Goal: Information Seeking & Learning: Learn about a topic

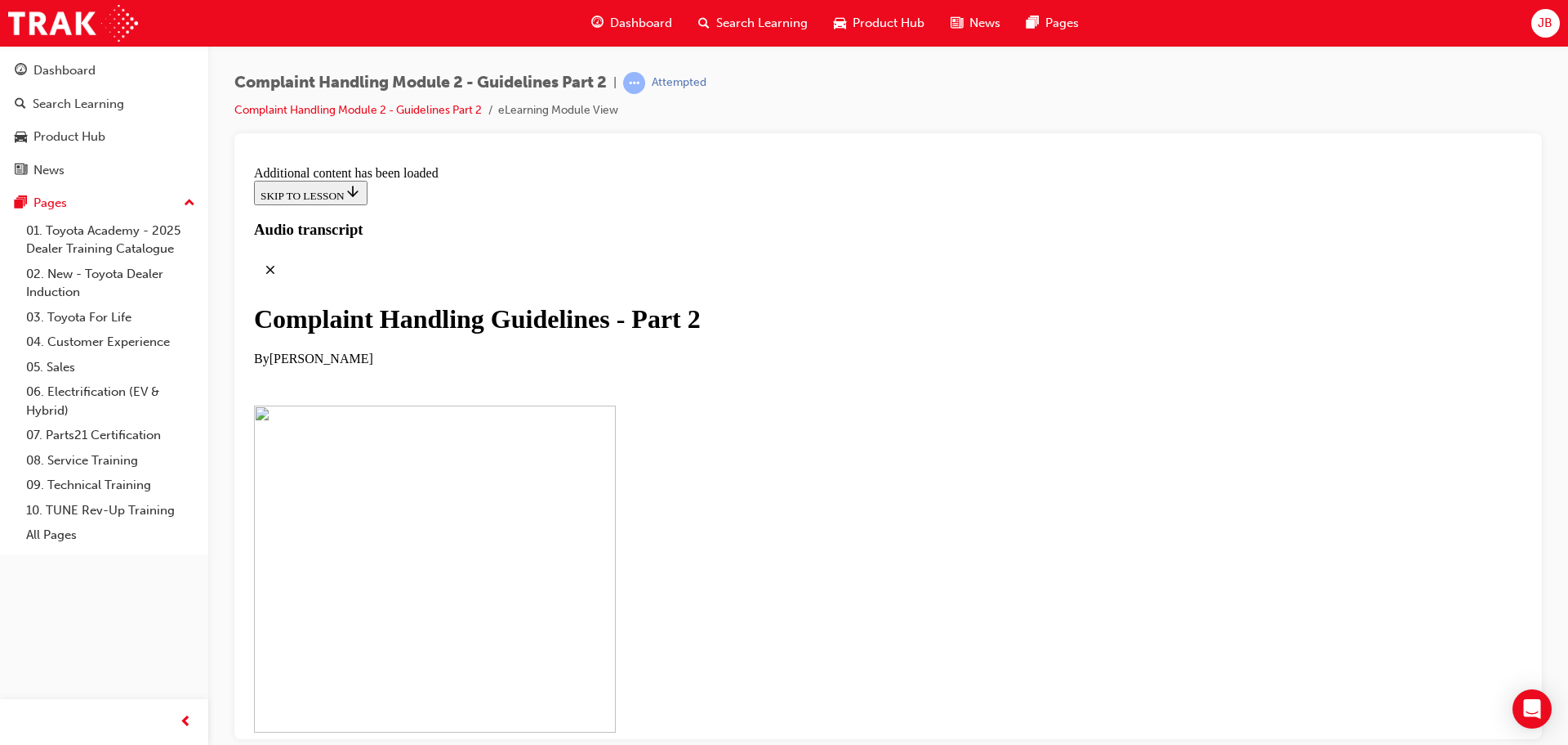
scroll to position [7707, 0]
drag, startPoint x: 1159, startPoint y: 460, endPoint x: 1047, endPoint y: 461, distance: 112.0
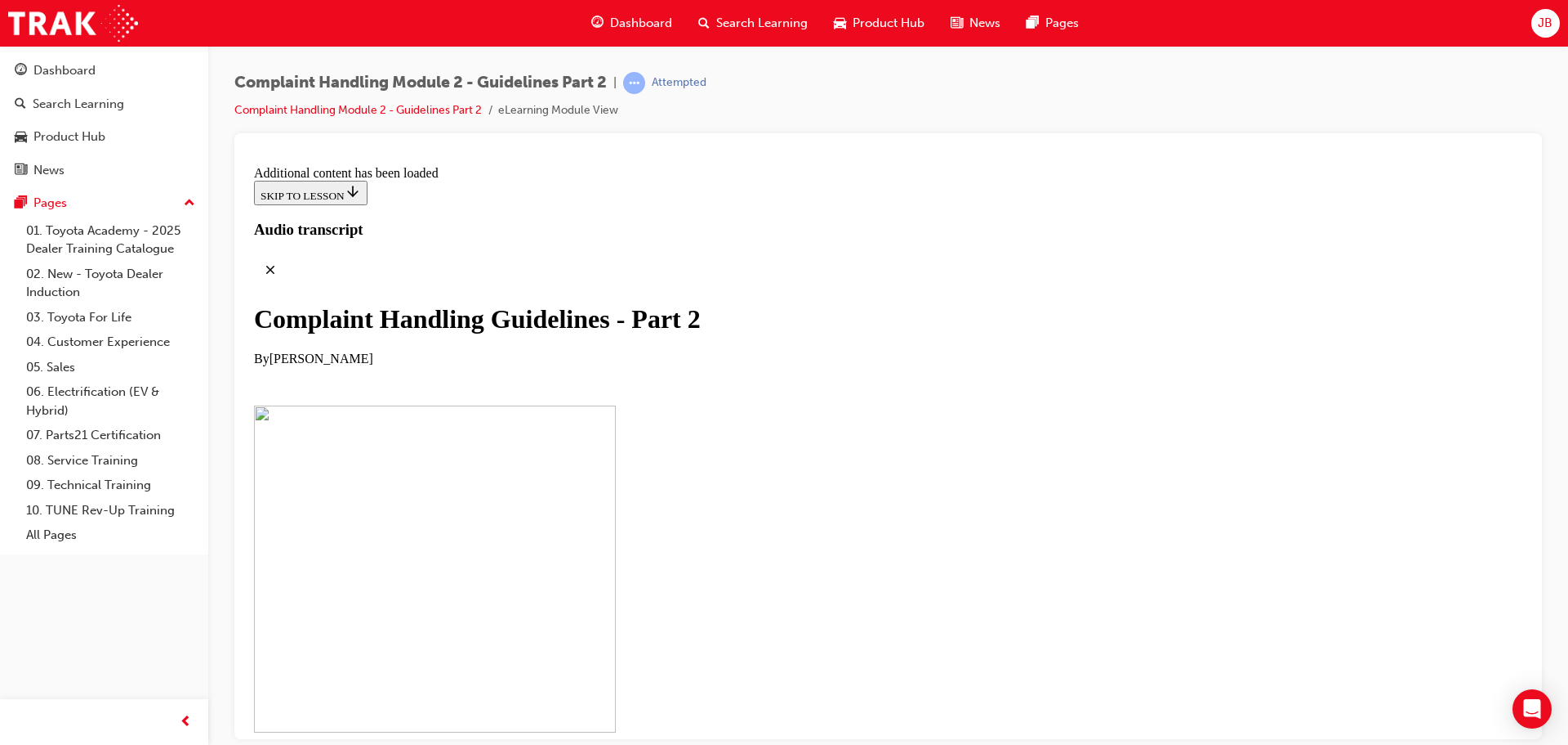
scroll to position [8028, 0]
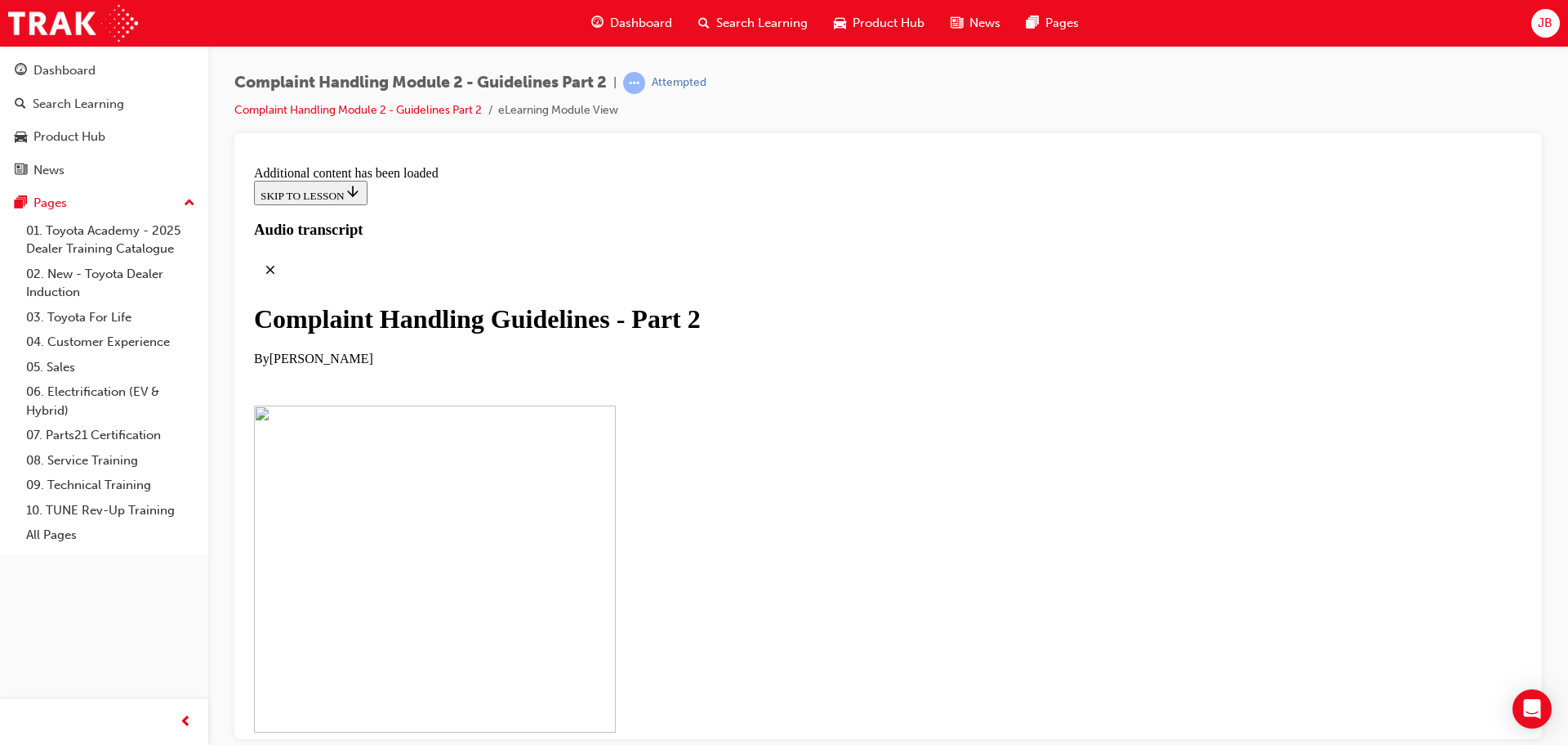
scroll to position [9824, 0]
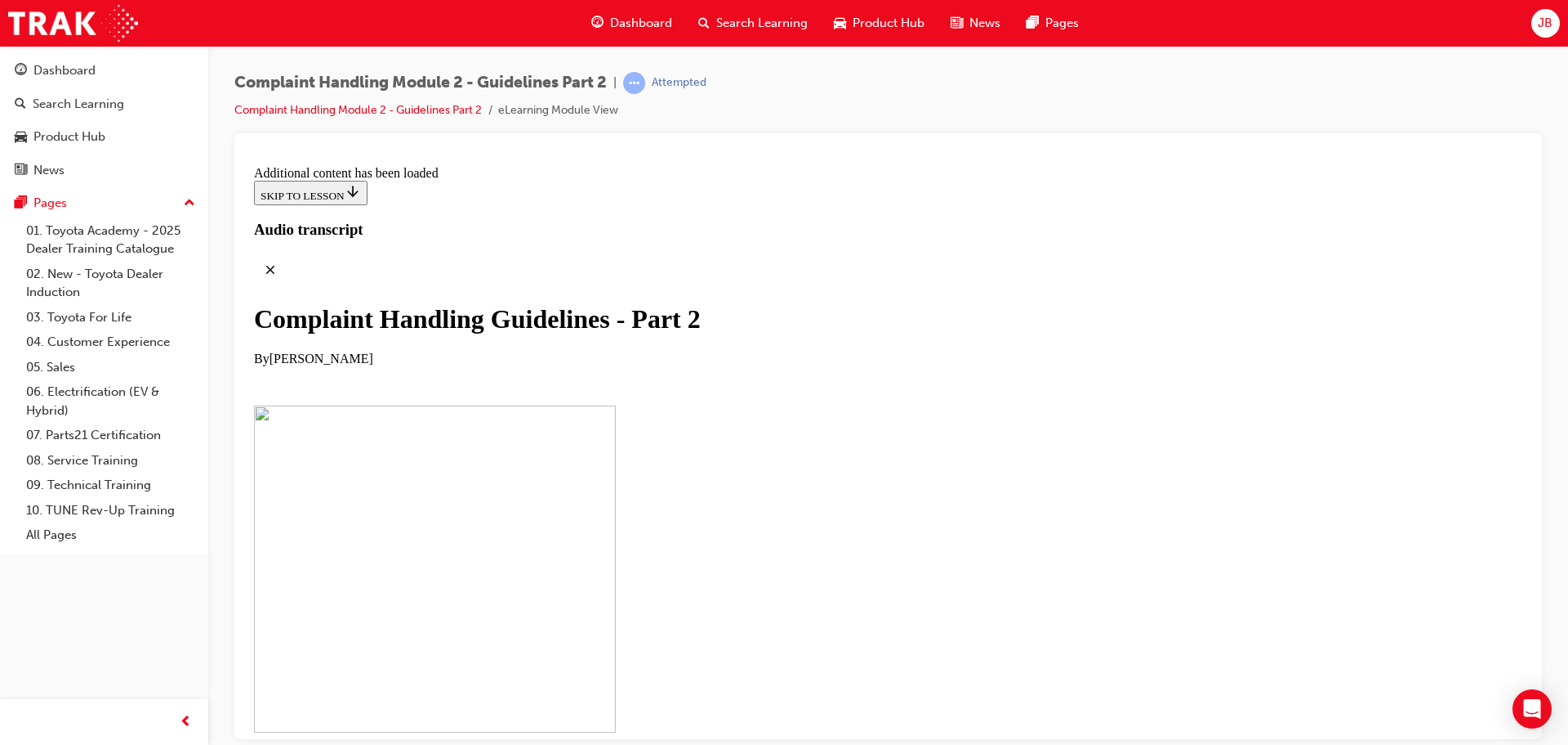
checkbox input "true"
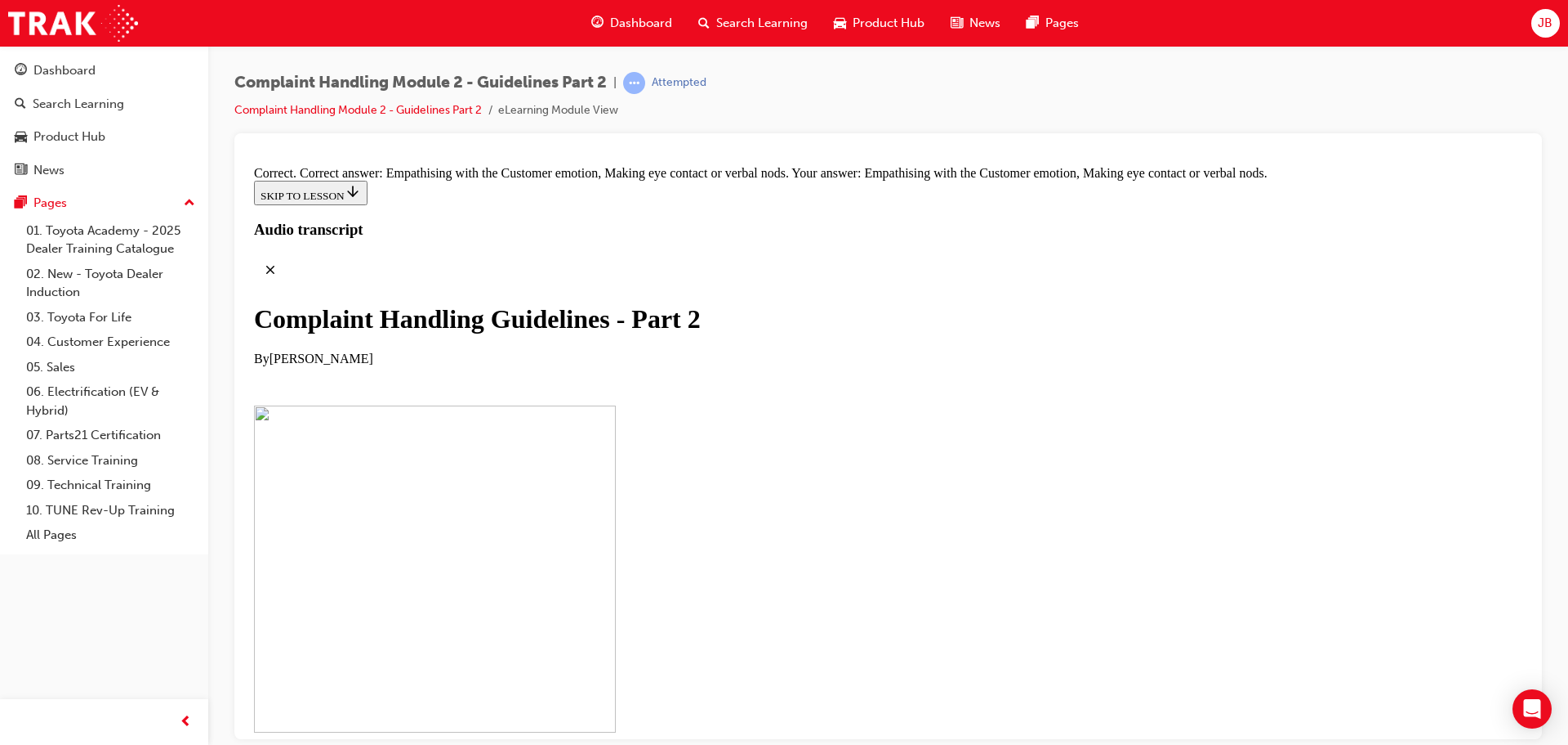
scroll to position [11391, 0]
drag, startPoint x: 712, startPoint y: 367, endPoint x: 1003, endPoint y: 281, distance: 303.4
drag, startPoint x: 666, startPoint y: 290, endPoint x: 635, endPoint y: 407, distance: 121.0
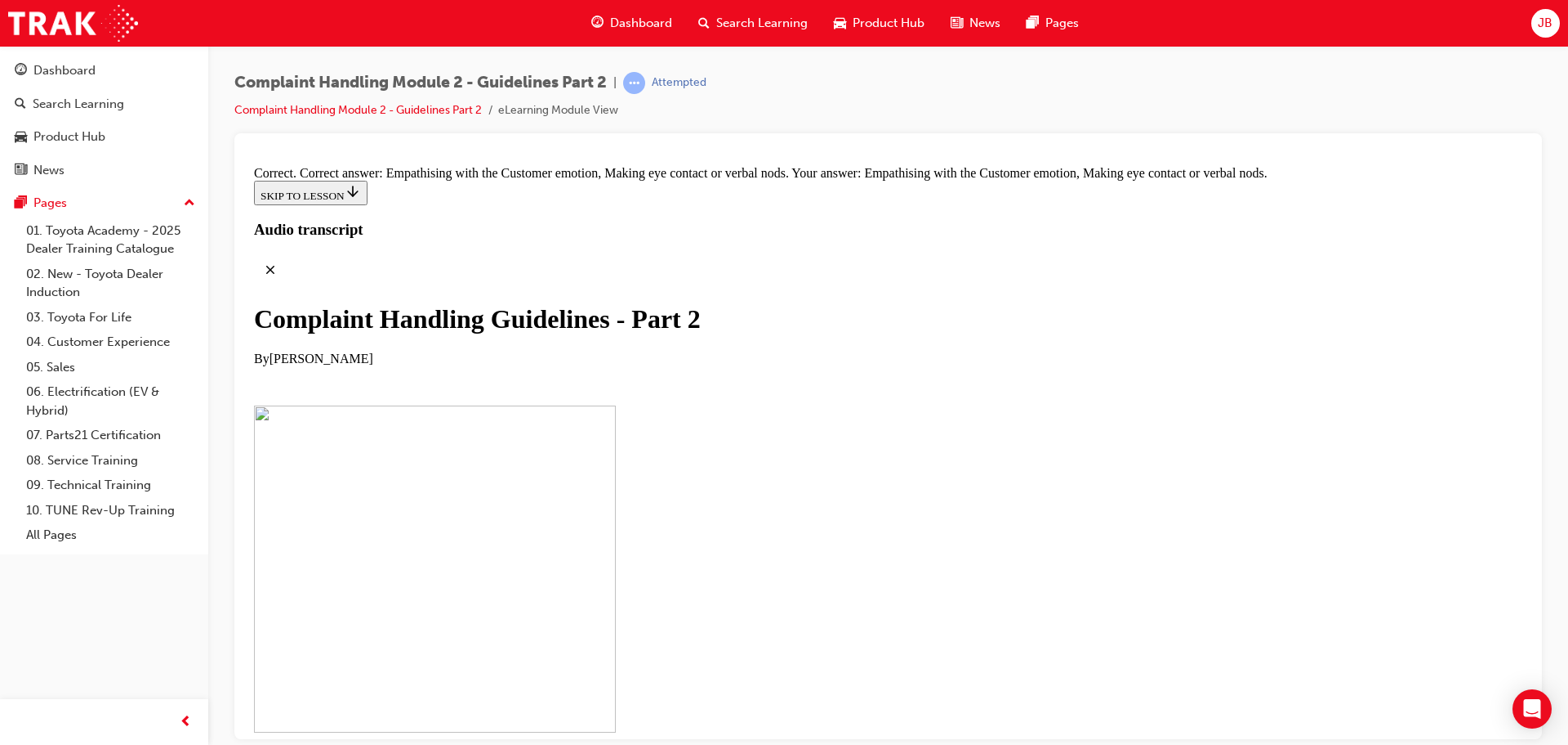
drag, startPoint x: 621, startPoint y: 285, endPoint x: 622, endPoint y: 409, distance: 124.0
drag, startPoint x: 618, startPoint y: 376, endPoint x: 618, endPoint y: 282, distance: 94.0
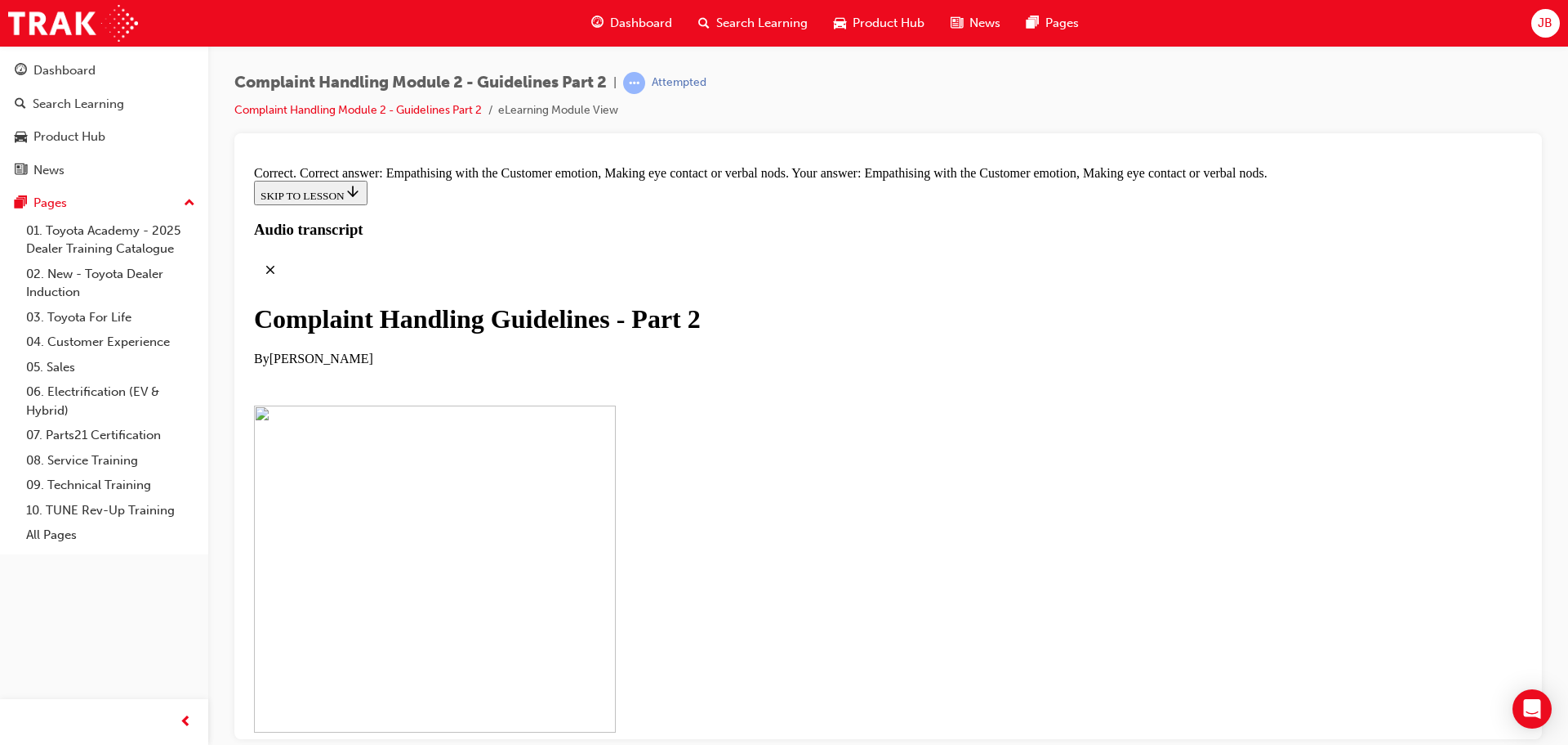
scroll to position [11215, 0]
drag, startPoint x: 621, startPoint y: 481, endPoint x: 623, endPoint y: 215, distance: 266.0
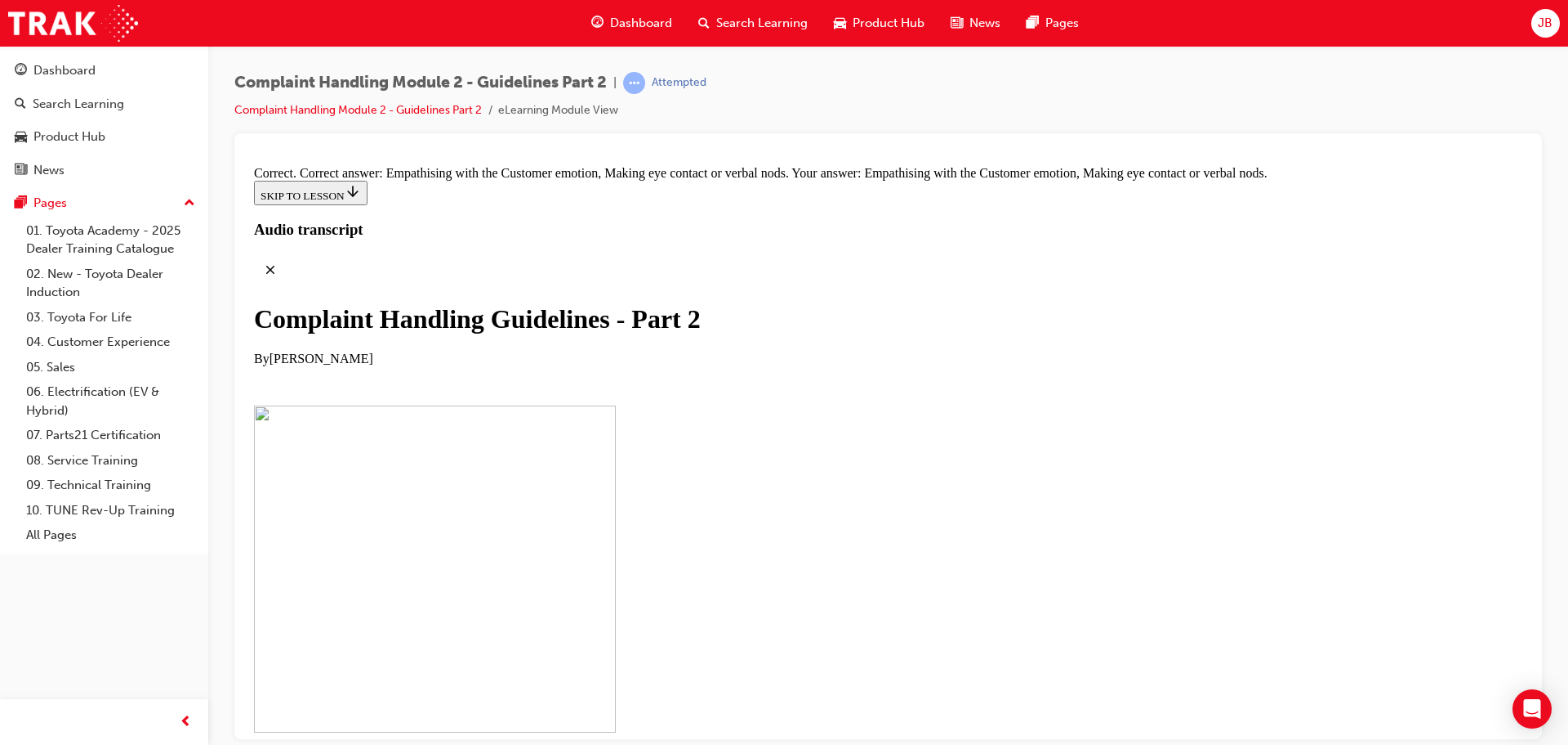
drag, startPoint x: 624, startPoint y: 638, endPoint x: 645, endPoint y: 229, distance: 409.5
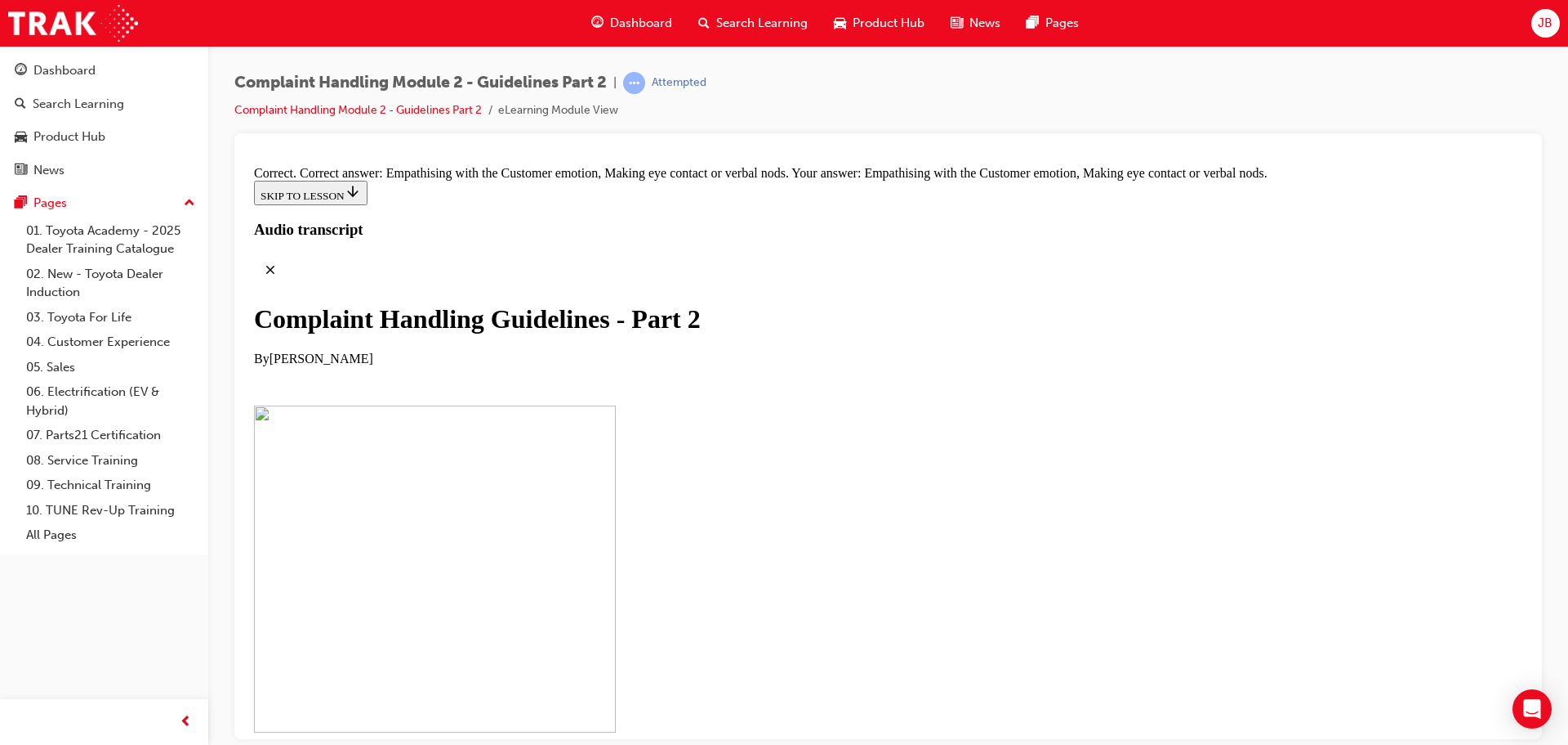
scroll to position [11371, 0]
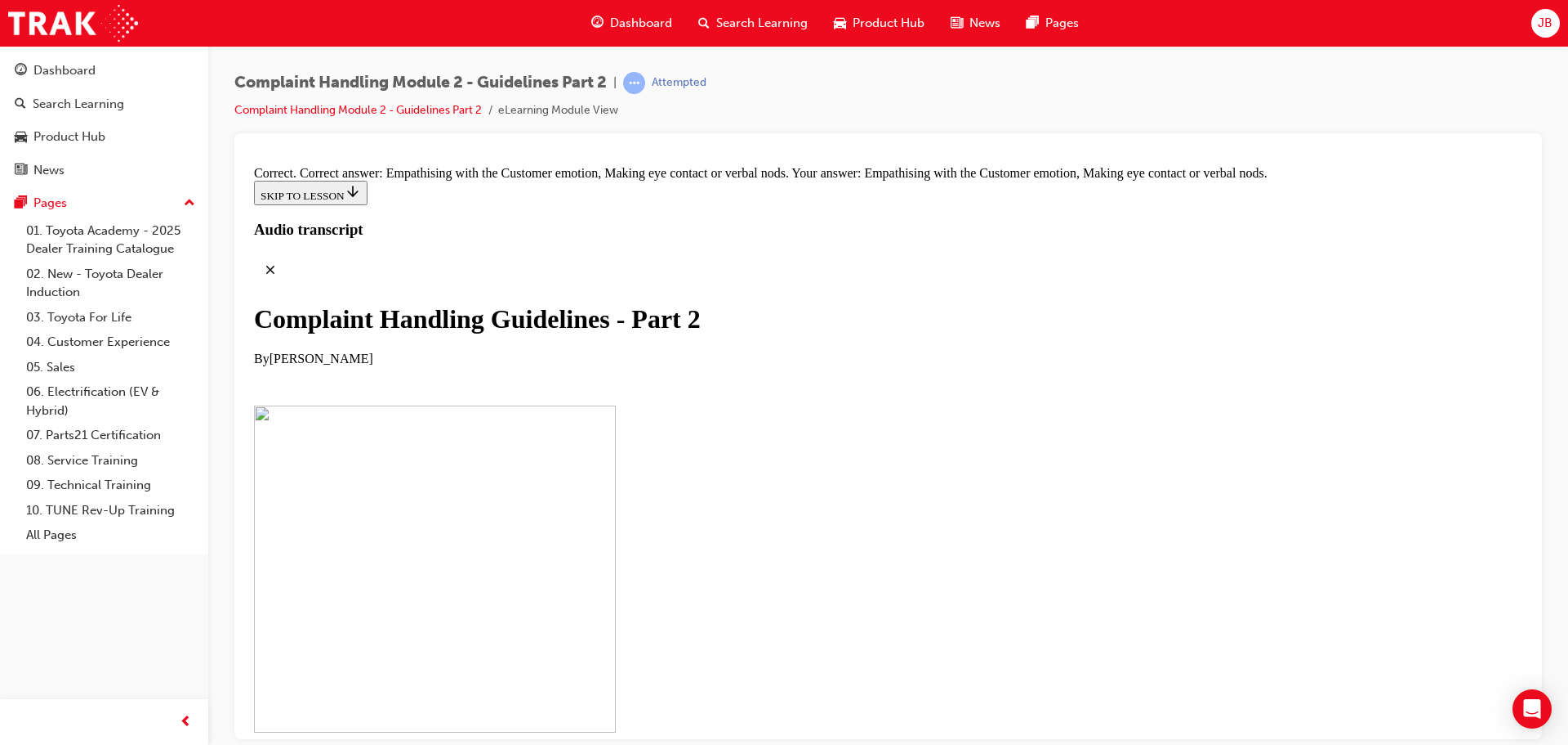
drag, startPoint x: 628, startPoint y: 566, endPoint x: 615, endPoint y: 365, distance: 201.4
drag, startPoint x: 622, startPoint y: 573, endPoint x: 914, endPoint y: 333, distance: 378.0
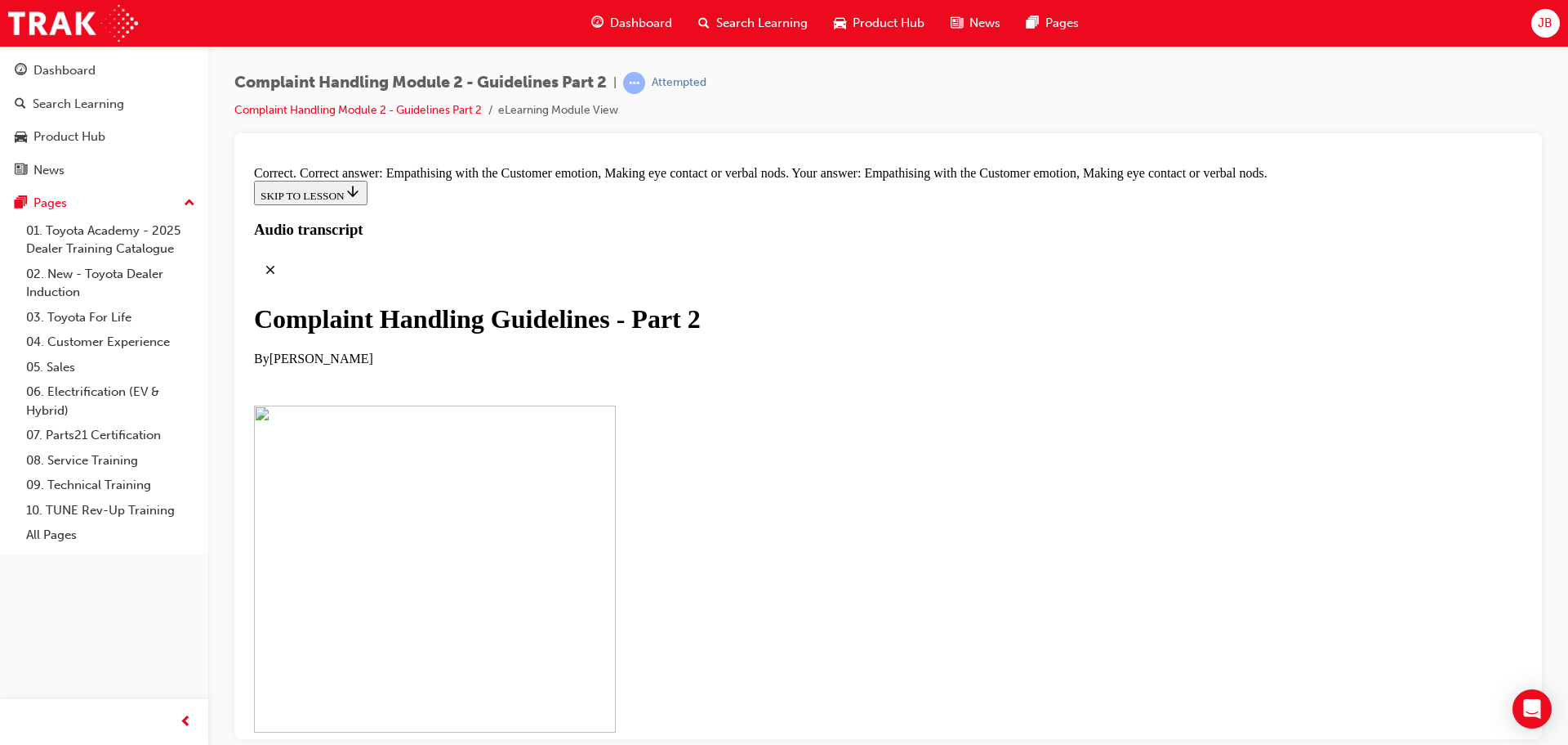
scroll to position [11377, 0]
drag, startPoint x: 624, startPoint y: 586, endPoint x: 912, endPoint y: 315, distance: 395.5
drag, startPoint x: 620, startPoint y: 556, endPoint x: 908, endPoint y: 285, distance: 395.5
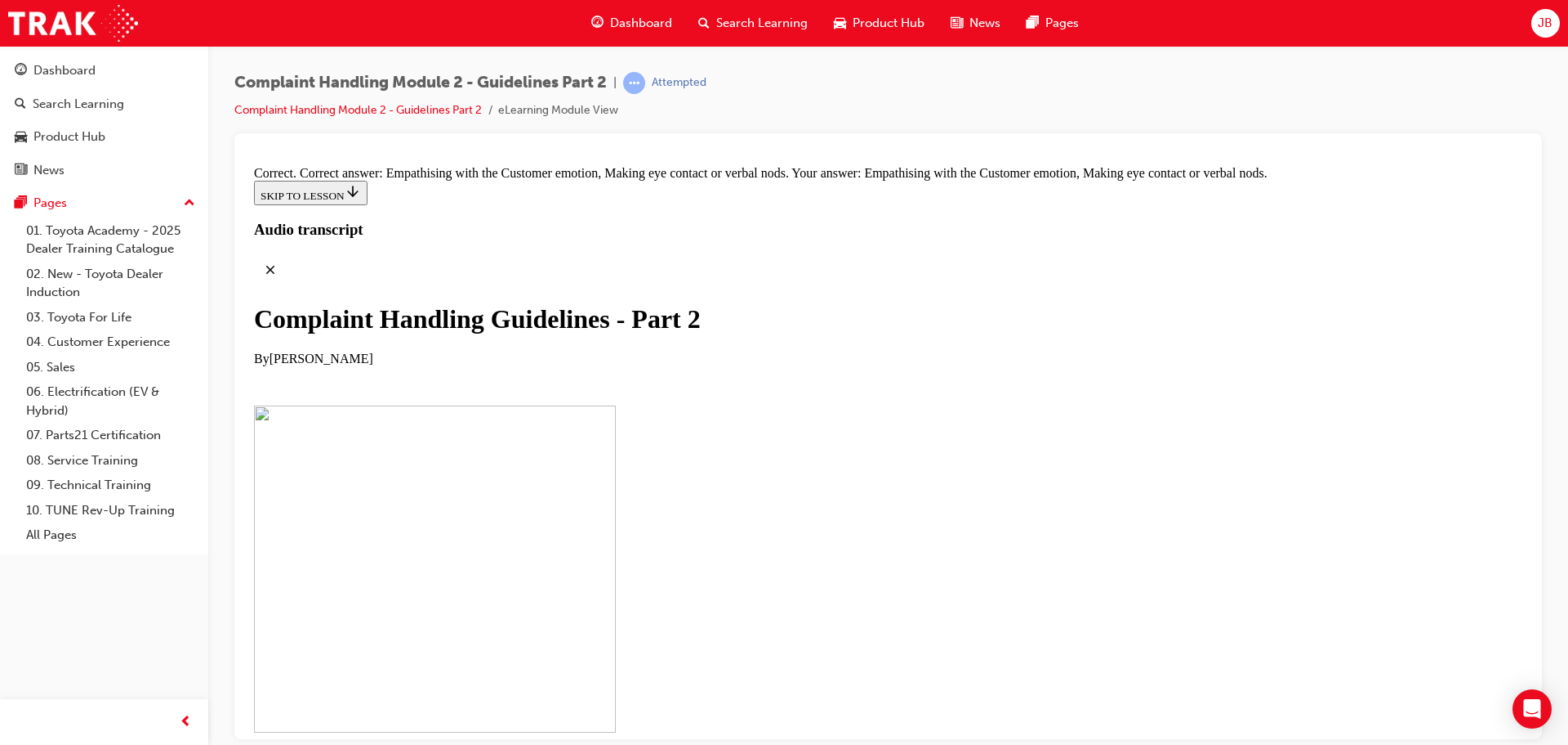
drag, startPoint x: 620, startPoint y: 543, endPoint x: 908, endPoint y: 291, distance: 382.7
drag, startPoint x: 625, startPoint y: 629, endPoint x: 903, endPoint y: 379, distance: 373.9
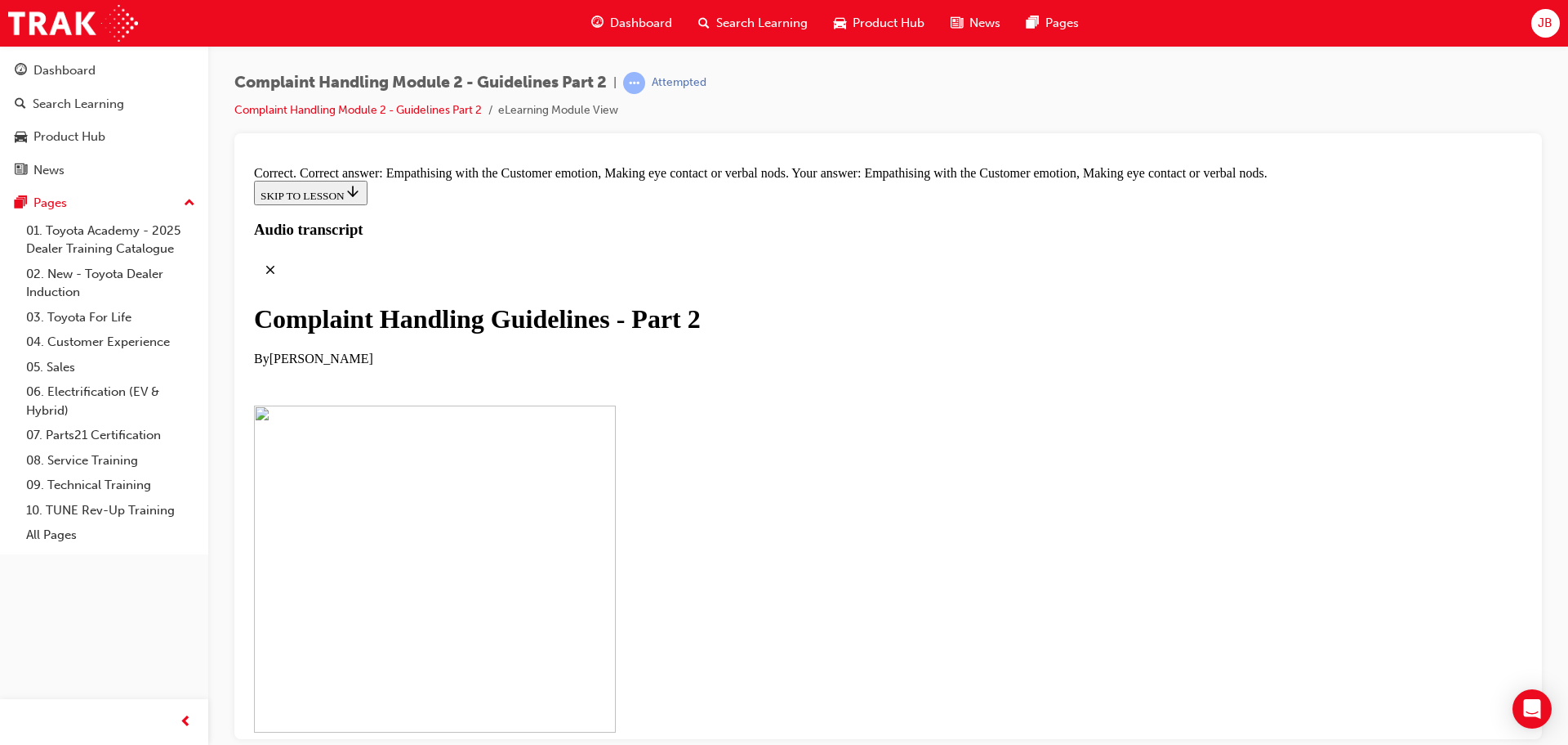
drag, startPoint x: 621, startPoint y: 380, endPoint x: 912, endPoint y: 293, distance: 303.7
drag, startPoint x: 624, startPoint y: 387, endPoint x: 913, endPoint y: 379, distance: 289.1
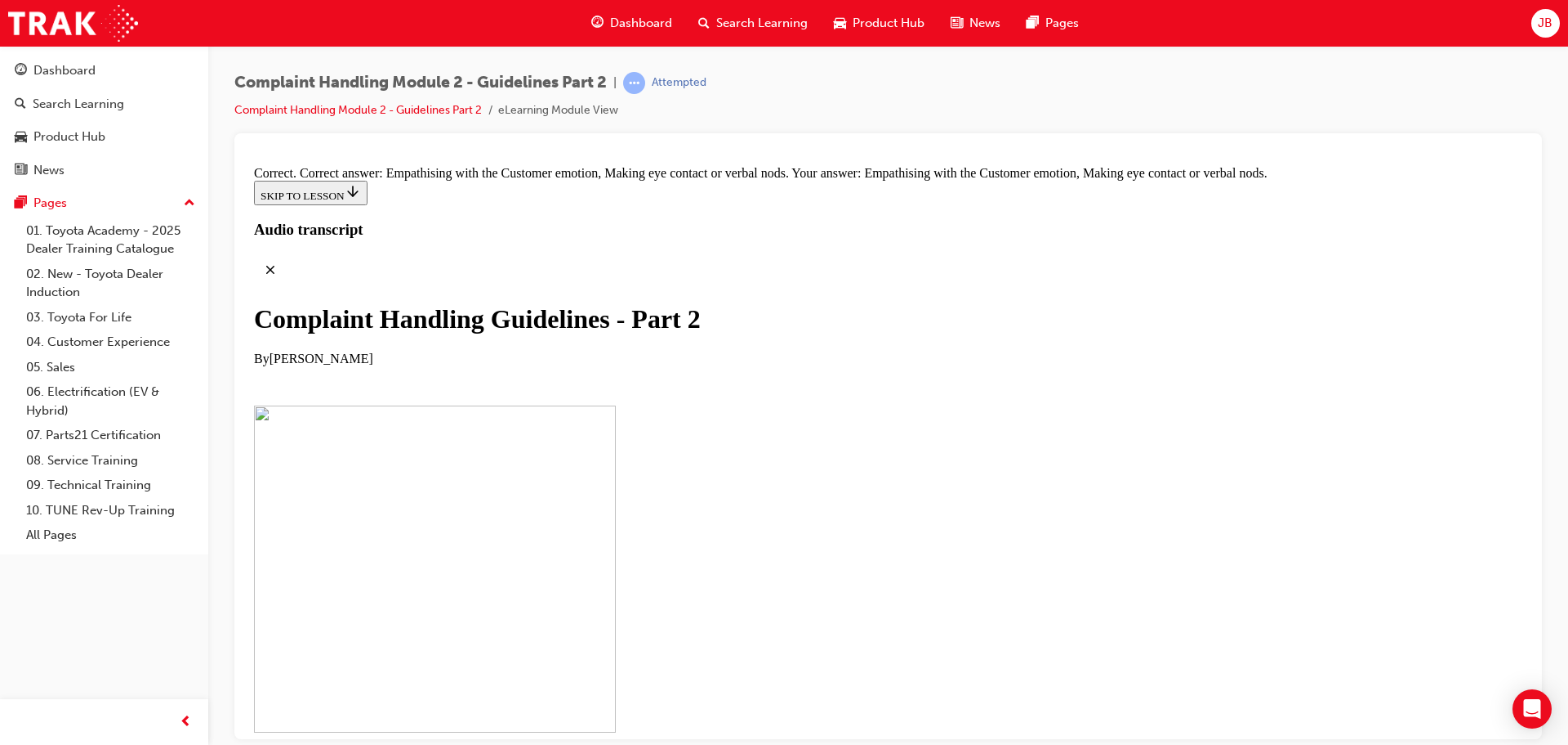
drag, startPoint x: 622, startPoint y: 469, endPoint x: 918, endPoint y: 464, distance: 296.0
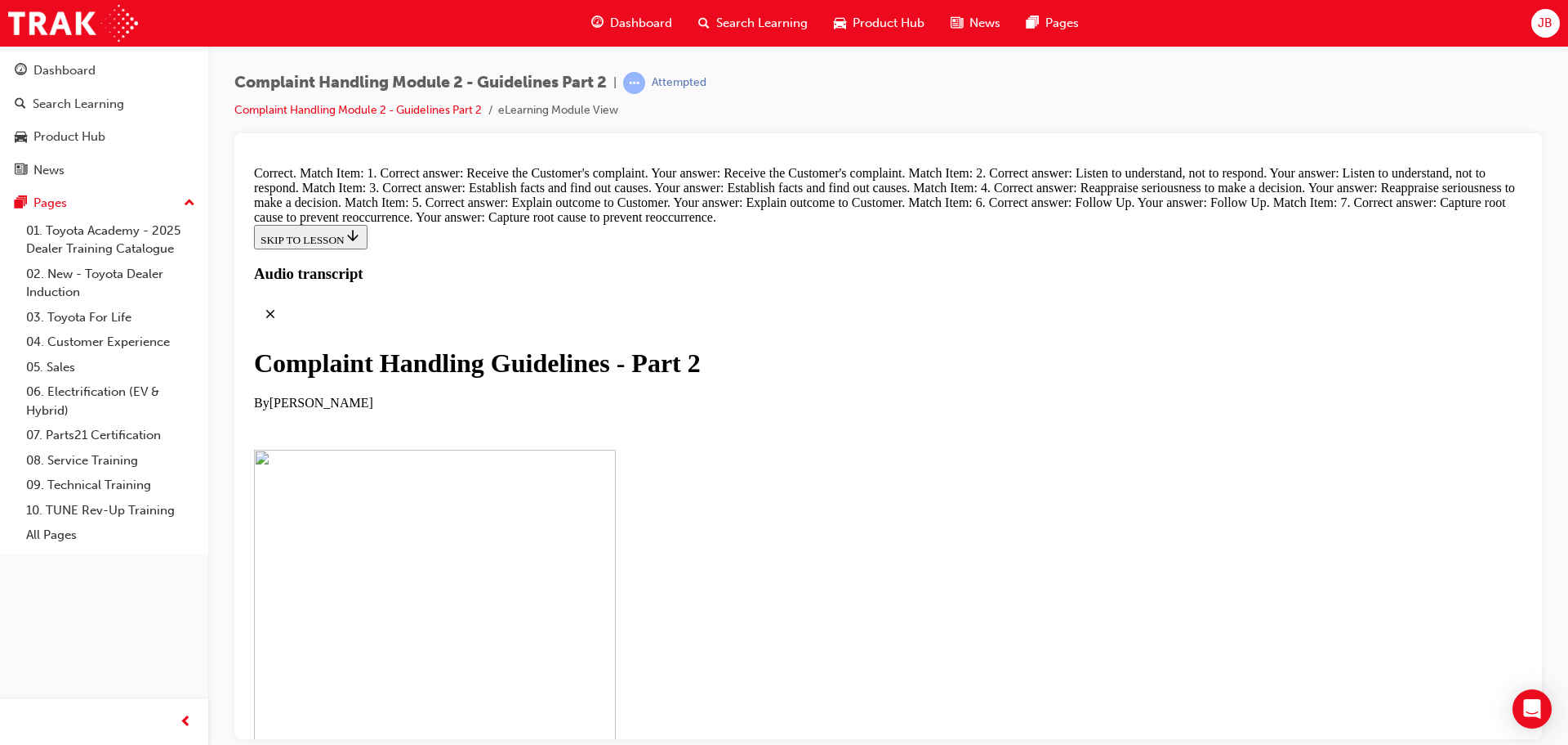
scroll to position [12292, 0]
radio input "true"
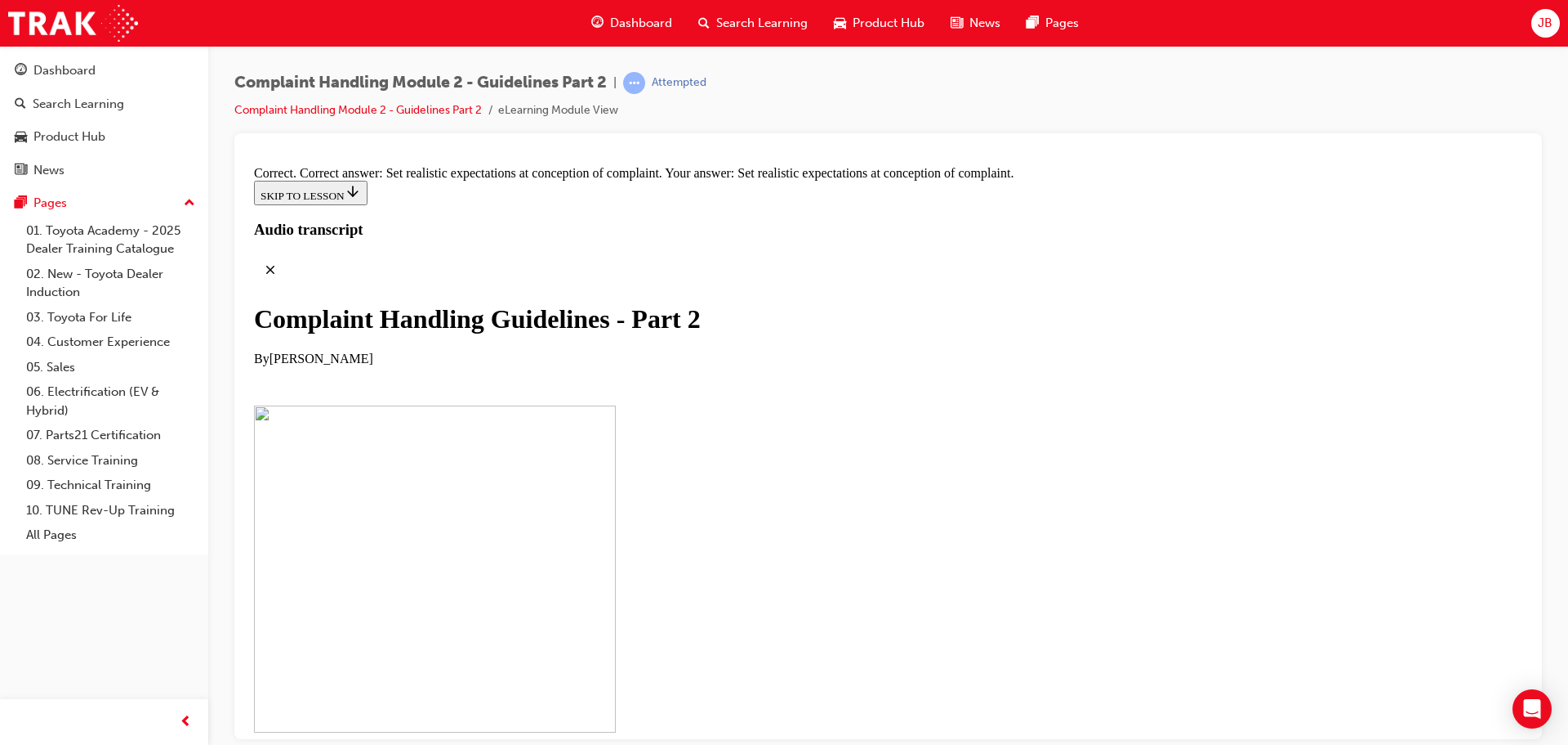
scroll to position [12577, 0]
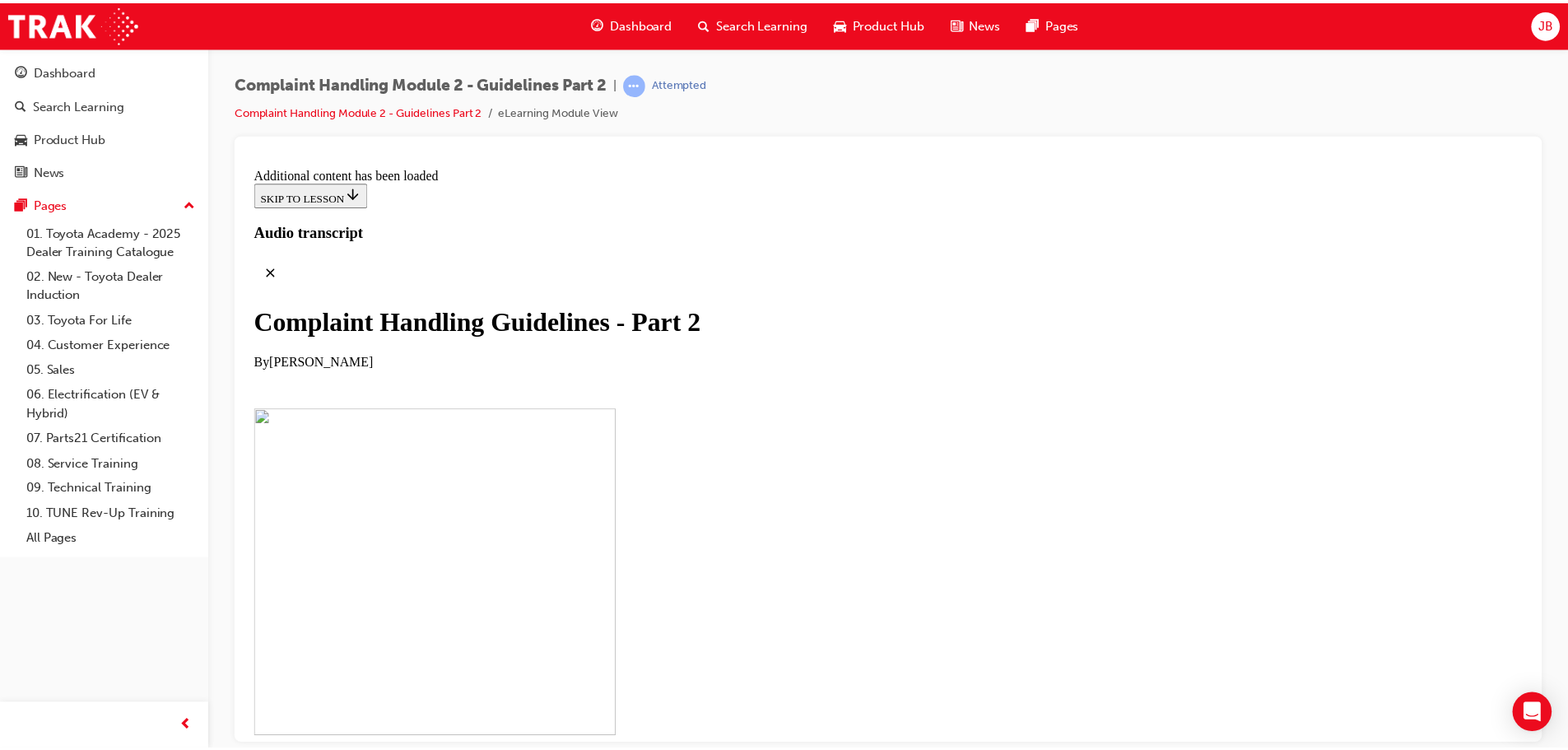
scroll to position [13338, 0]
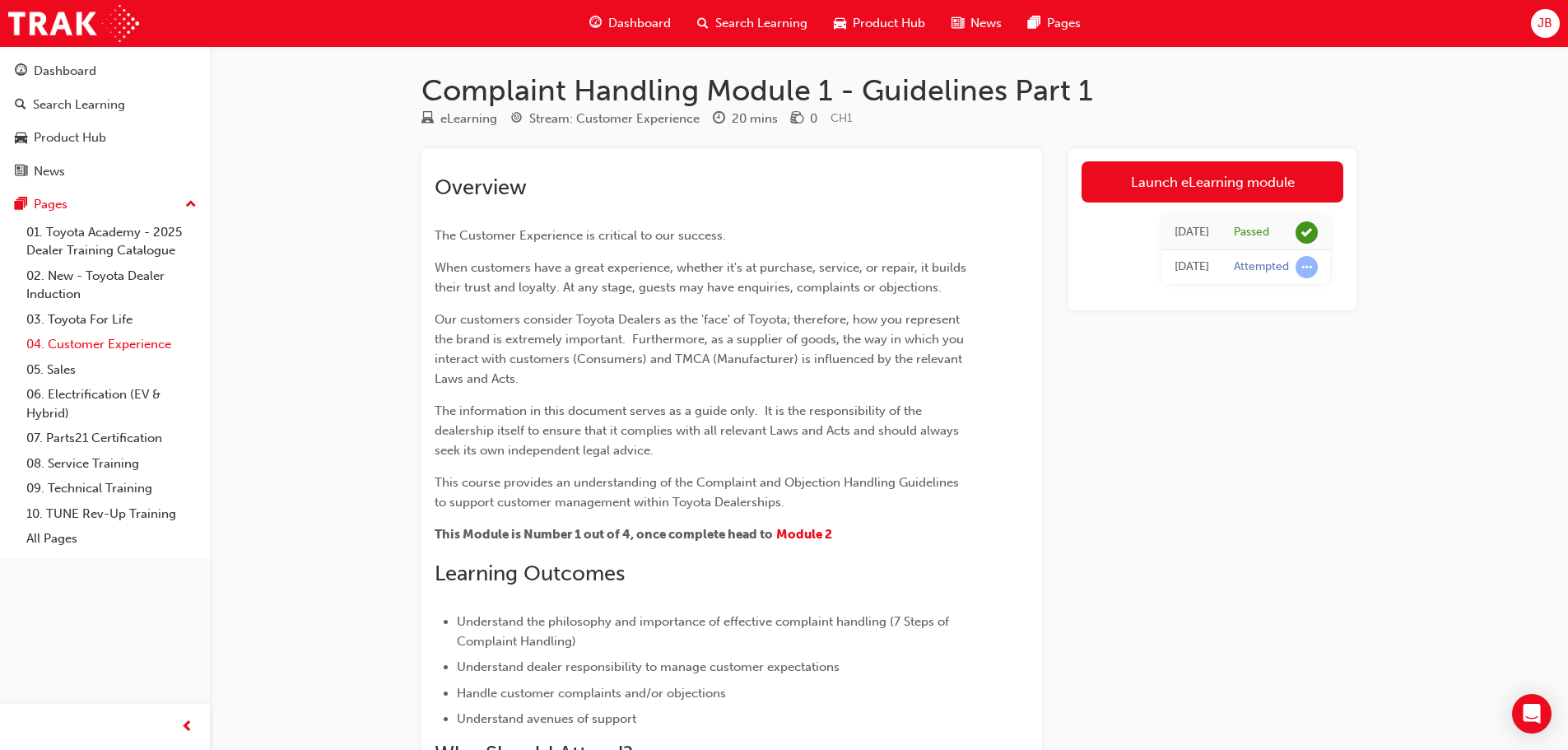
click at [83, 343] on link "04. Customer Experience" at bounding box center [111, 345] width 184 height 26
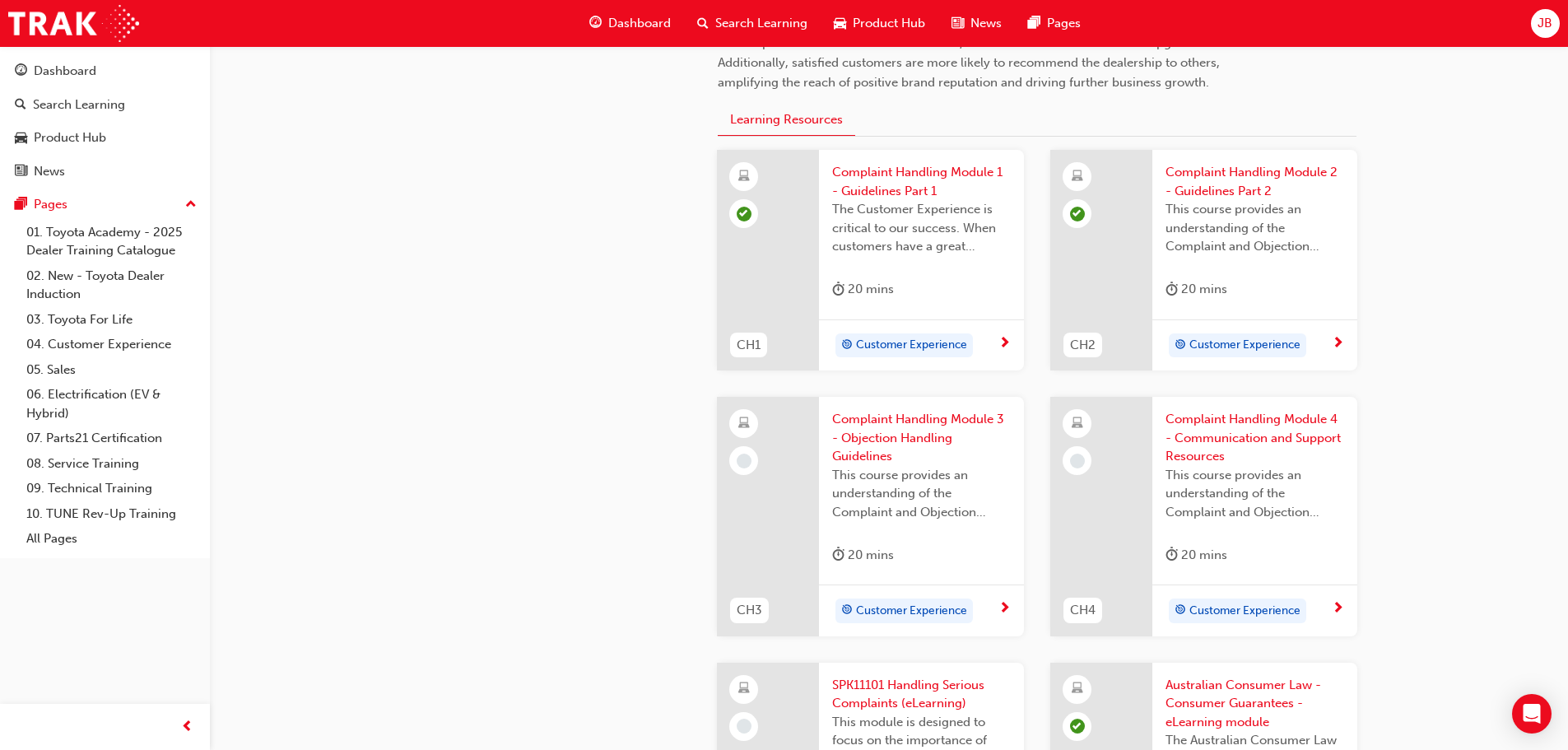
scroll to position [493, 0]
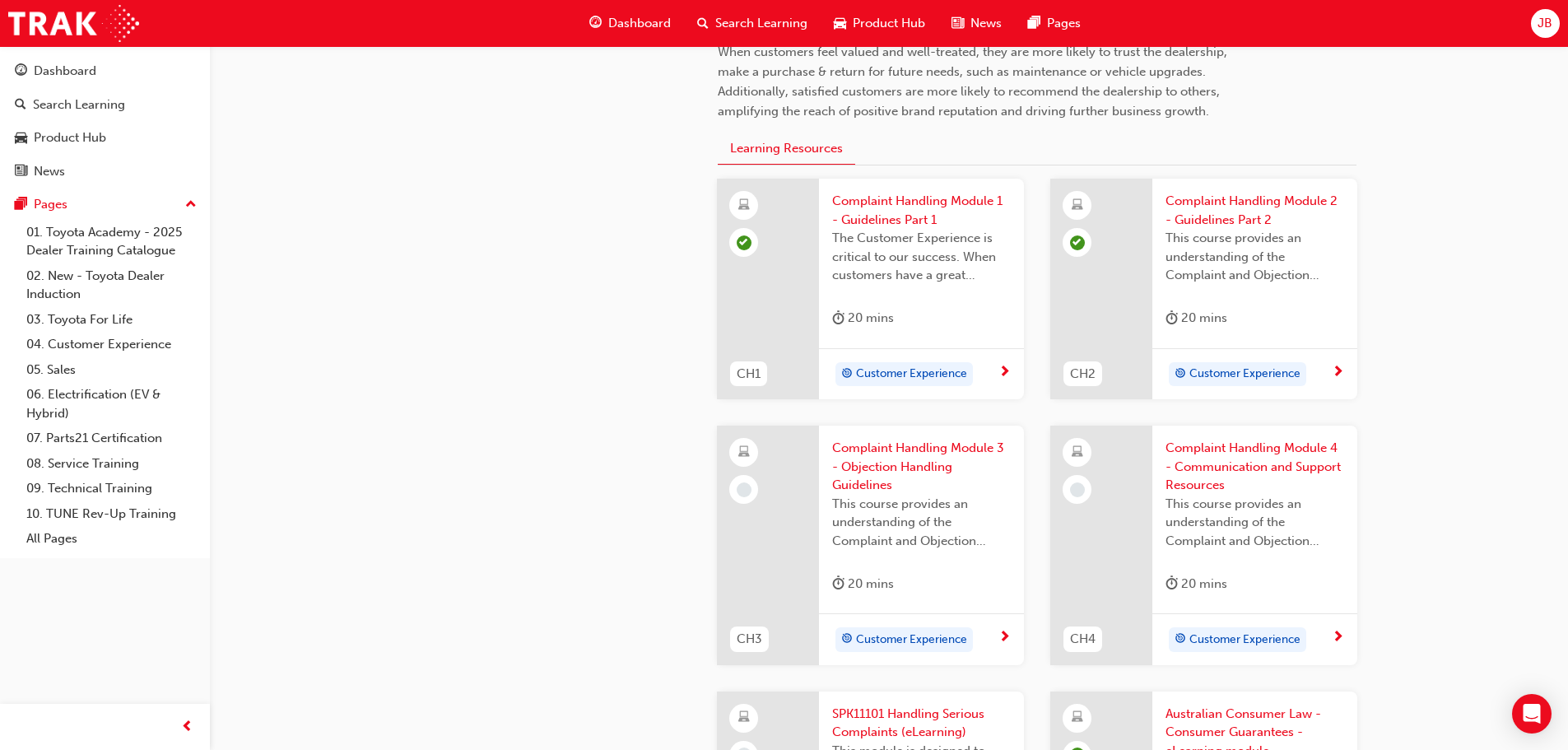
click at [887, 458] on span "Complaint Handling Module 3 - Objection Handling Guidelines" at bounding box center [921, 466] width 179 height 56
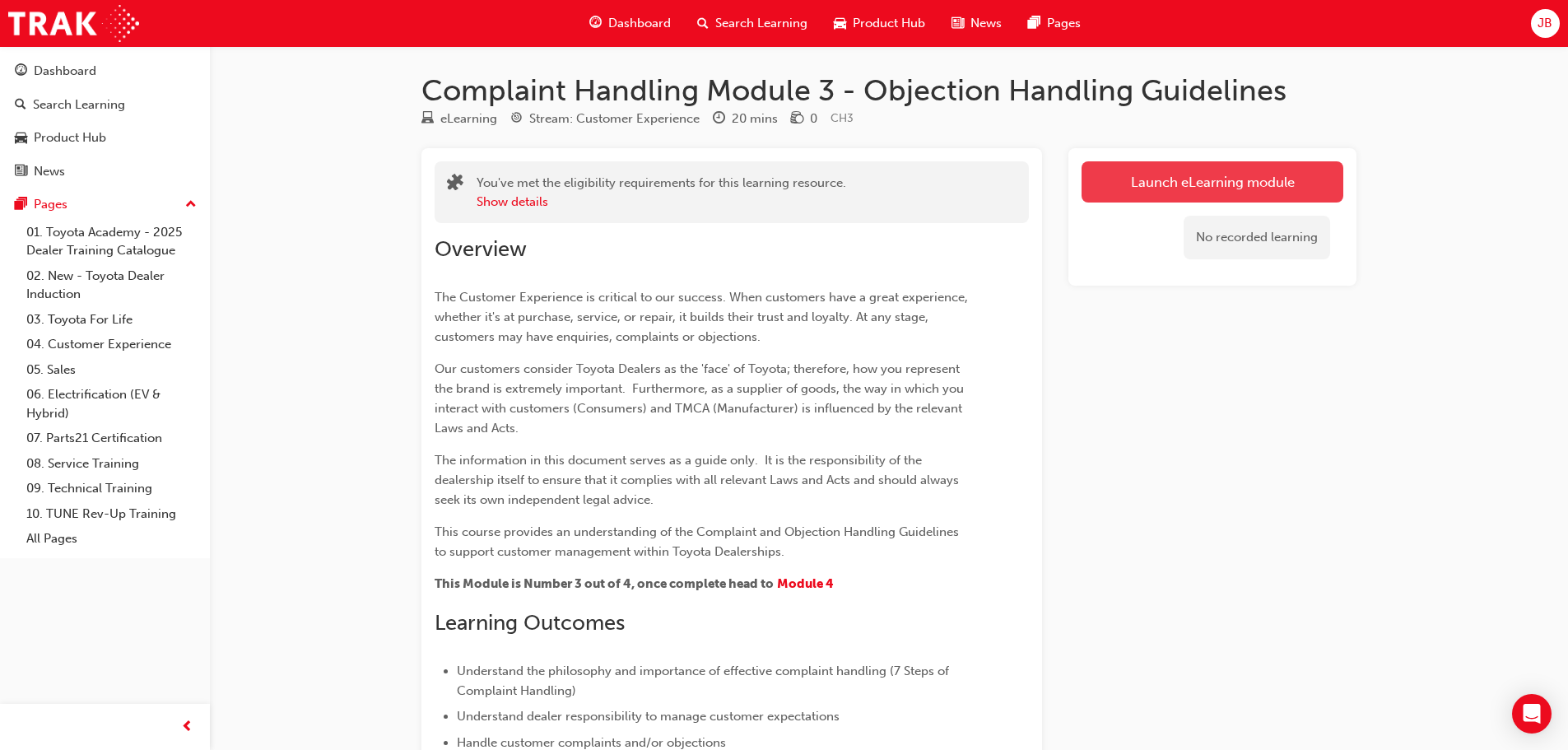
click at [1244, 178] on link "Launch eLearning module" at bounding box center [1212, 182] width 262 height 41
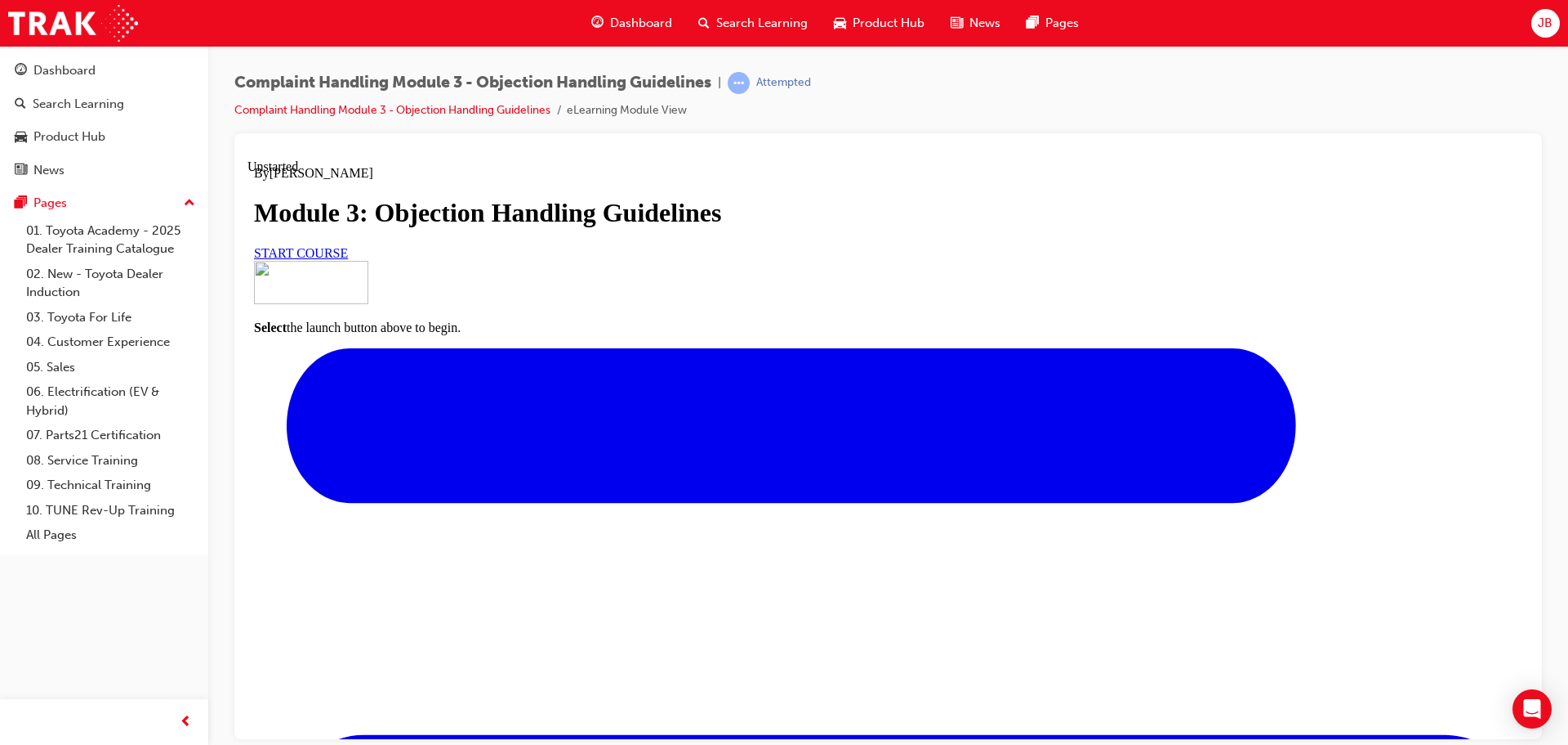
click at [348, 259] on span "START COURSE" at bounding box center [301, 252] width 94 height 14
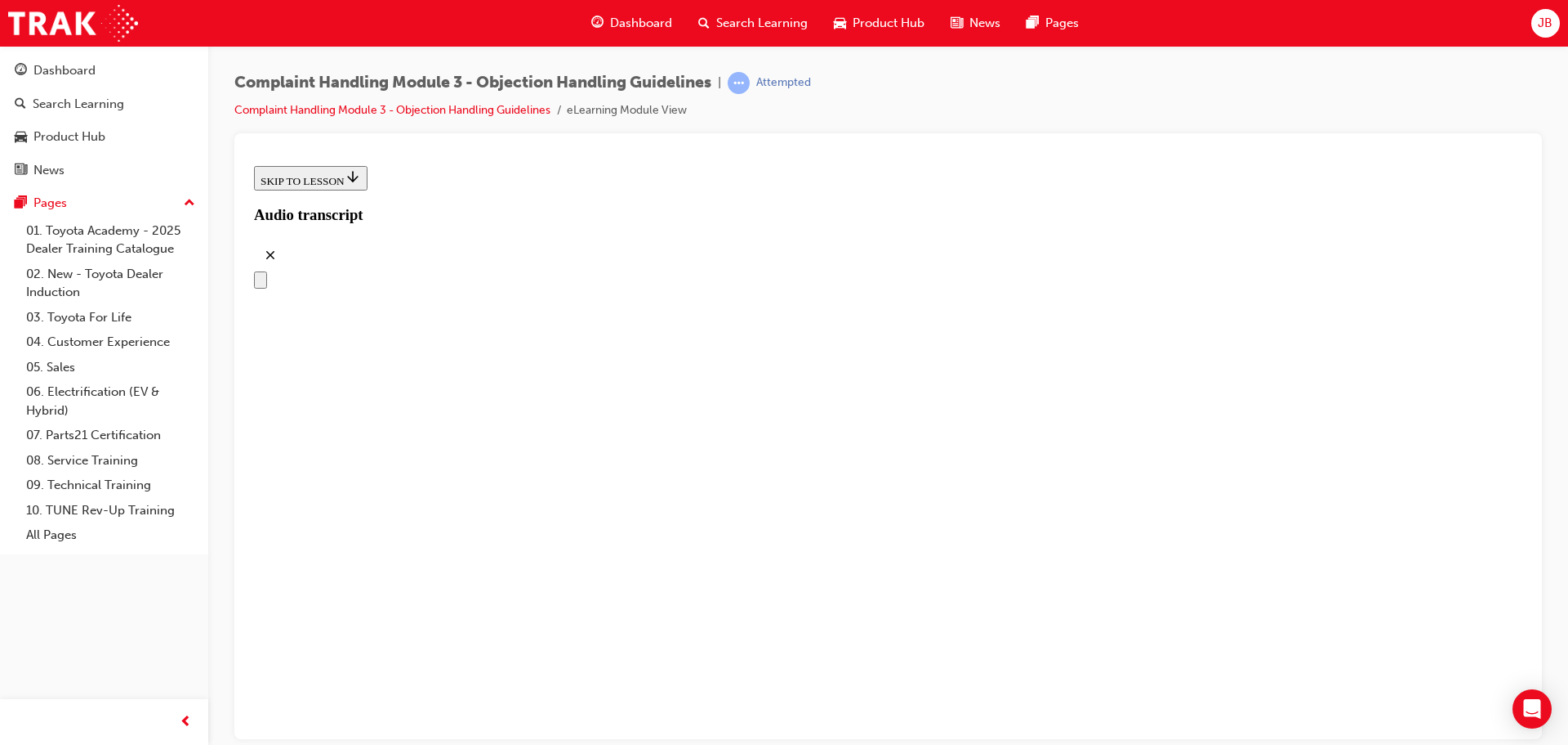
scroll to position [239, 0]
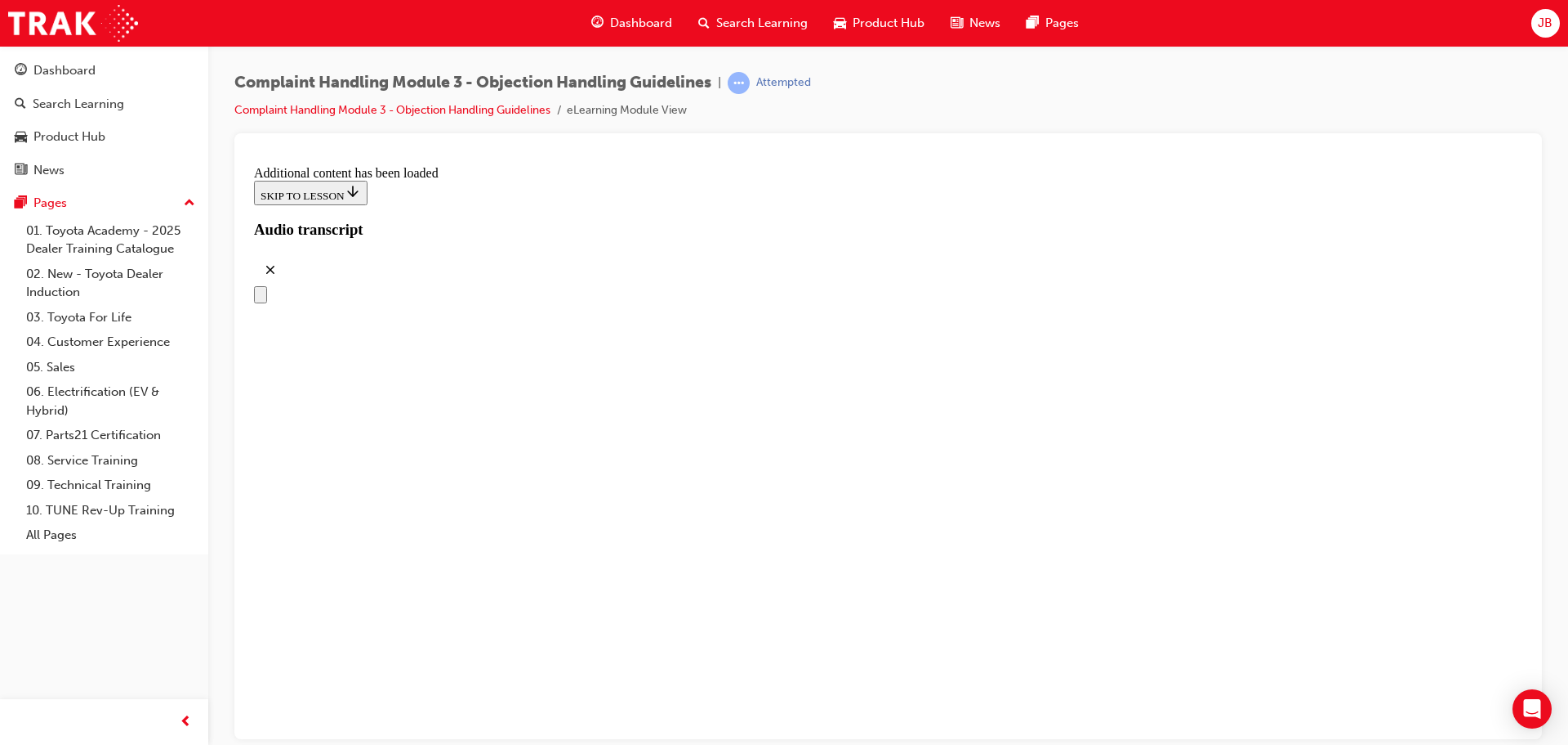
scroll to position [1919, 0]
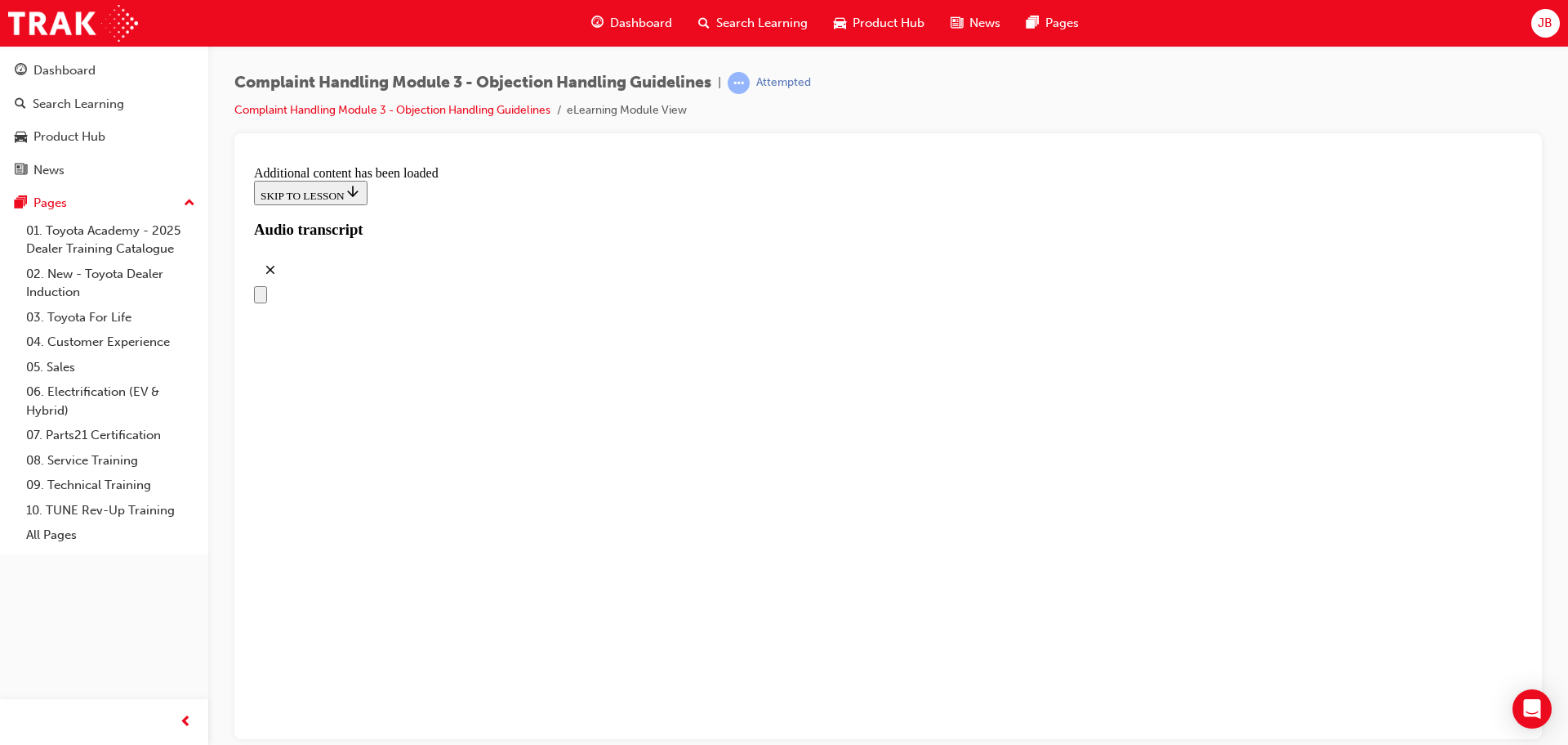
scroll to position [5282, 0]
drag, startPoint x: 621, startPoint y: 506, endPoint x: 907, endPoint y: 336, distance: 332.7
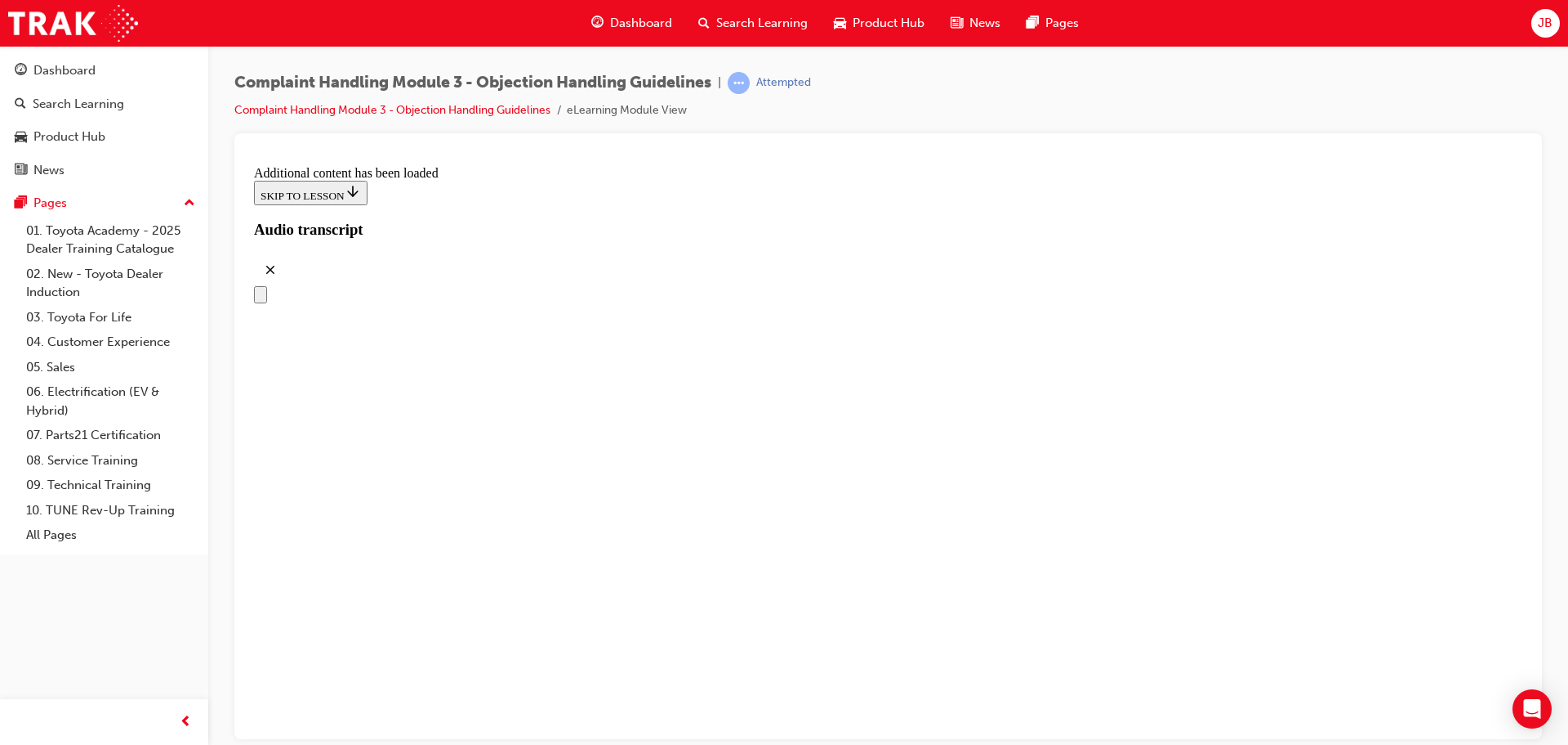
drag, startPoint x: 621, startPoint y: 509, endPoint x: 804, endPoint y: 493, distance: 183.7
drag, startPoint x: 622, startPoint y: 589, endPoint x: 913, endPoint y: 494, distance: 306.1
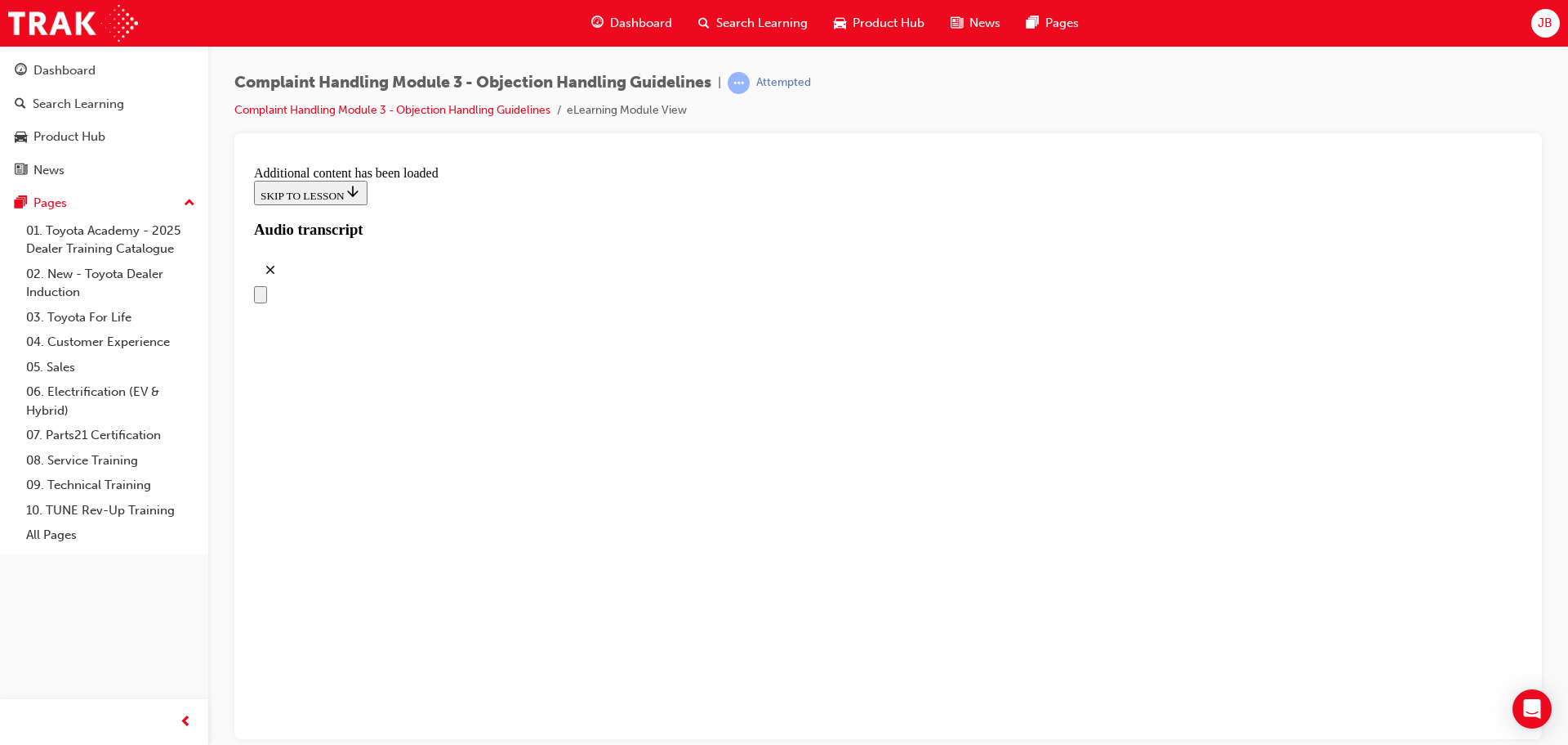
drag, startPoint x: 621, startPoint y: 424, endPoint x: 883, endPoint y: 417, distance: 262.1
drag, startPoint x: 685, startPoint y: 511, endPoint x: 895, endPoint y: 508, distance: 210.0
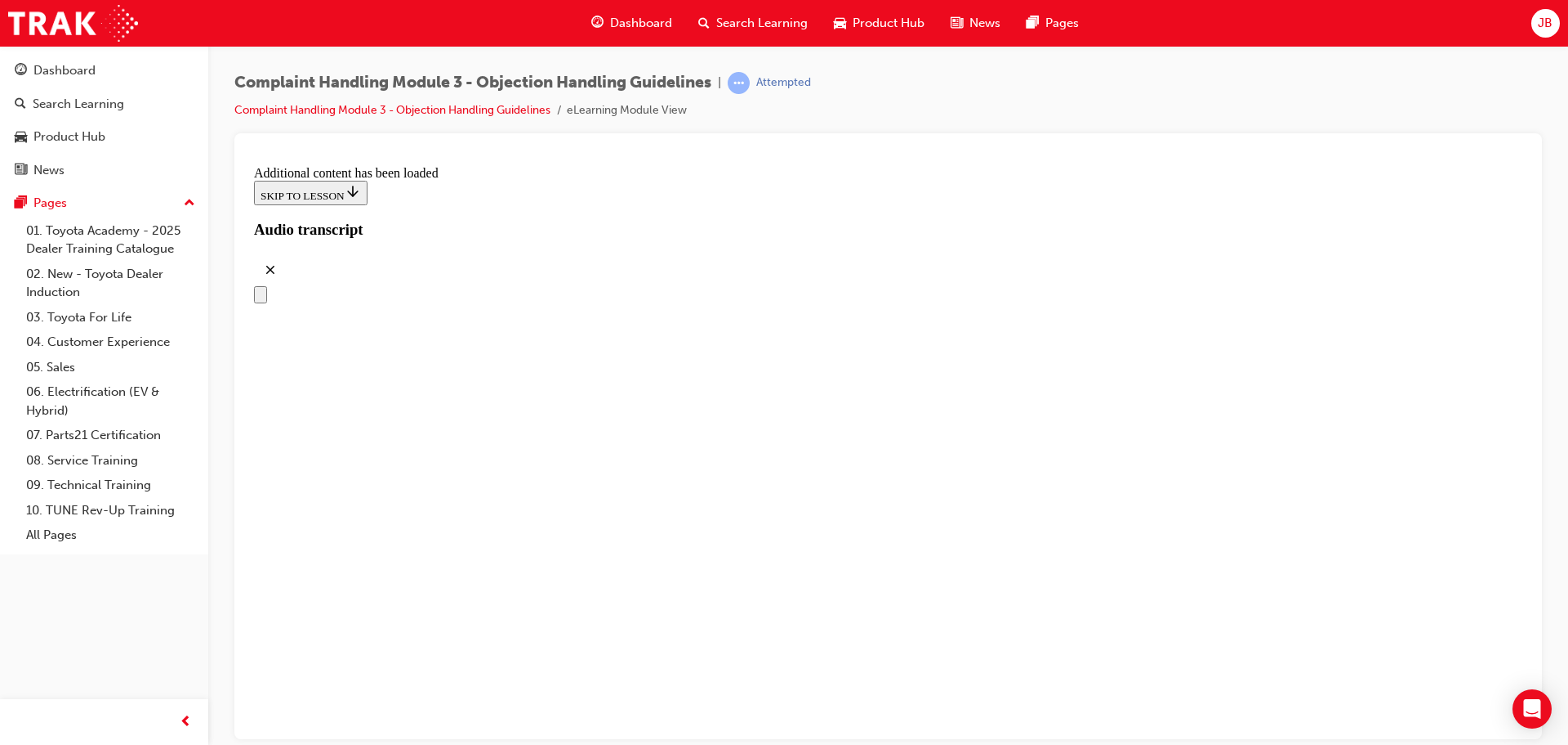
drag, startPoint x: 660, startPoint y: 338, endPoint x: 910, endPoint y: 425, distance: 264.7
drag, startPoint x: 626, startPoint y: 343, endPoint x: 939, endPoint y: 347, distance: 313.0
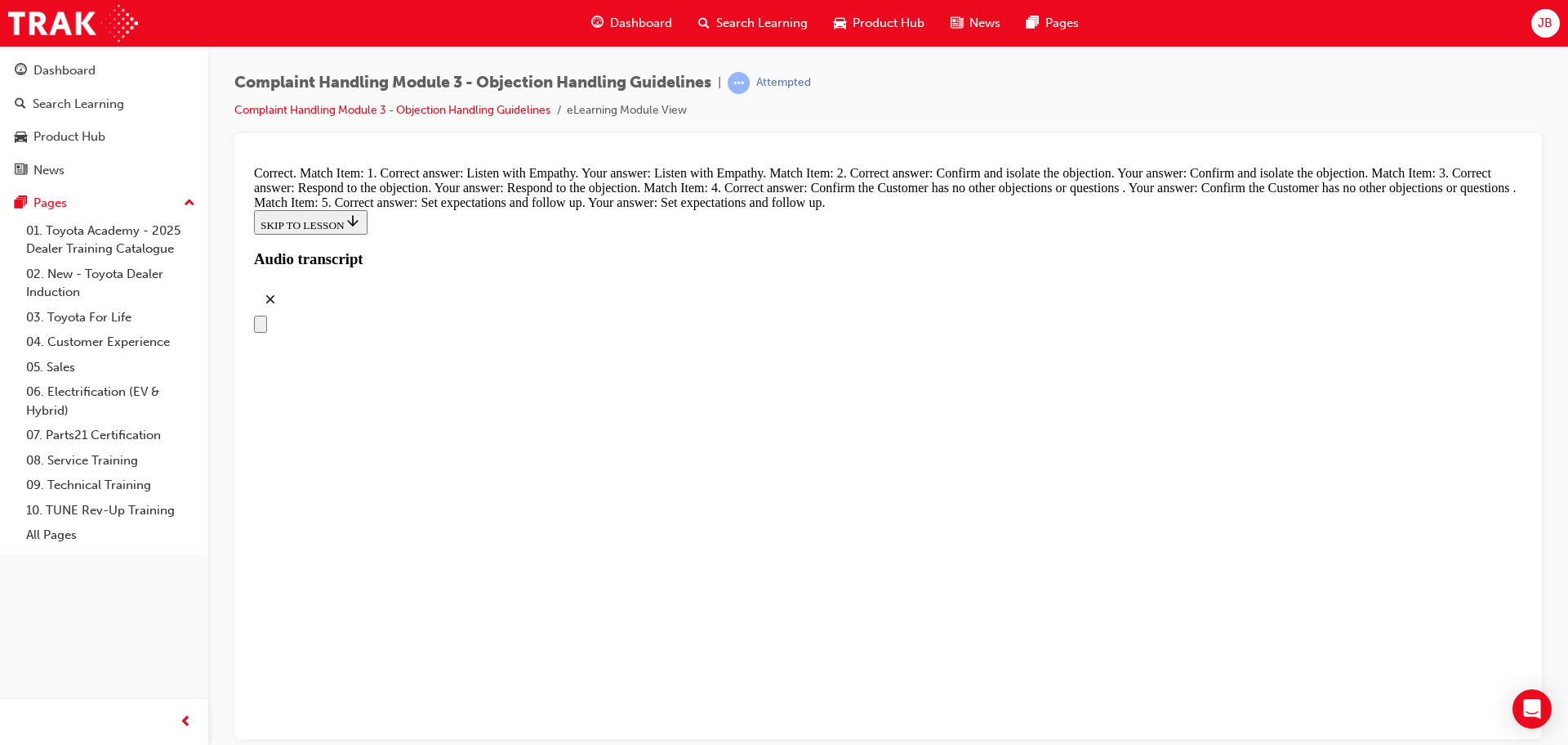
scroll to position [6998, 0]
radio input "true"
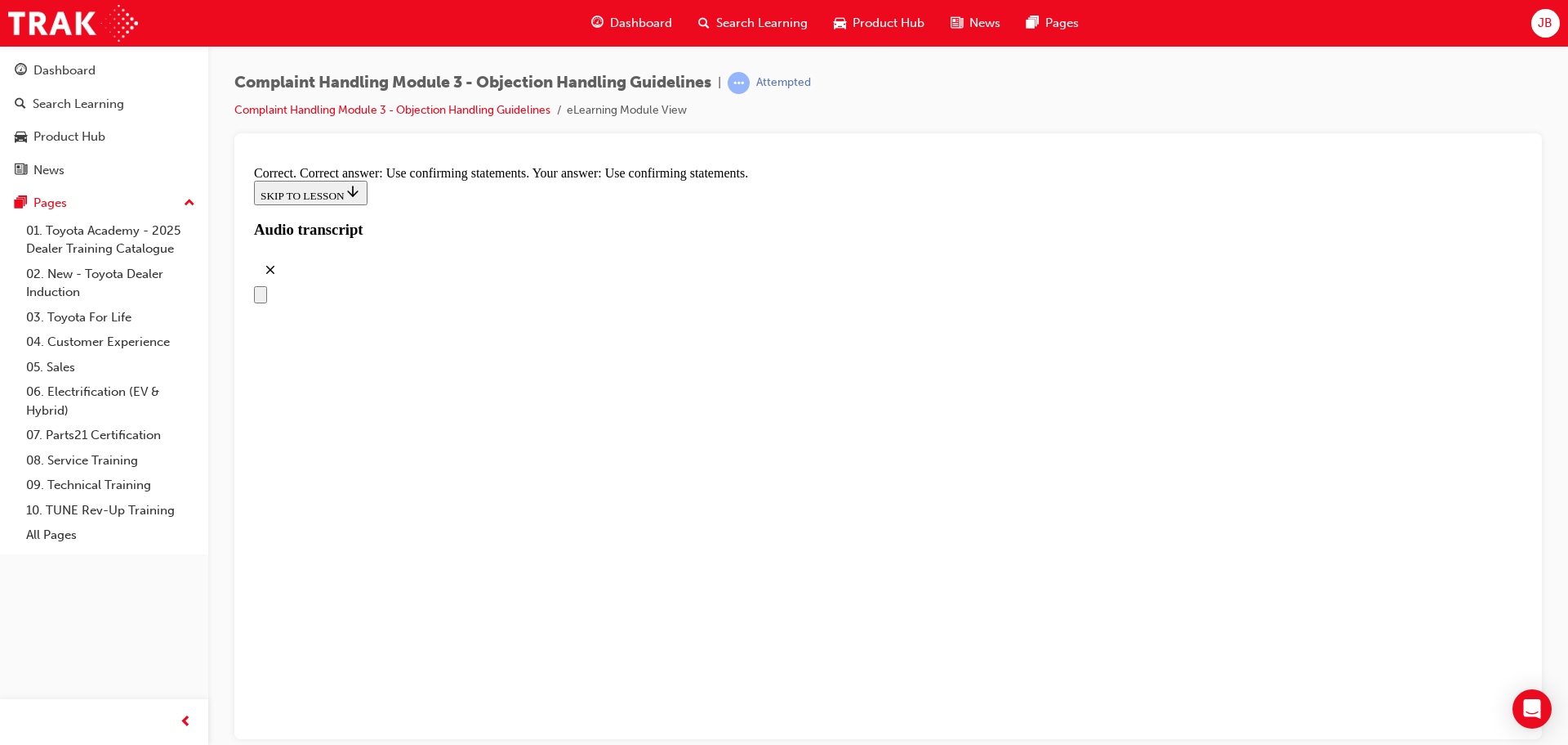
scroll to position [7734, 0]
radio input "true"
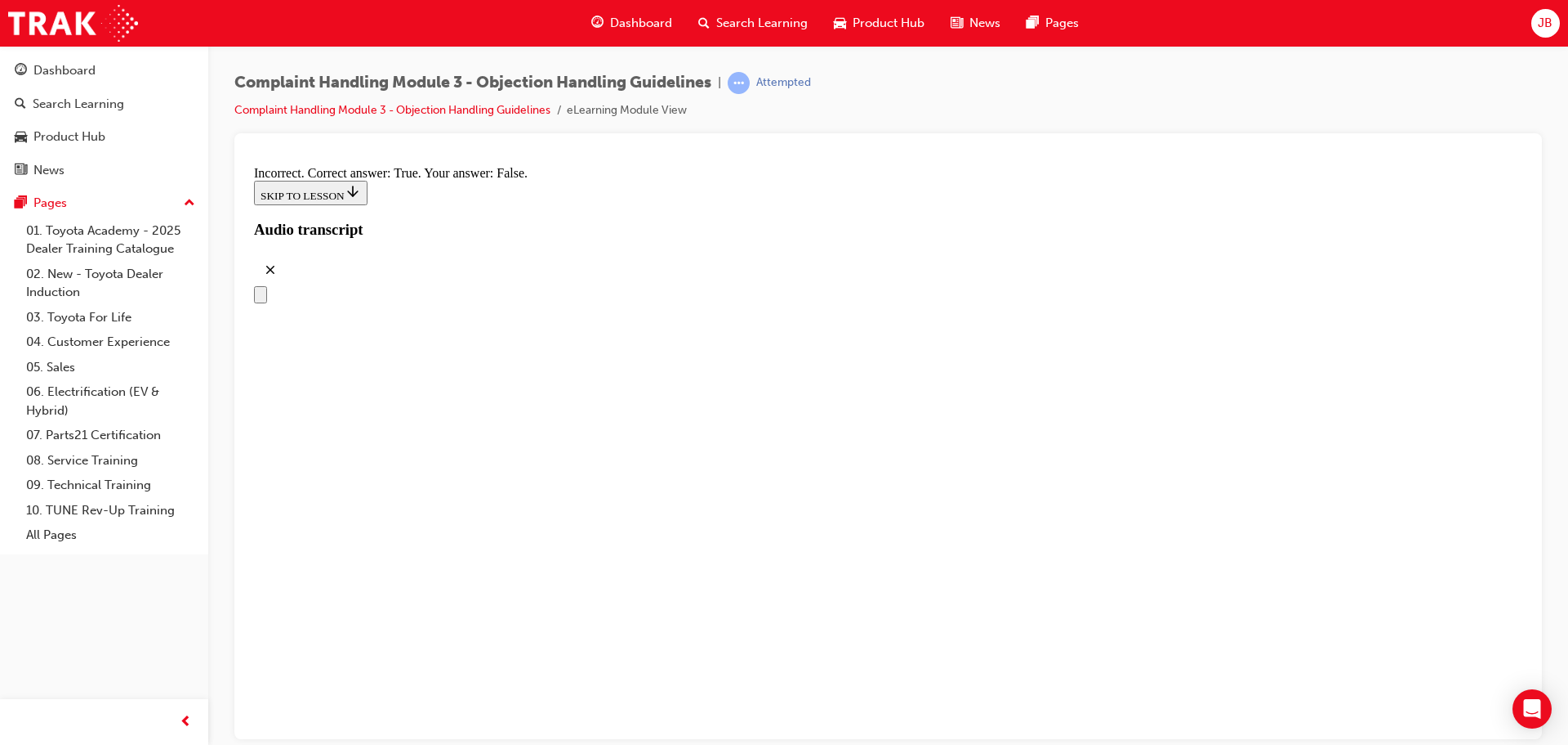
radio input "true"
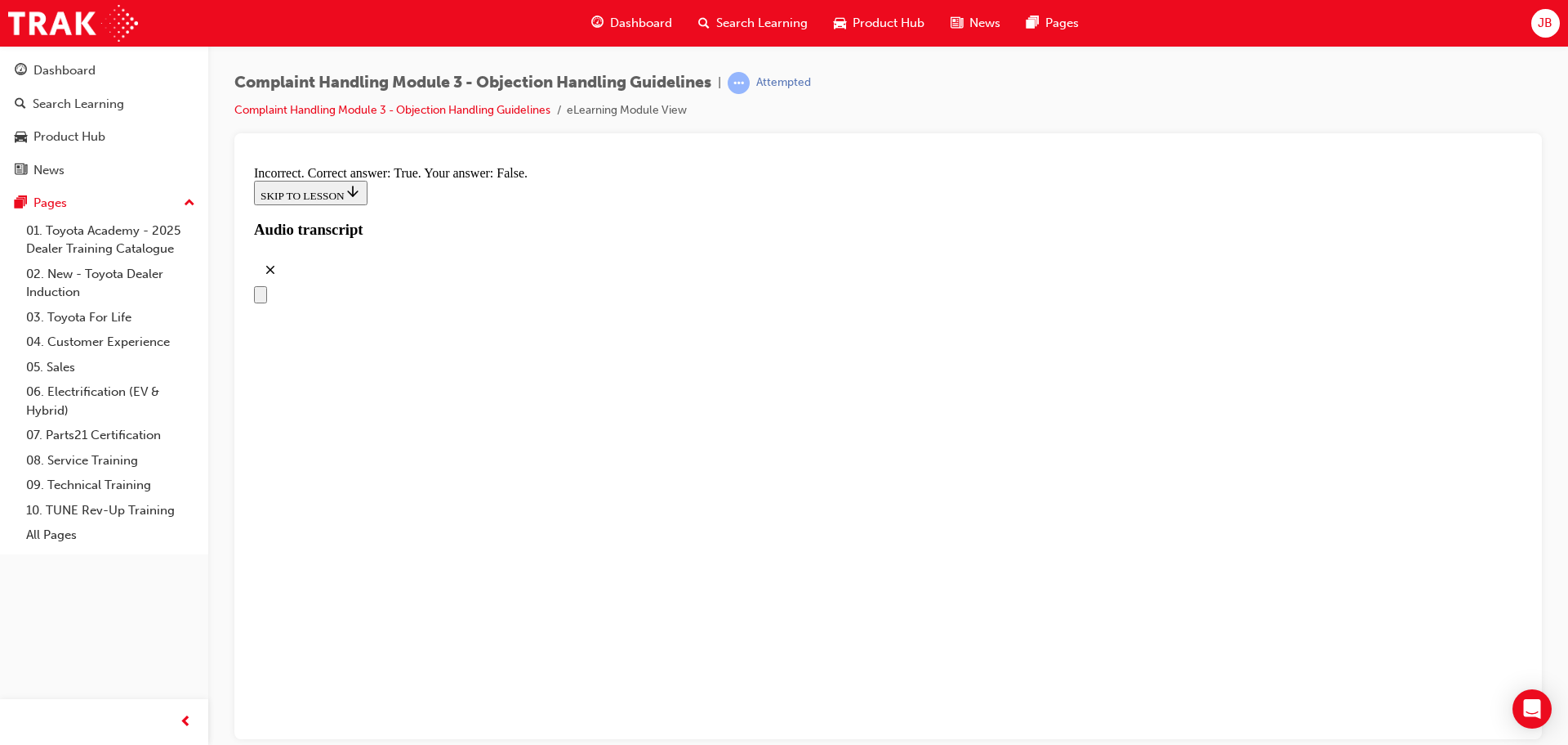
checkbox input "true"
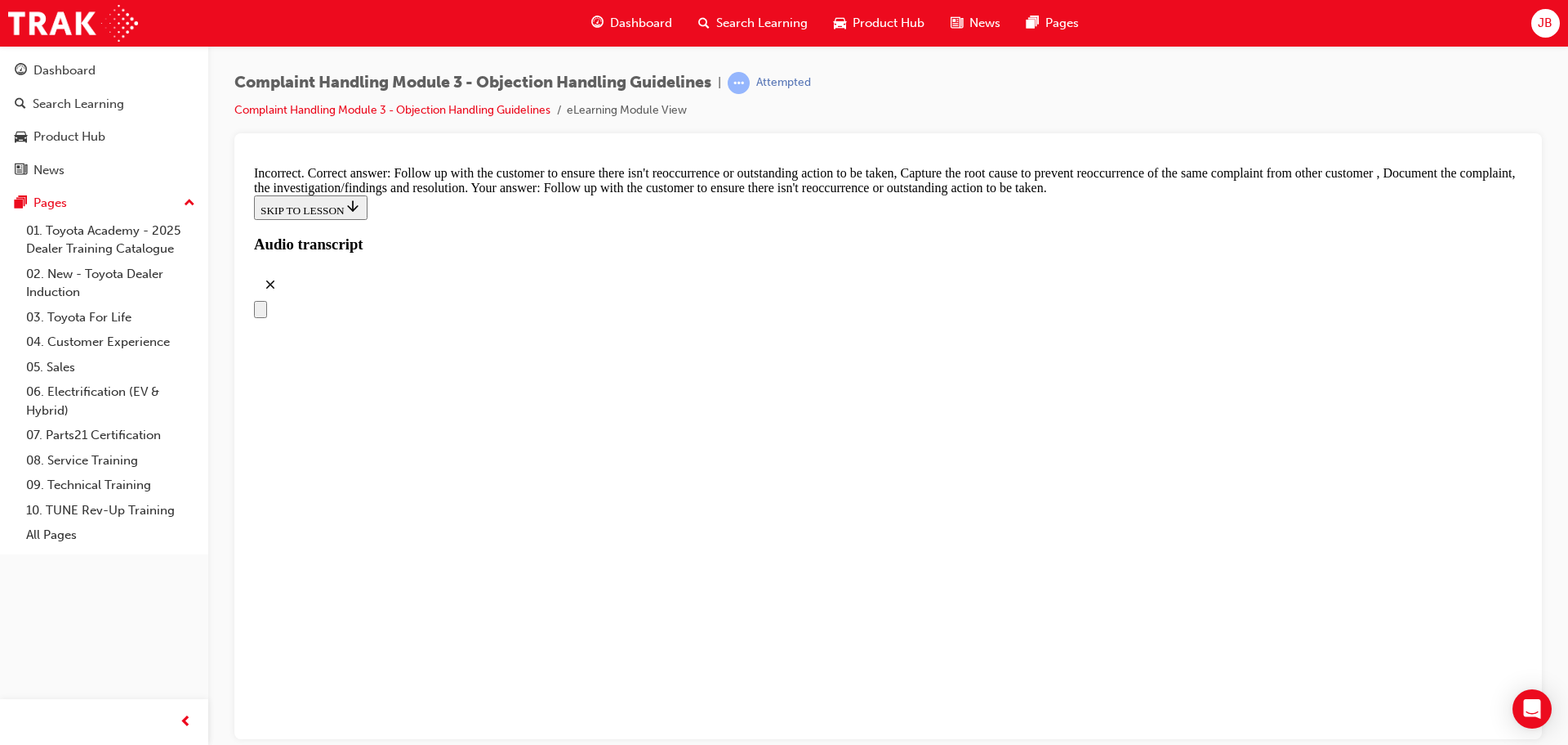
scroll to position [8306, 0]
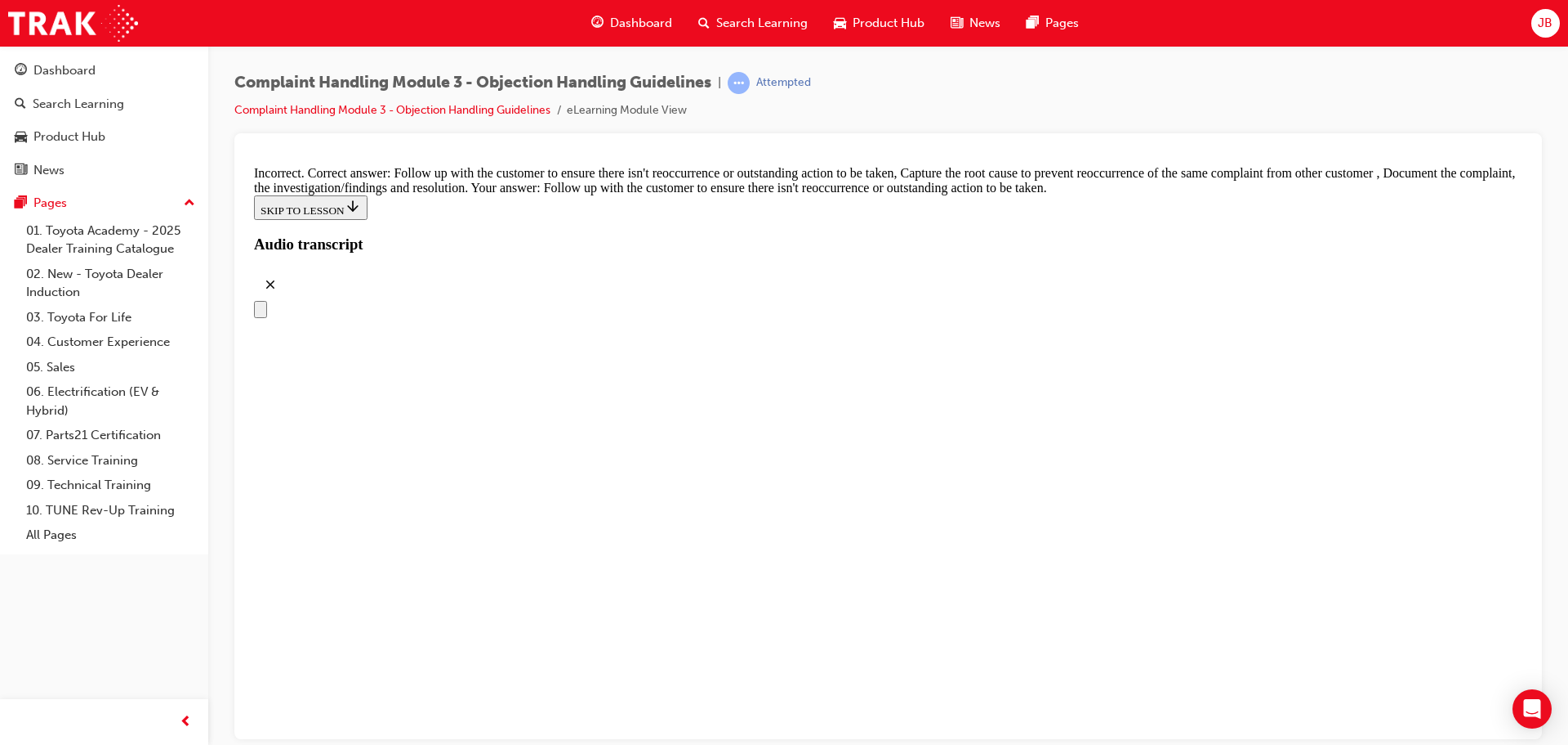
scroll to position [8234, 0]
checkbox input "true"
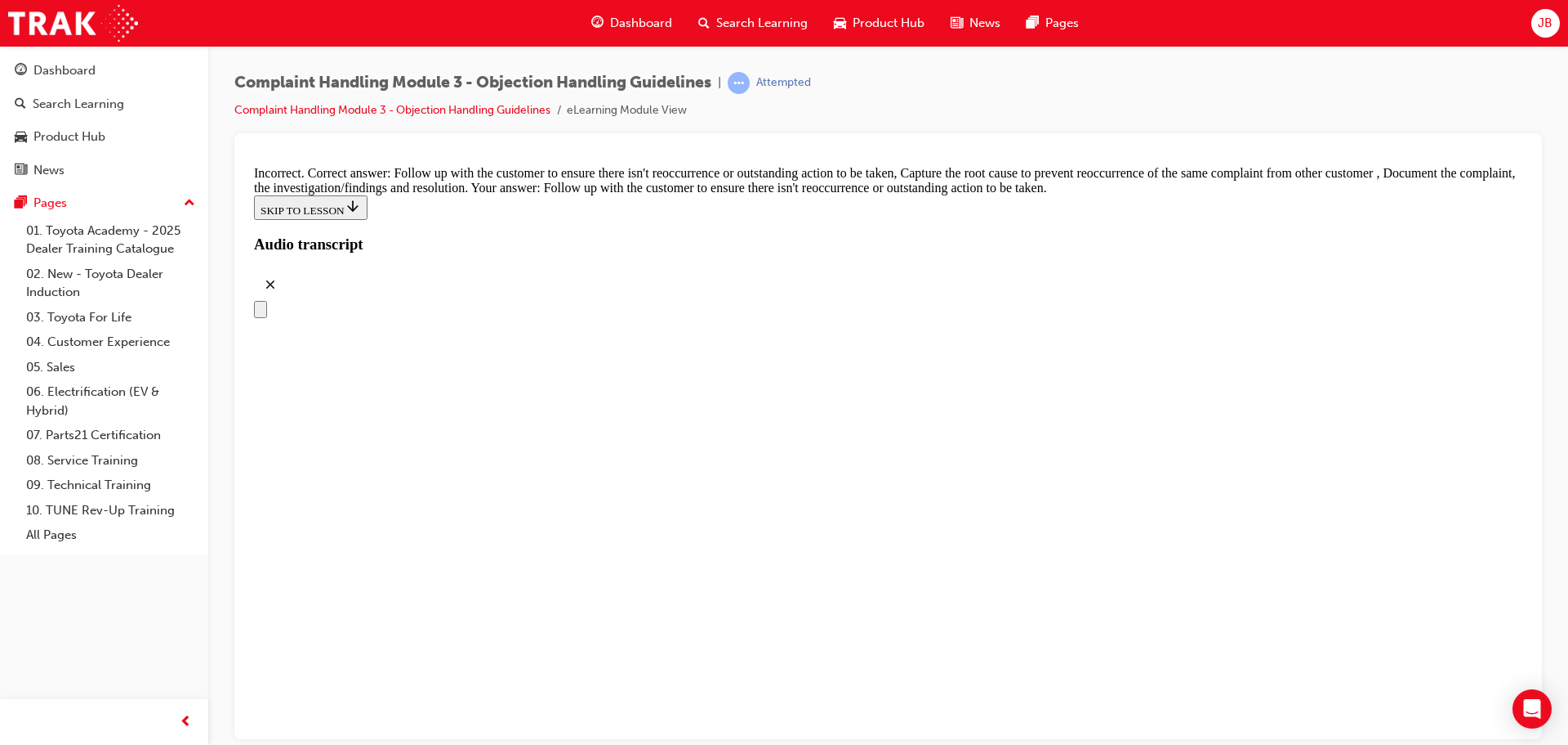
checkbox input "true"
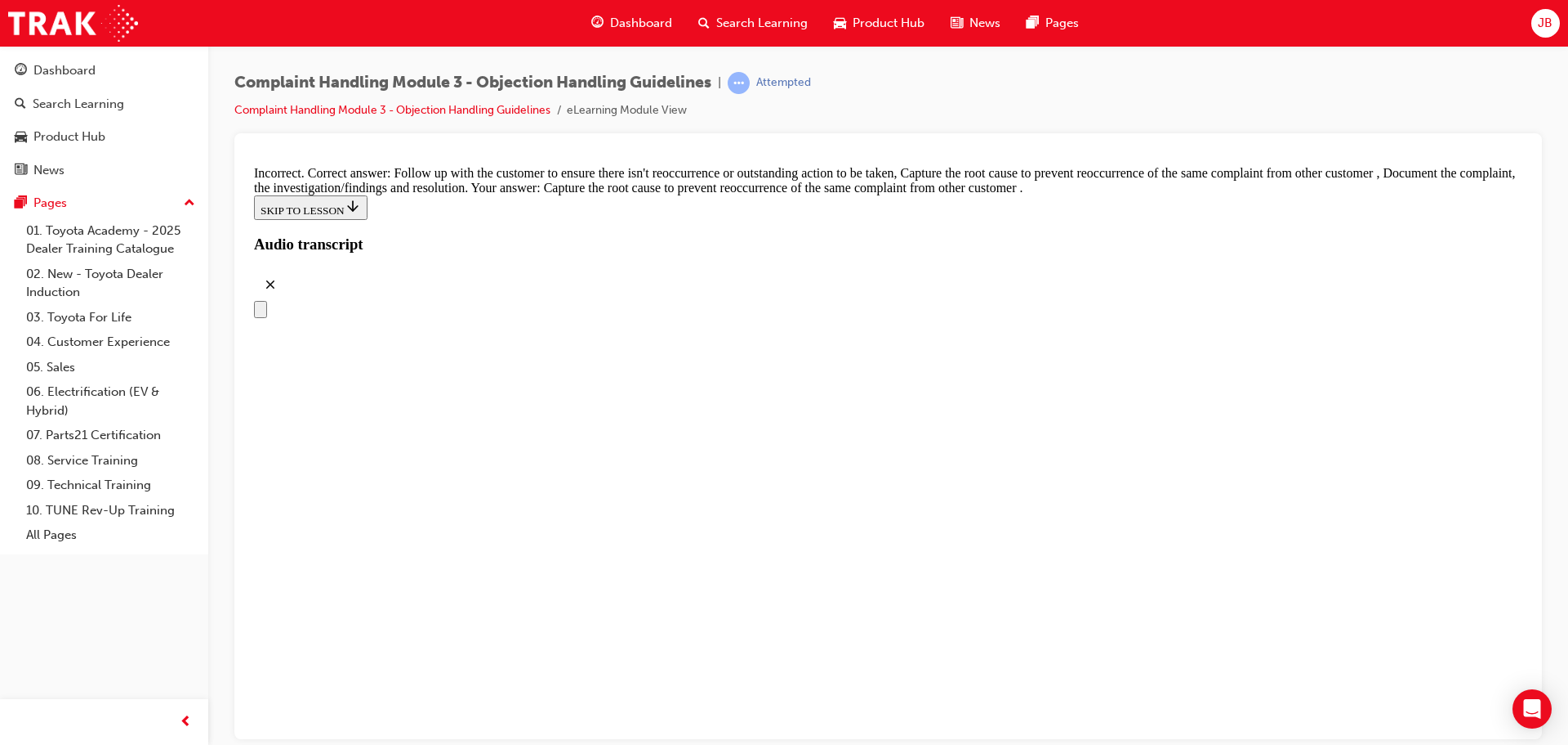
checkbox input "false"
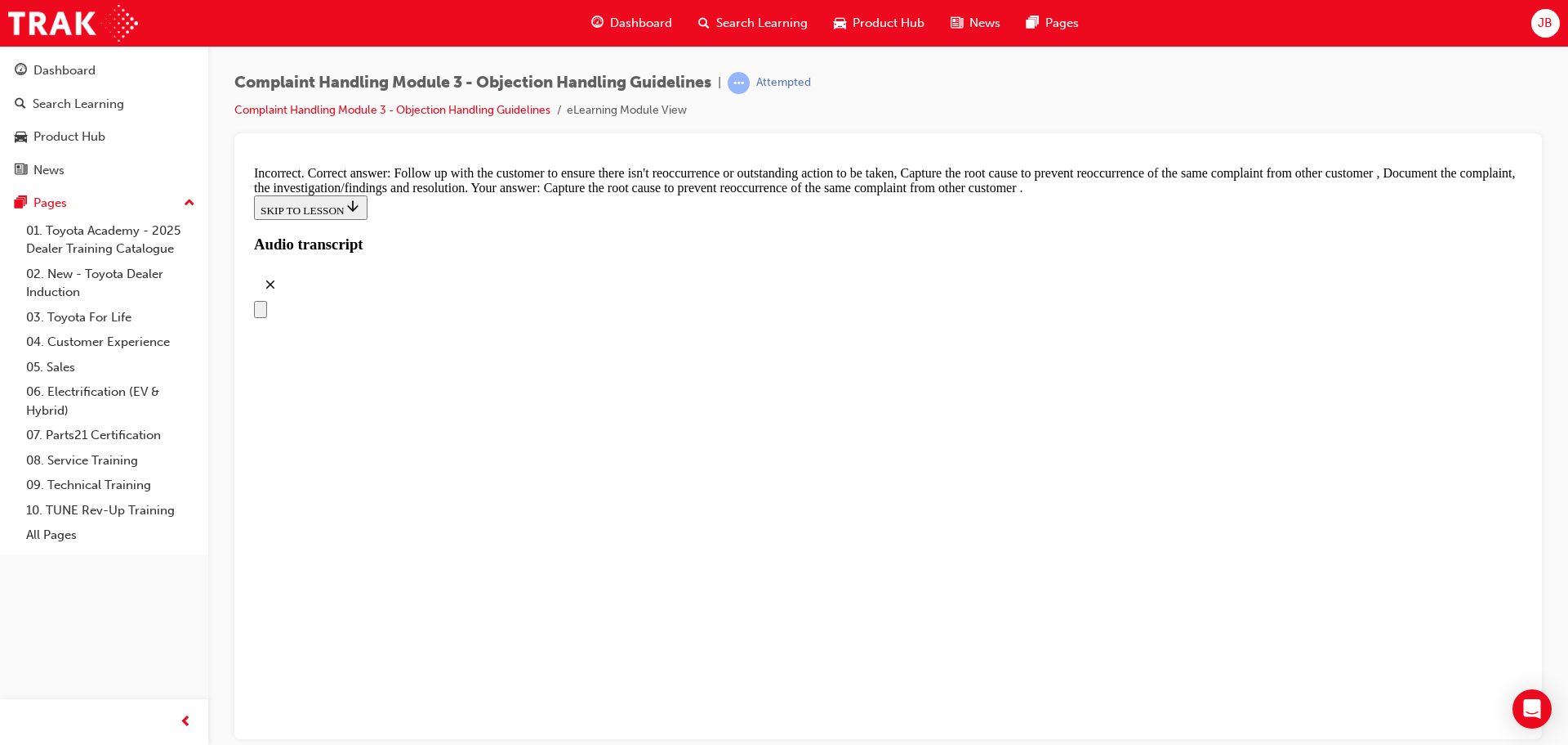
checkbox input "false"
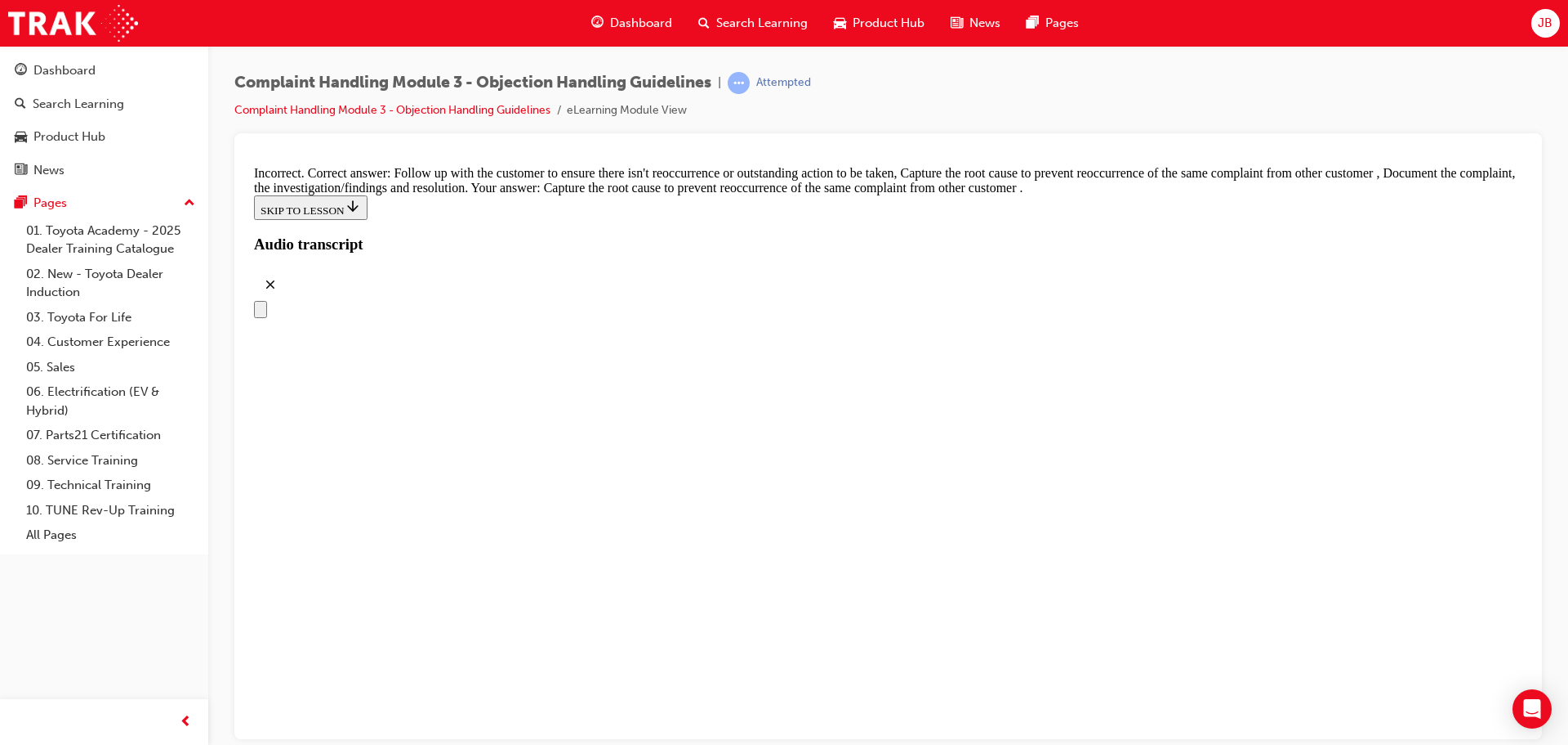
checkbox input "false"
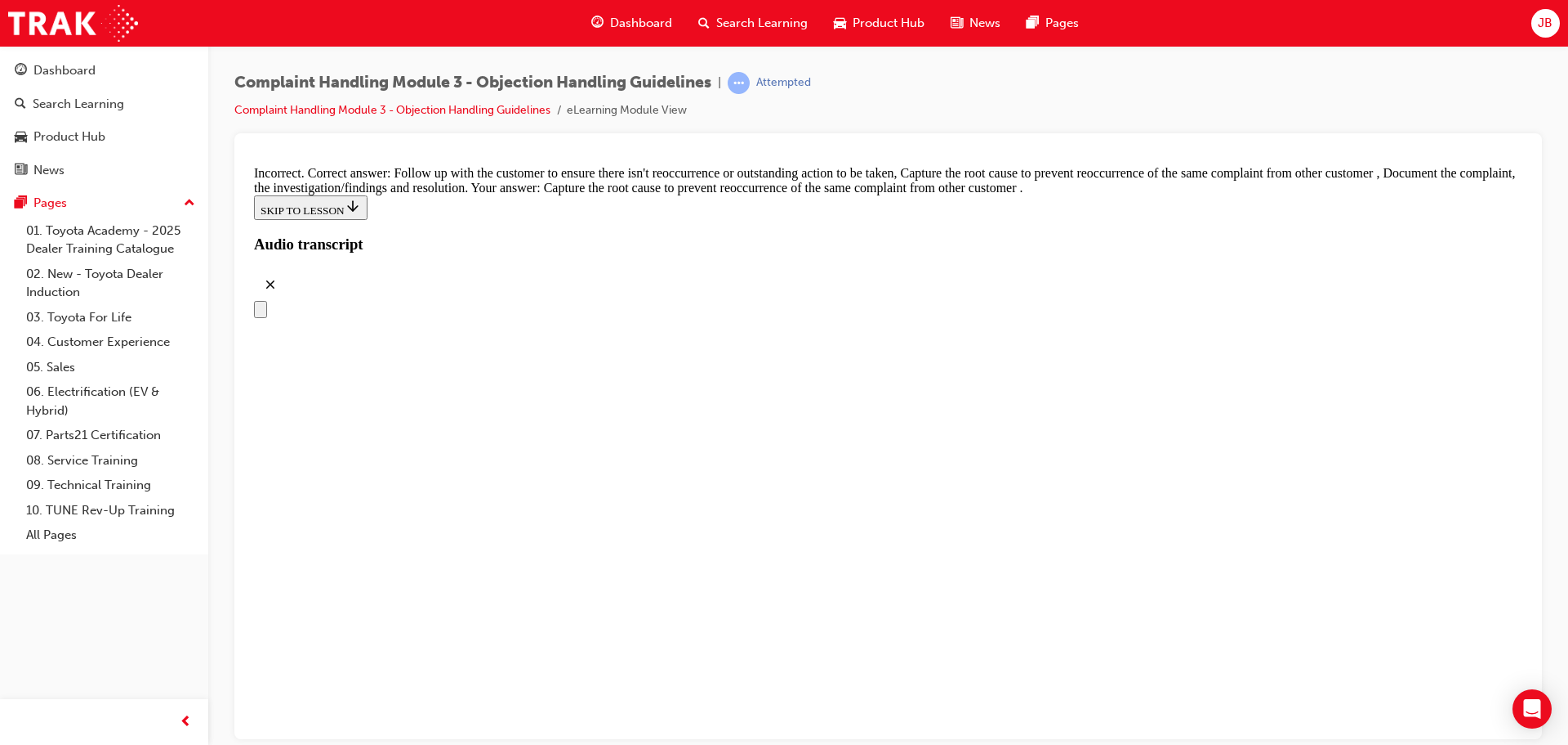
checkbox input "true"
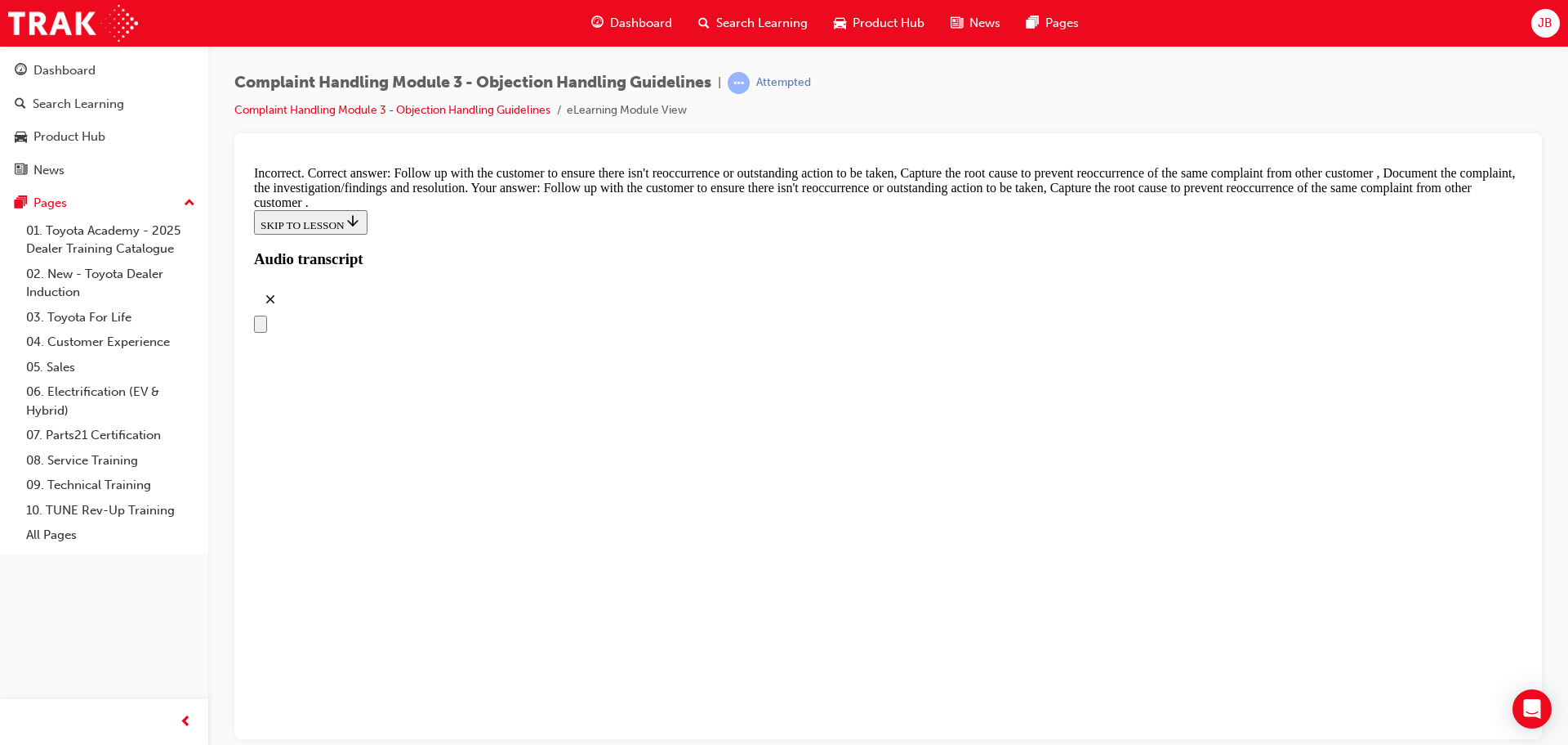
checkbox input "true"
drag, startPoint x: 648, startPoint y: 373, endPoint x: 637, endPoint y: 404, distance: 32.9
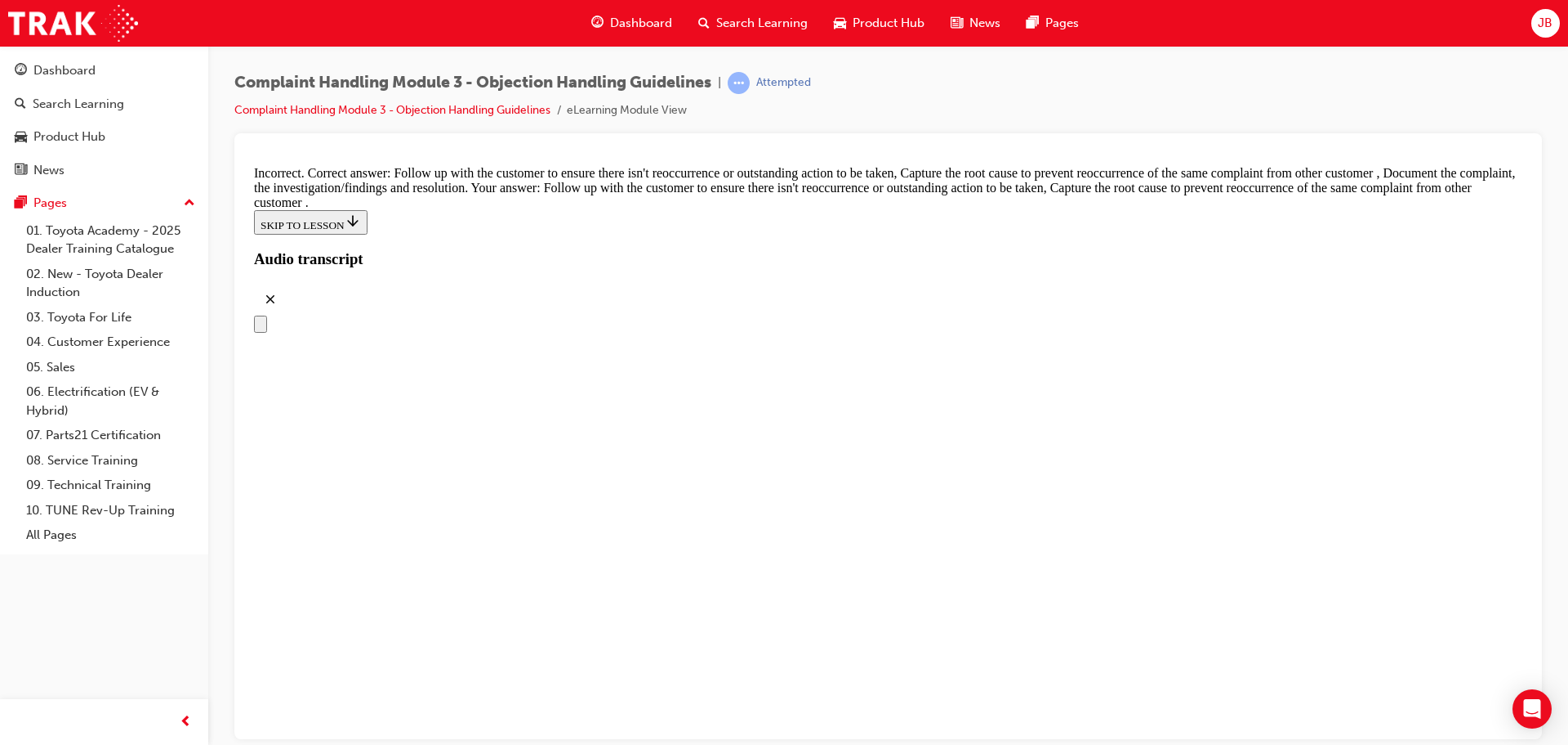
checkbox input "true"
drag, startPoint x: 649, startPoint y: 451, endPoint x: 805, endPoint y: 564, distance: 192.6
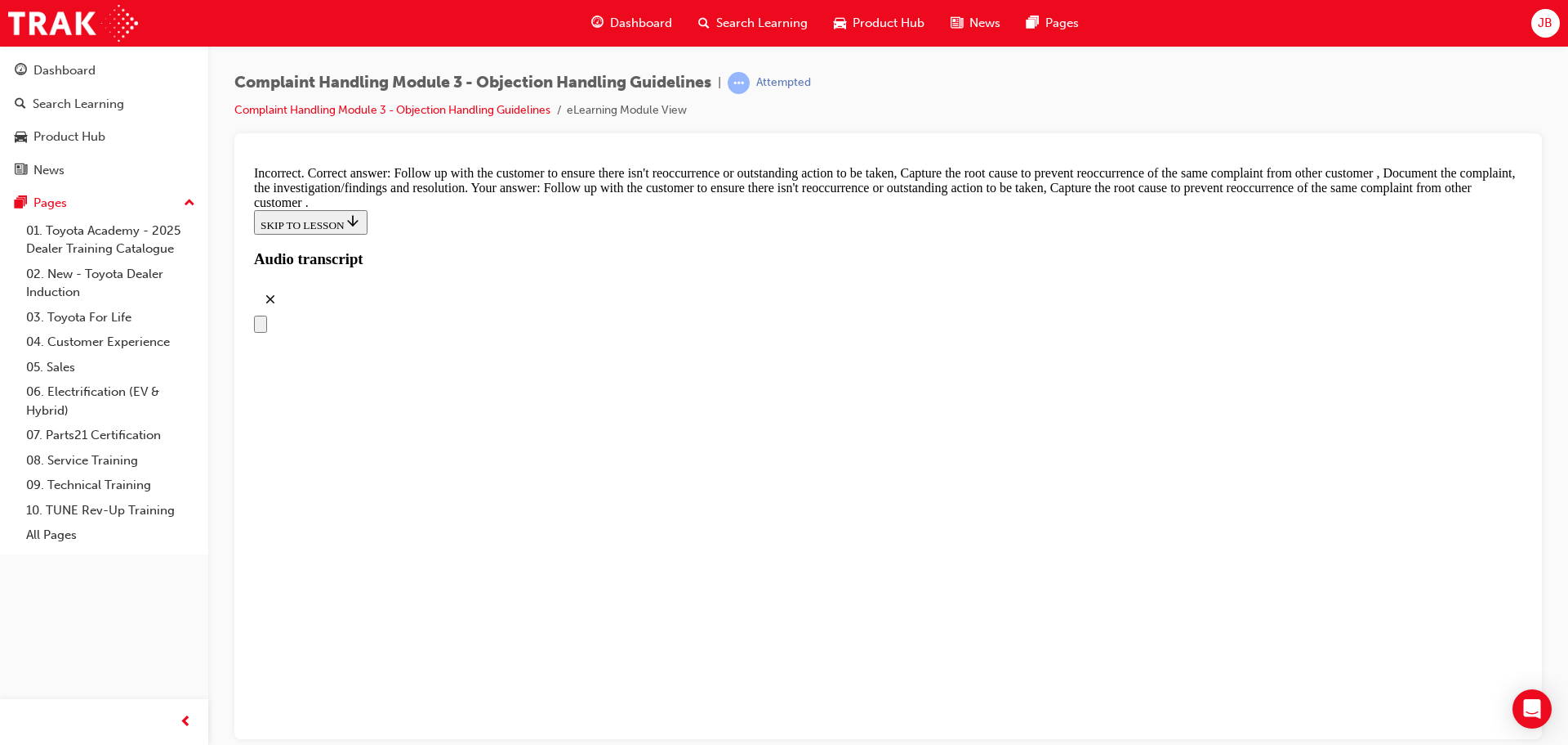
checkbox input "false"
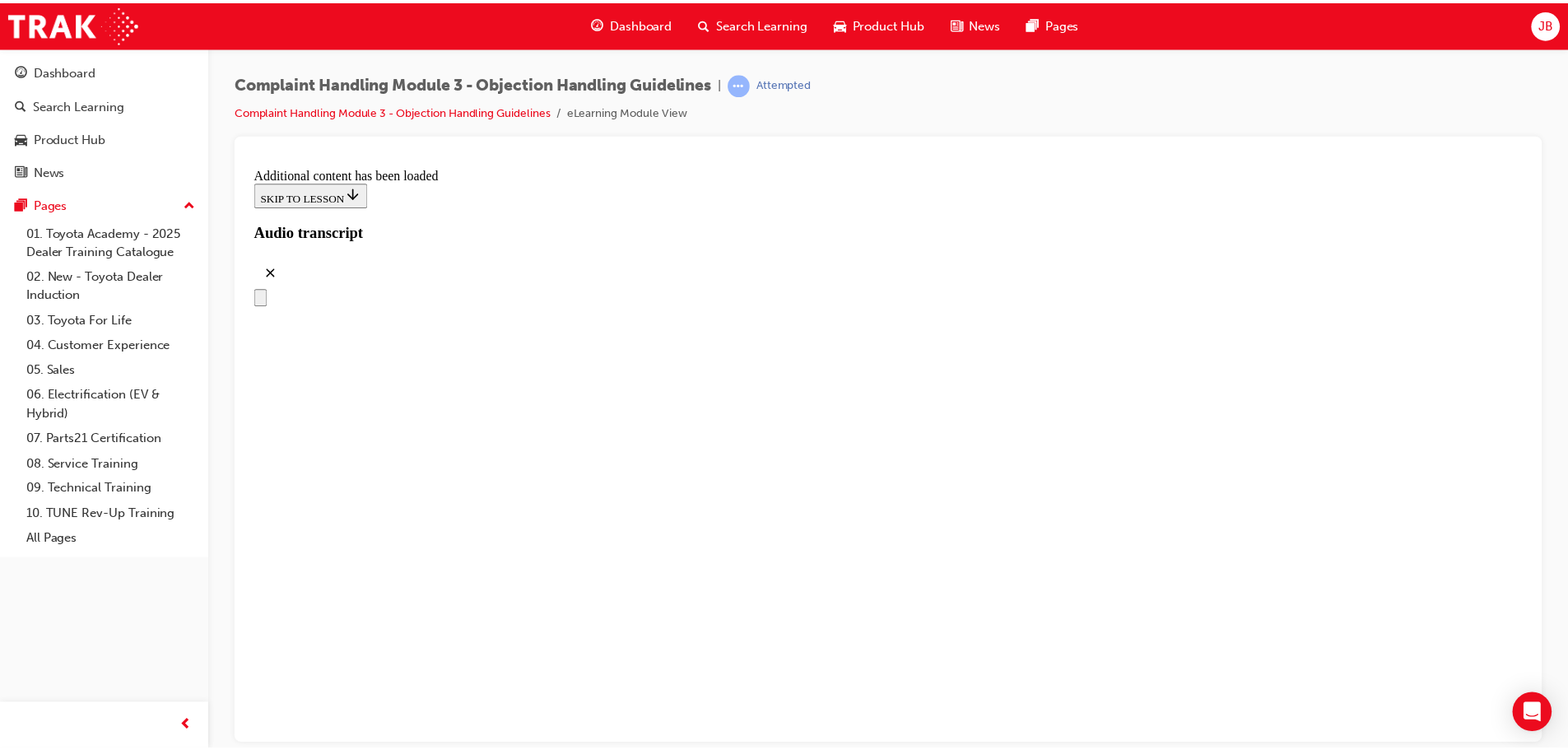
scroll to position [8245, 0]
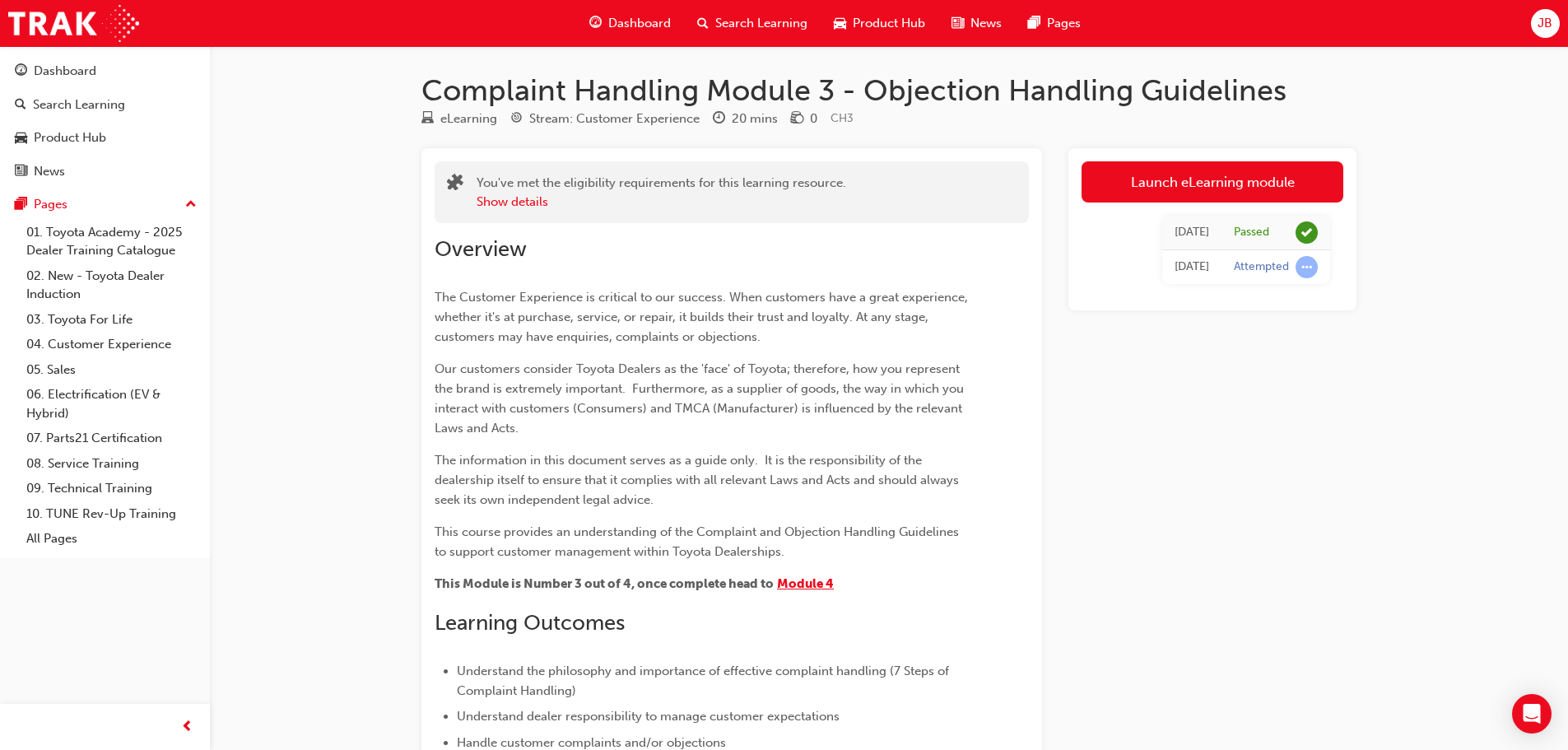
click at [815, 580] on span "Module 4" at bounding box center [805, 583] width 56 height 15
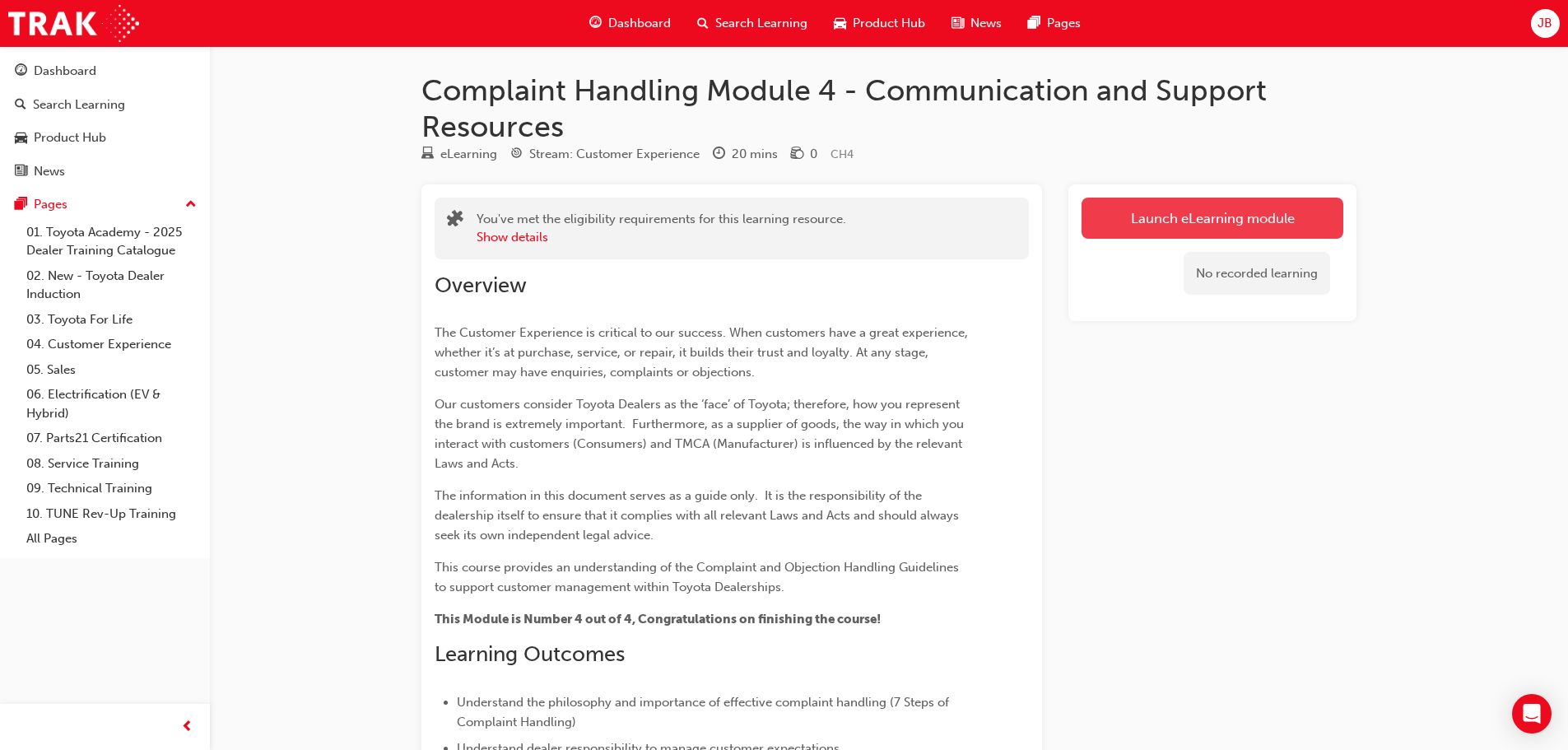
click at [1186, 219] on link "Launch eLearning module" at bounding box center [1212, 218] width 262 height 41
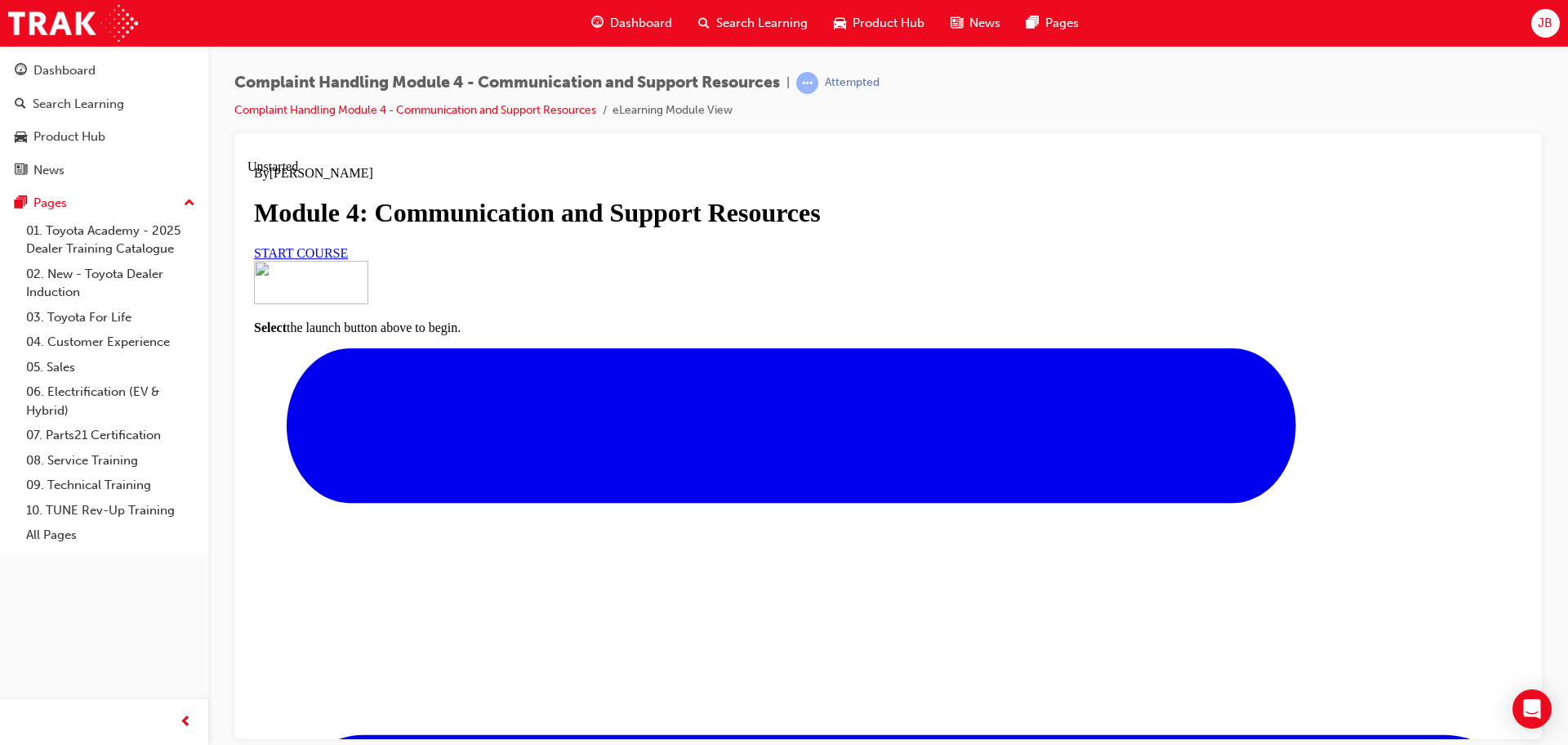
scroll to position [194, 0]
click at [348, 259] on link "START COURSE" at bounding box center [301, 252] width 94 height 14
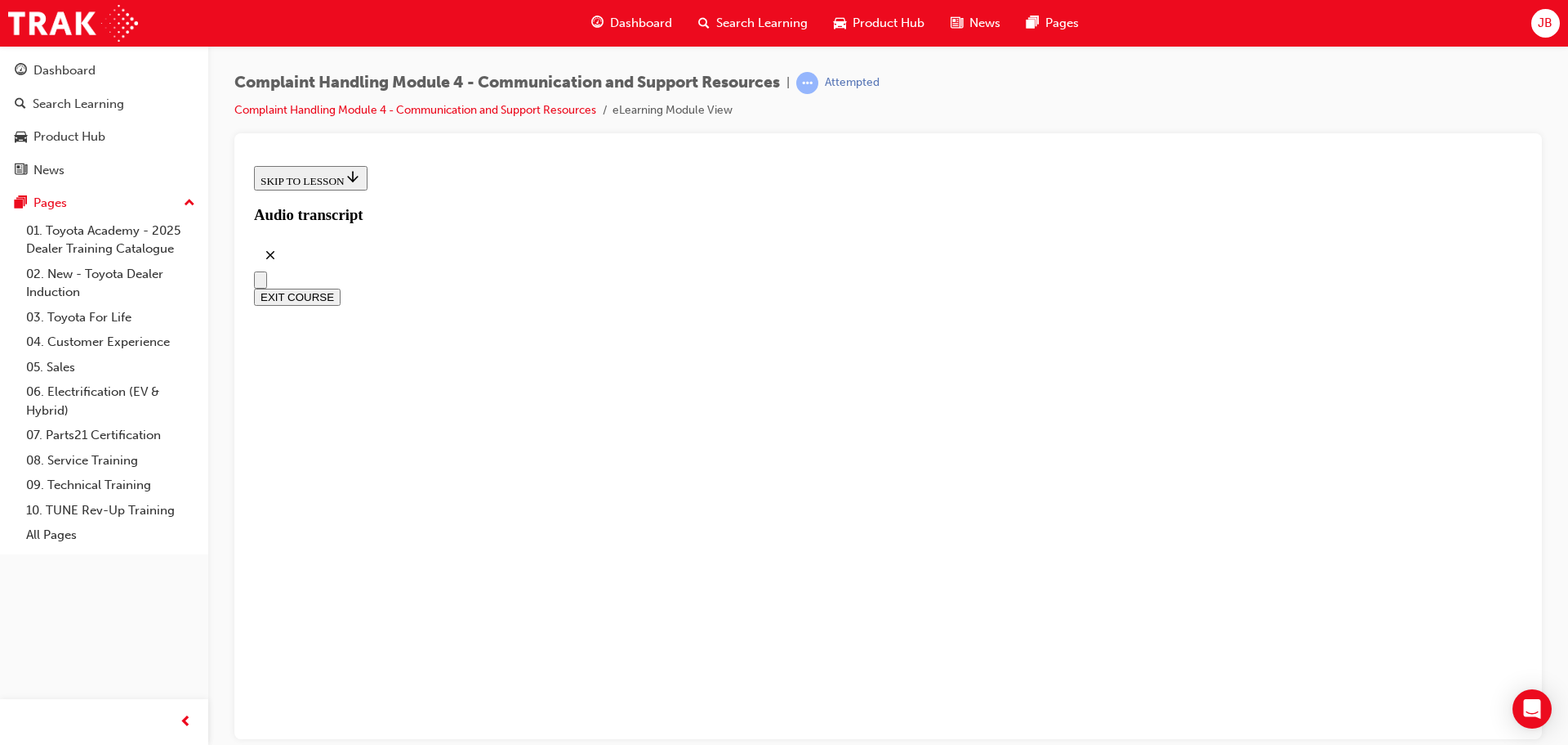
scroll to position [477, 0]
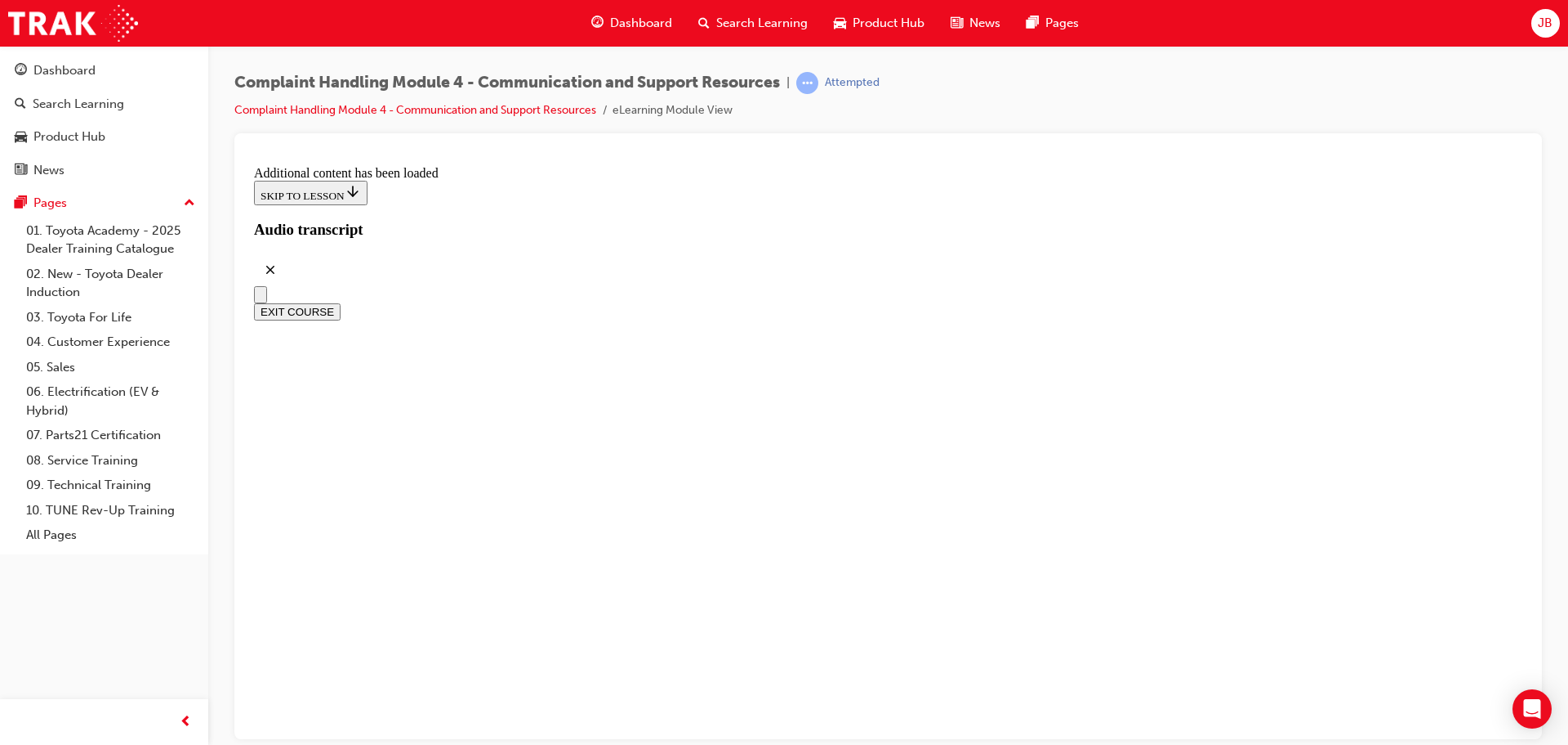
scroll to position [9075, 0]
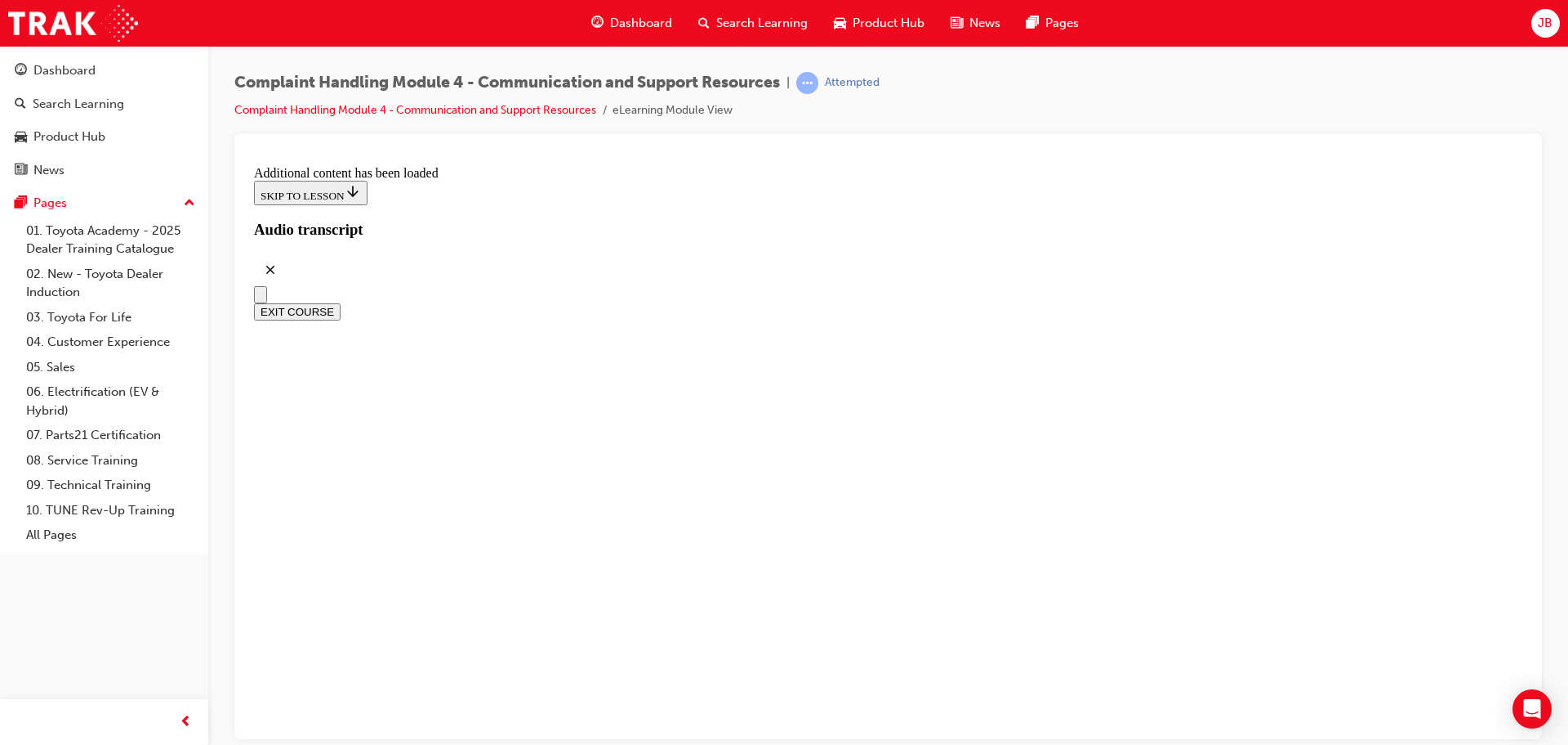
radio input "true"
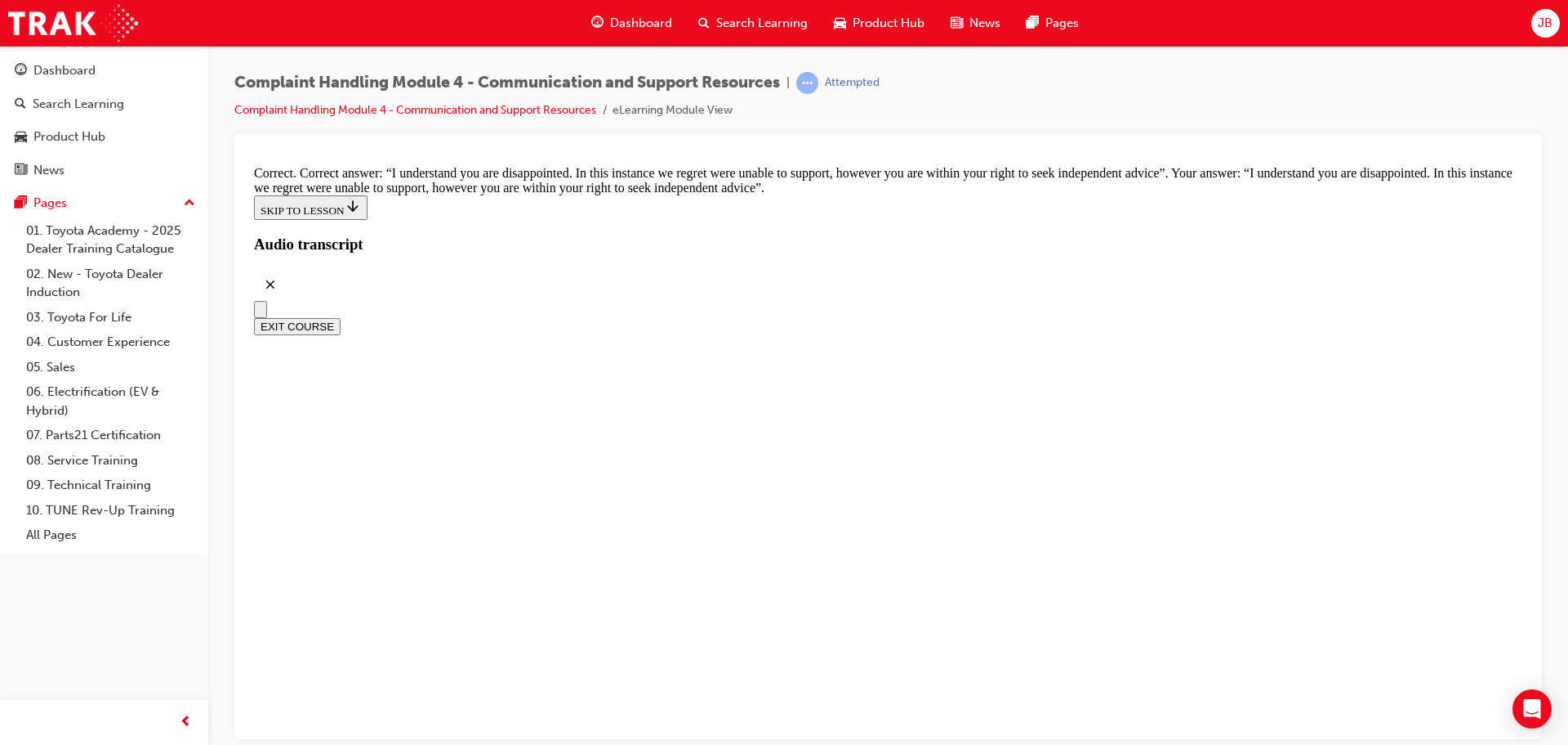
scroll to position [10626, 0]
checkbox input "true"
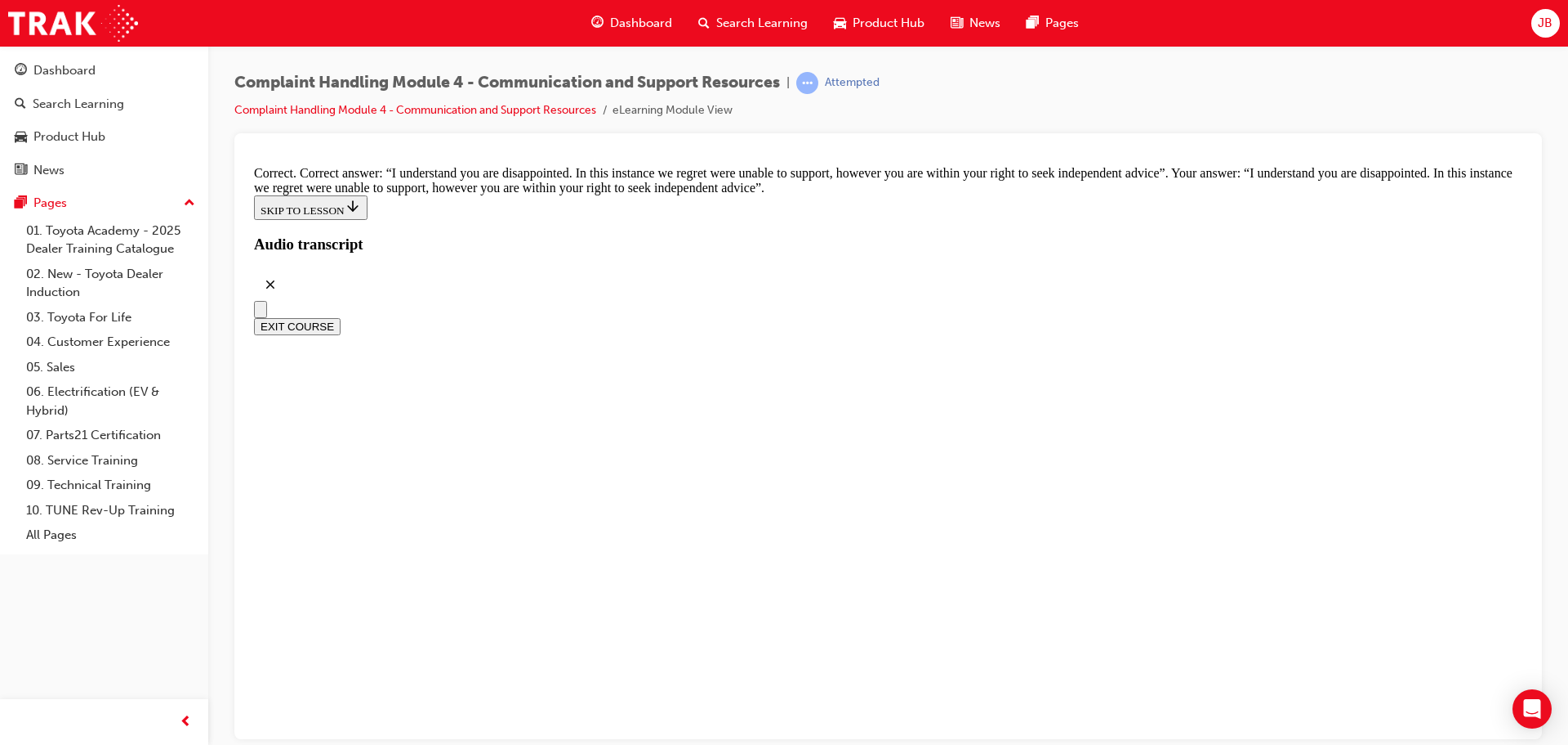
checkbox input "true"
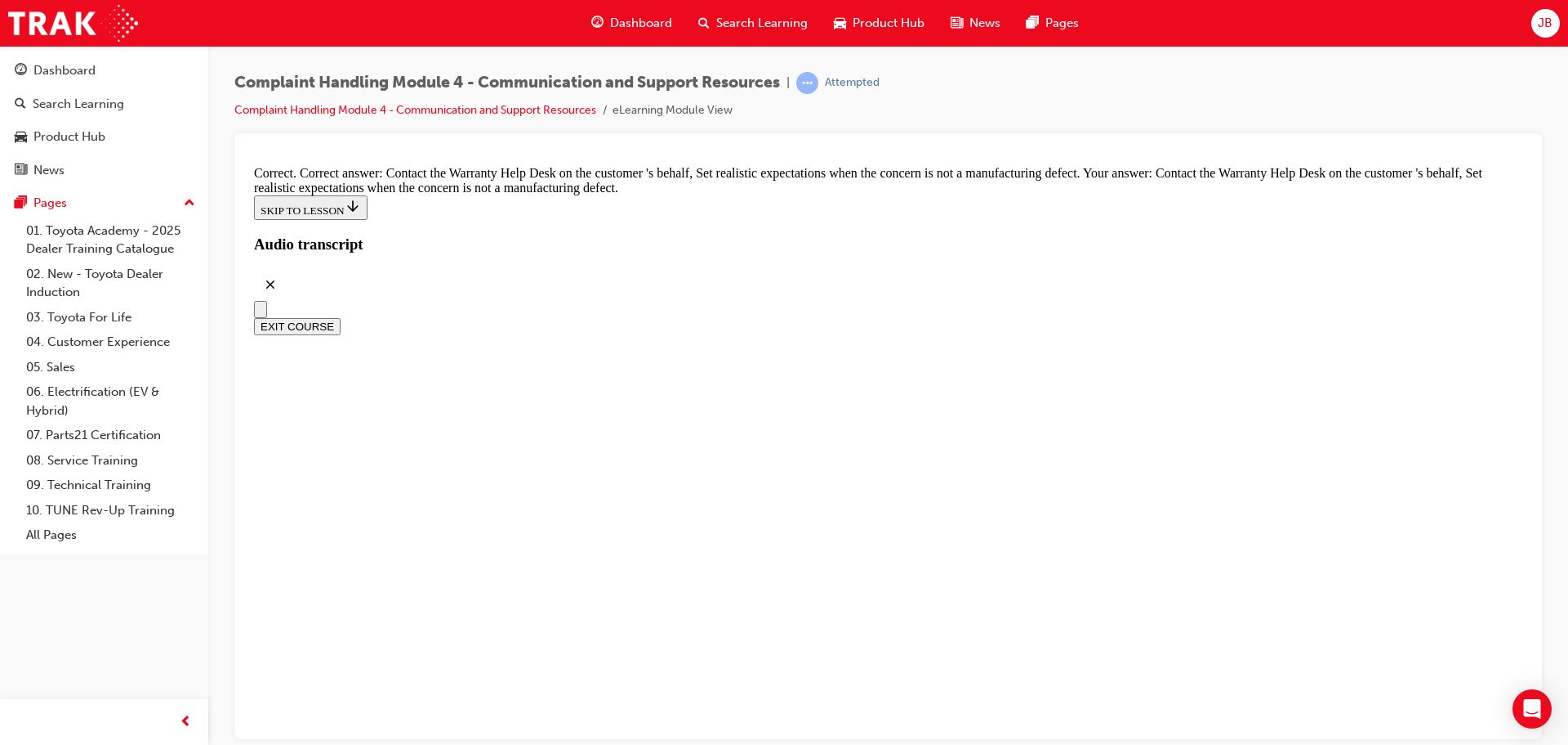
checkbox input "true"
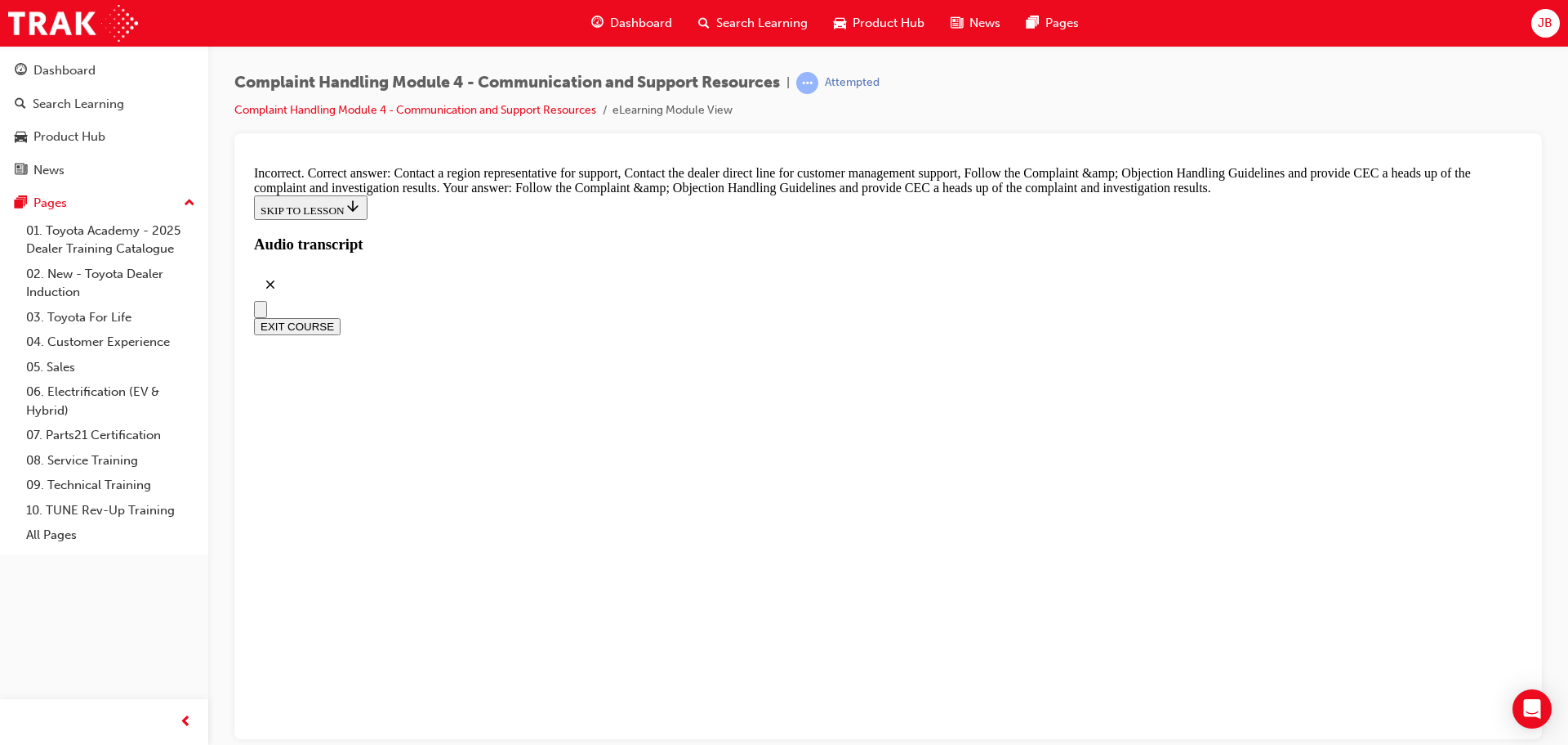
checkbox input "true"
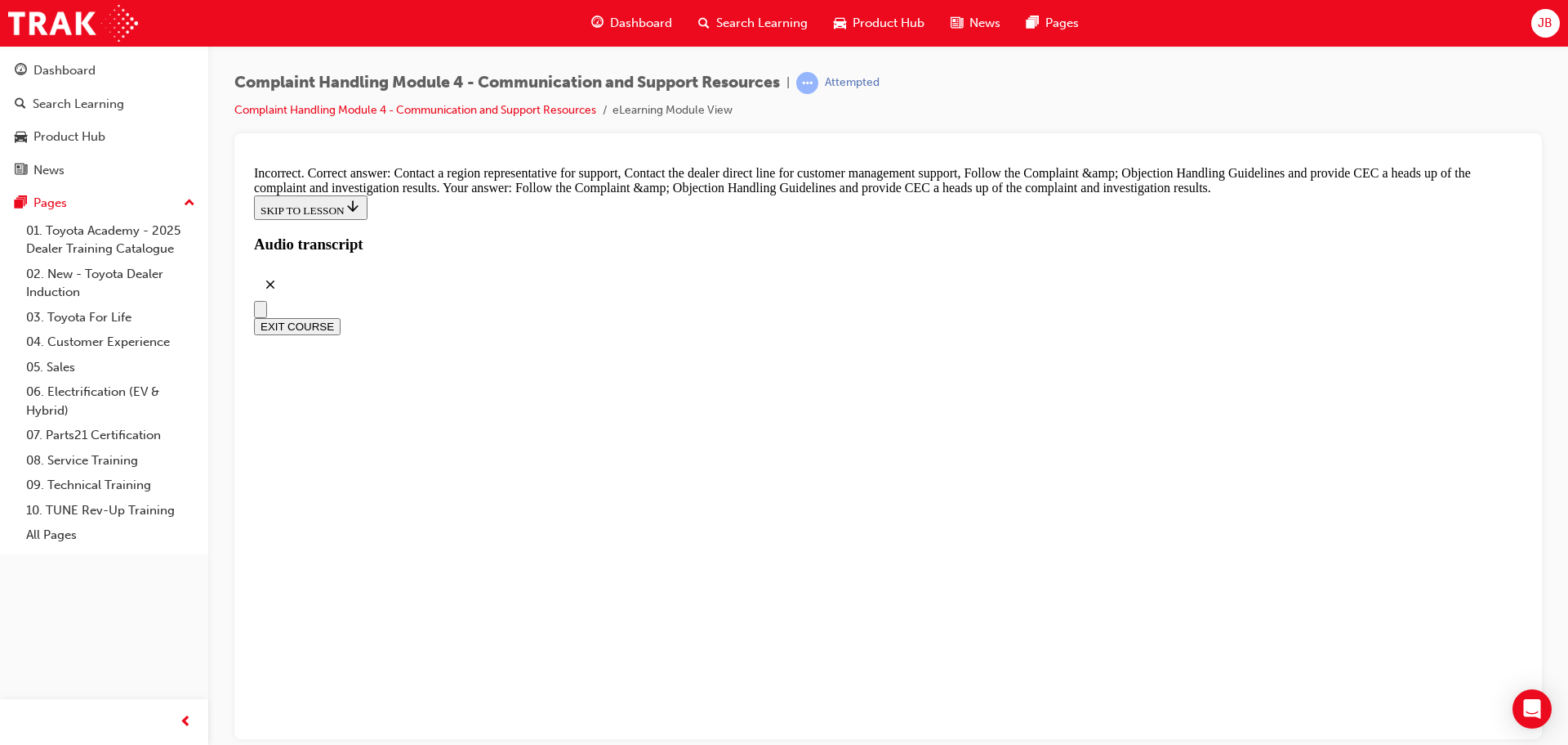
checkbox input "true"
checkbox input "false"
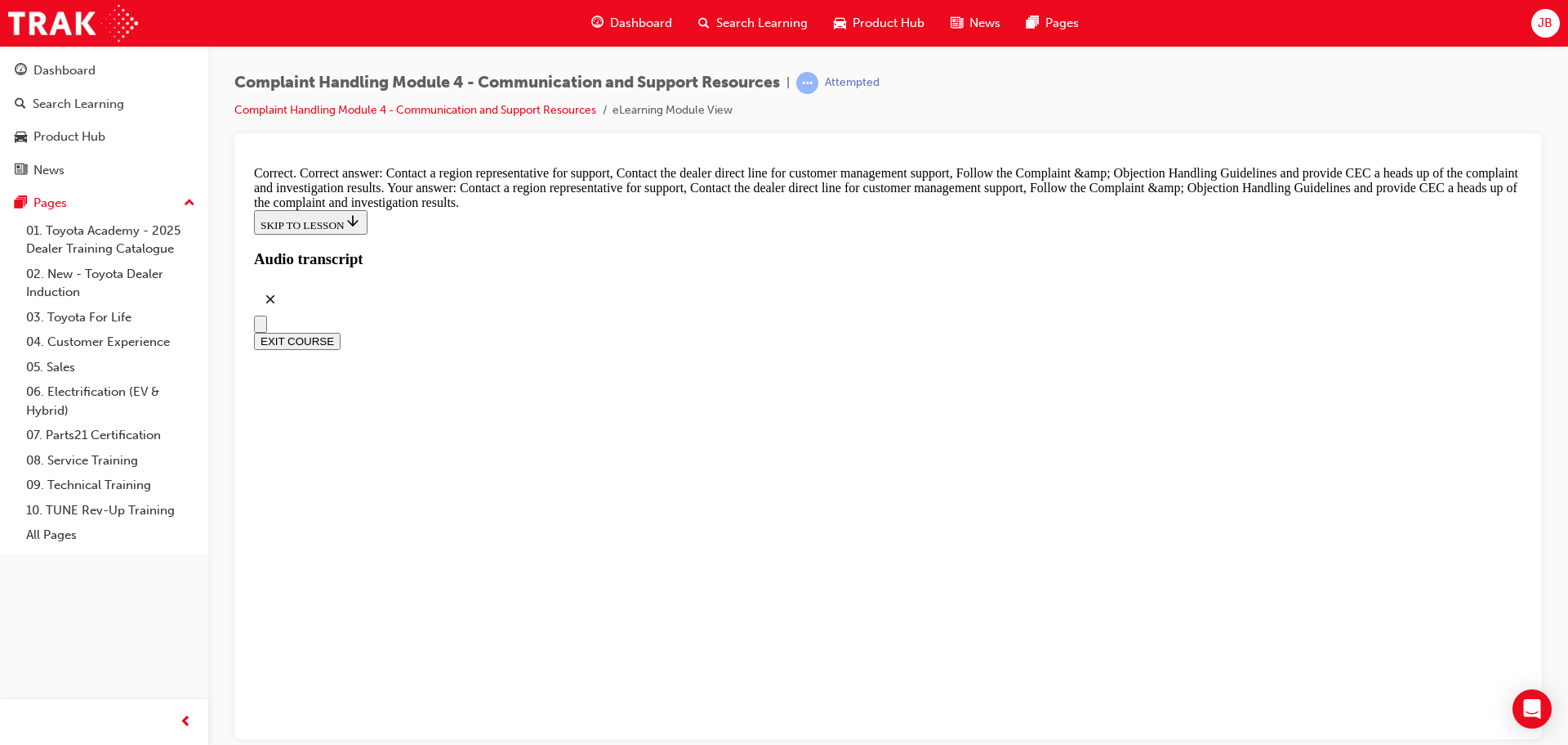
scroll to position [11934, 0]
radio input "true"
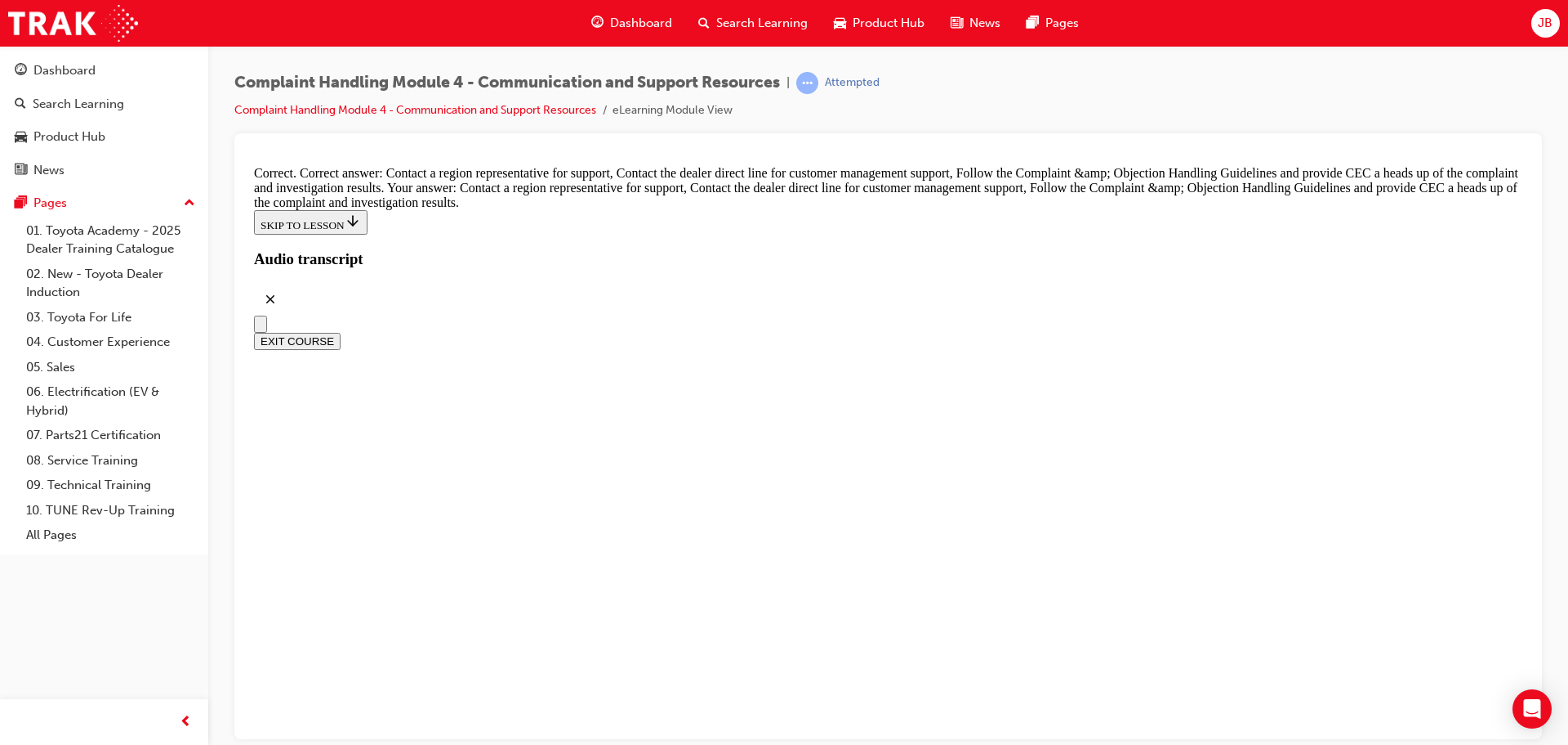
radio input "true"
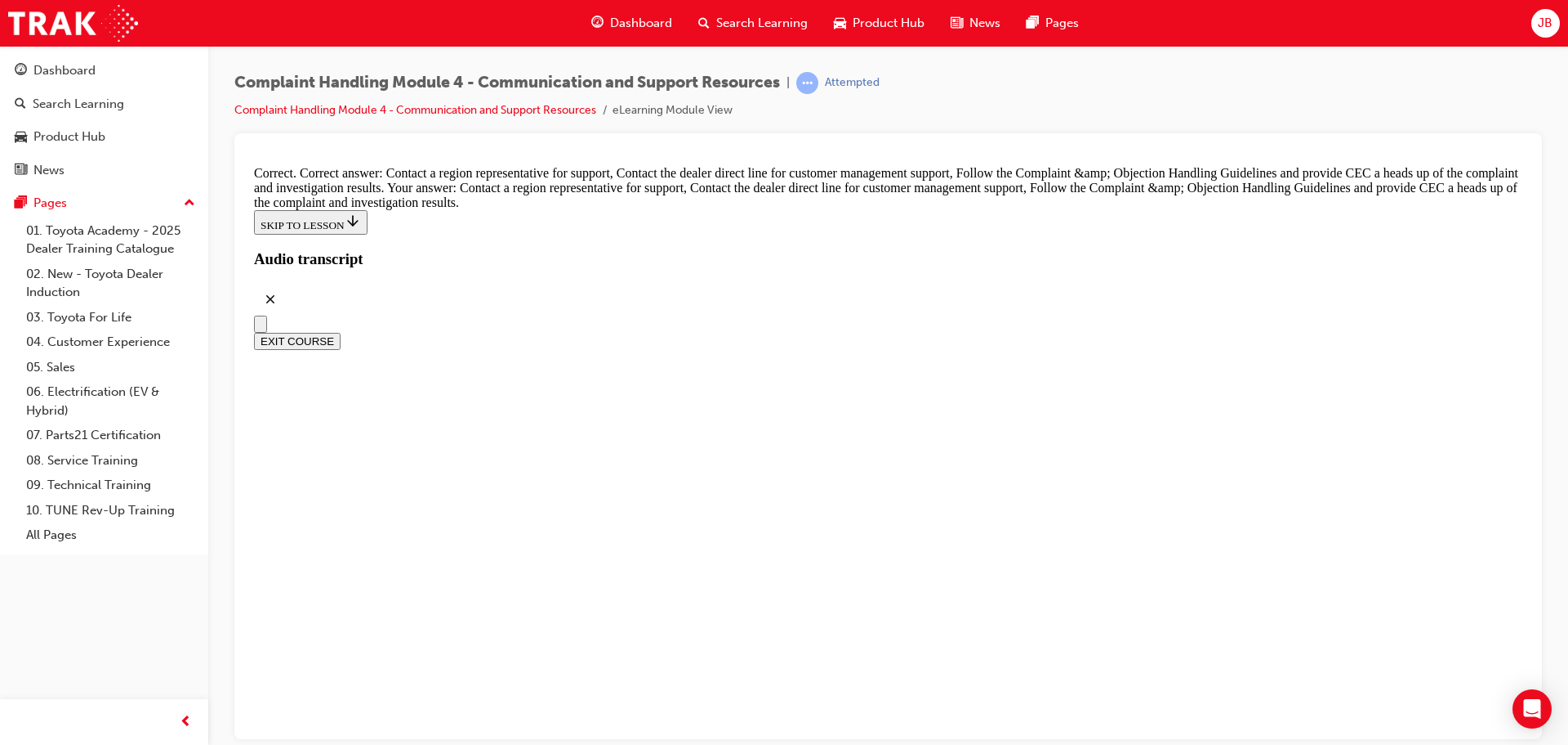
radio input "true"
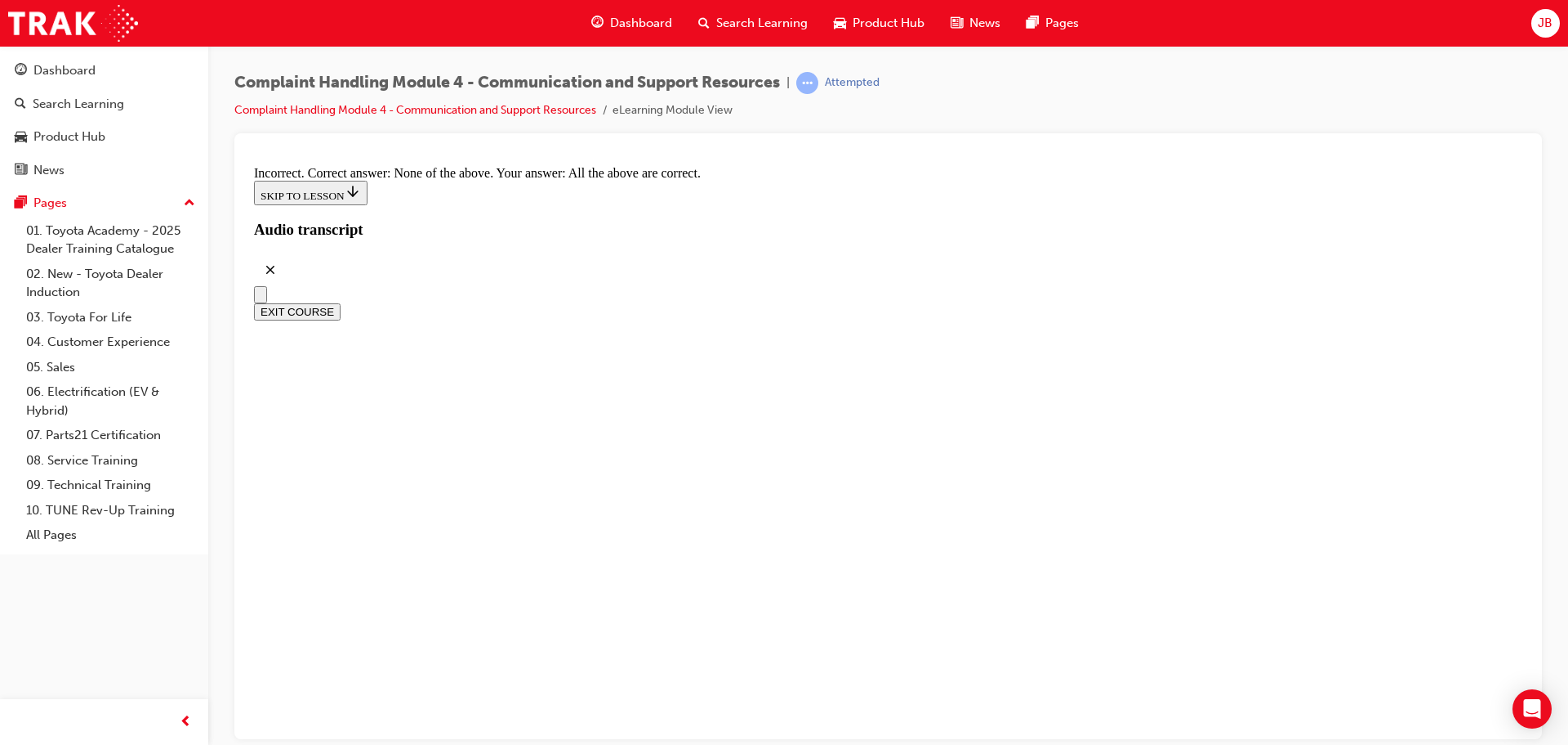
scroll to position [12045, 0]
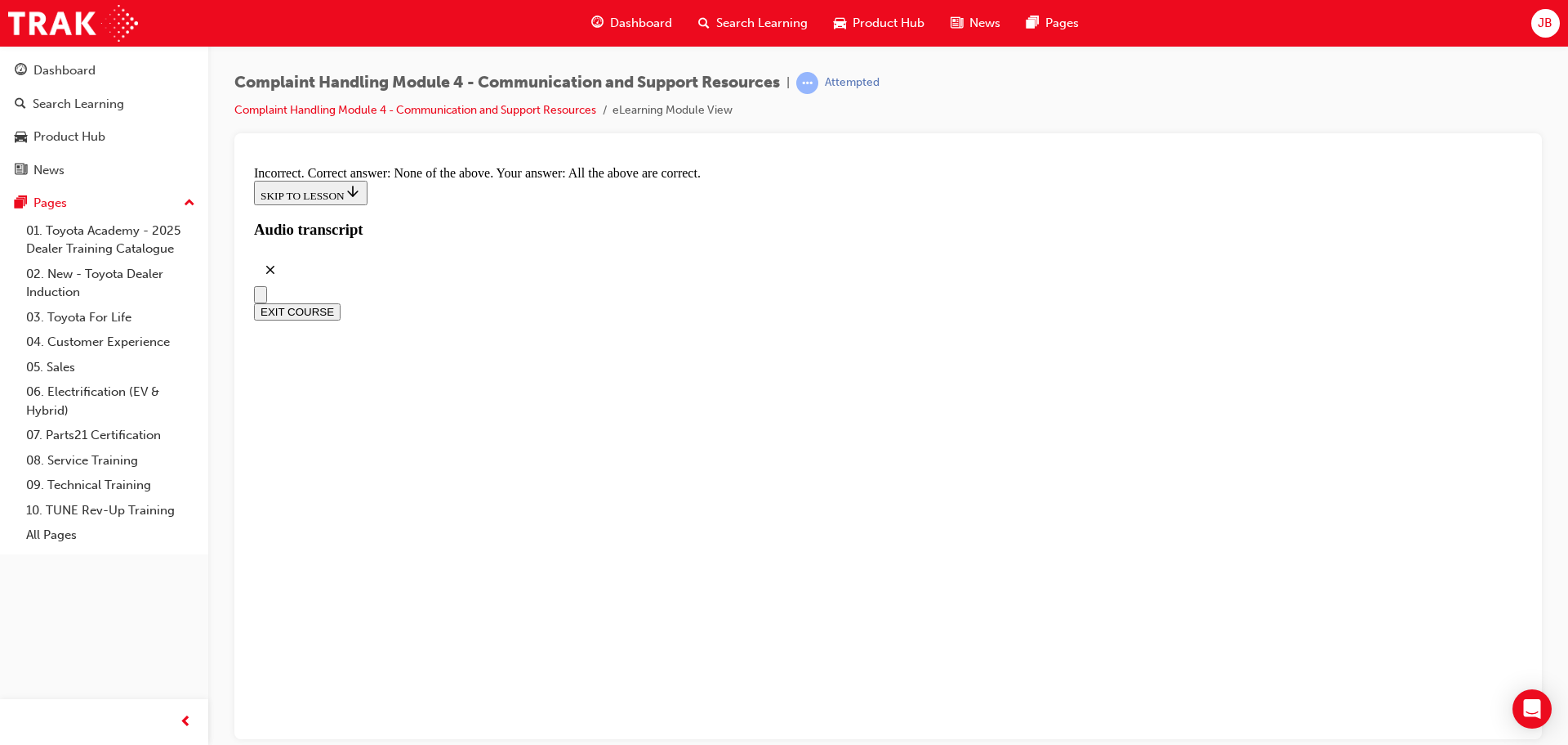
radio input "true"
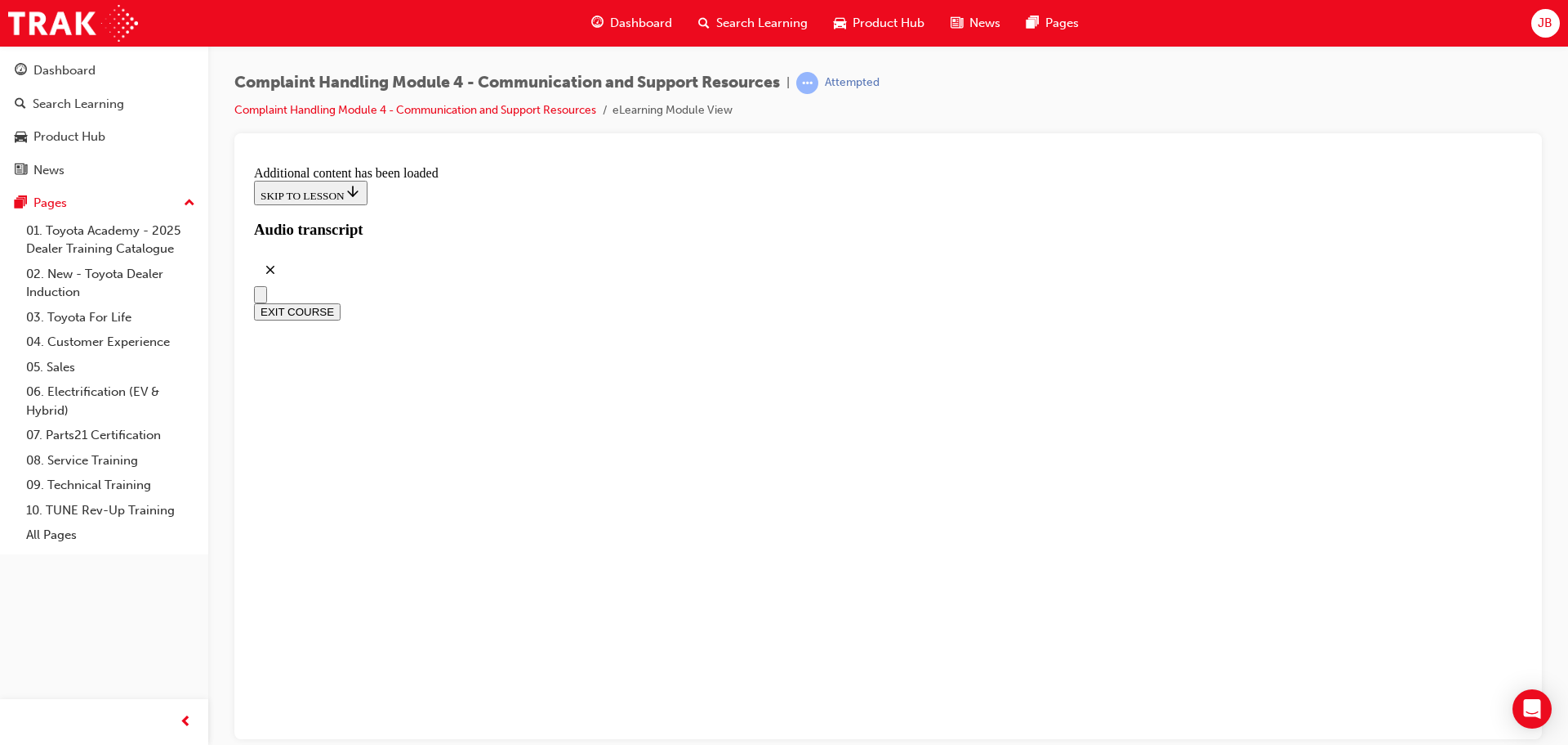
click at [340, 302] on button "EXIT COURSE" at bounding box center [297, 311] width 87 height 17
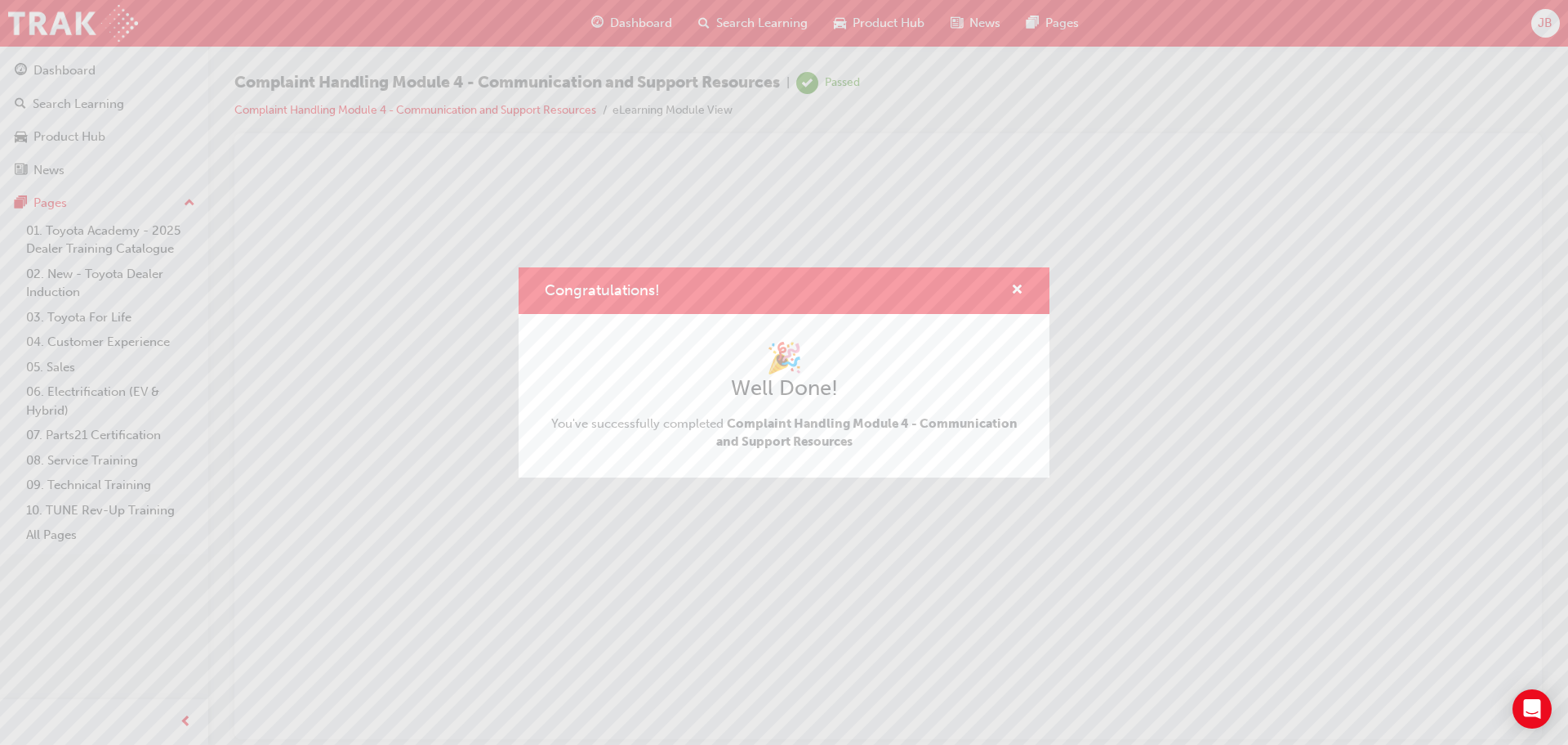
scroll to position [0, 0]
click at [1015, 289] on span "cross-icon" at bounding box center [1017, 291] width 12 height 14
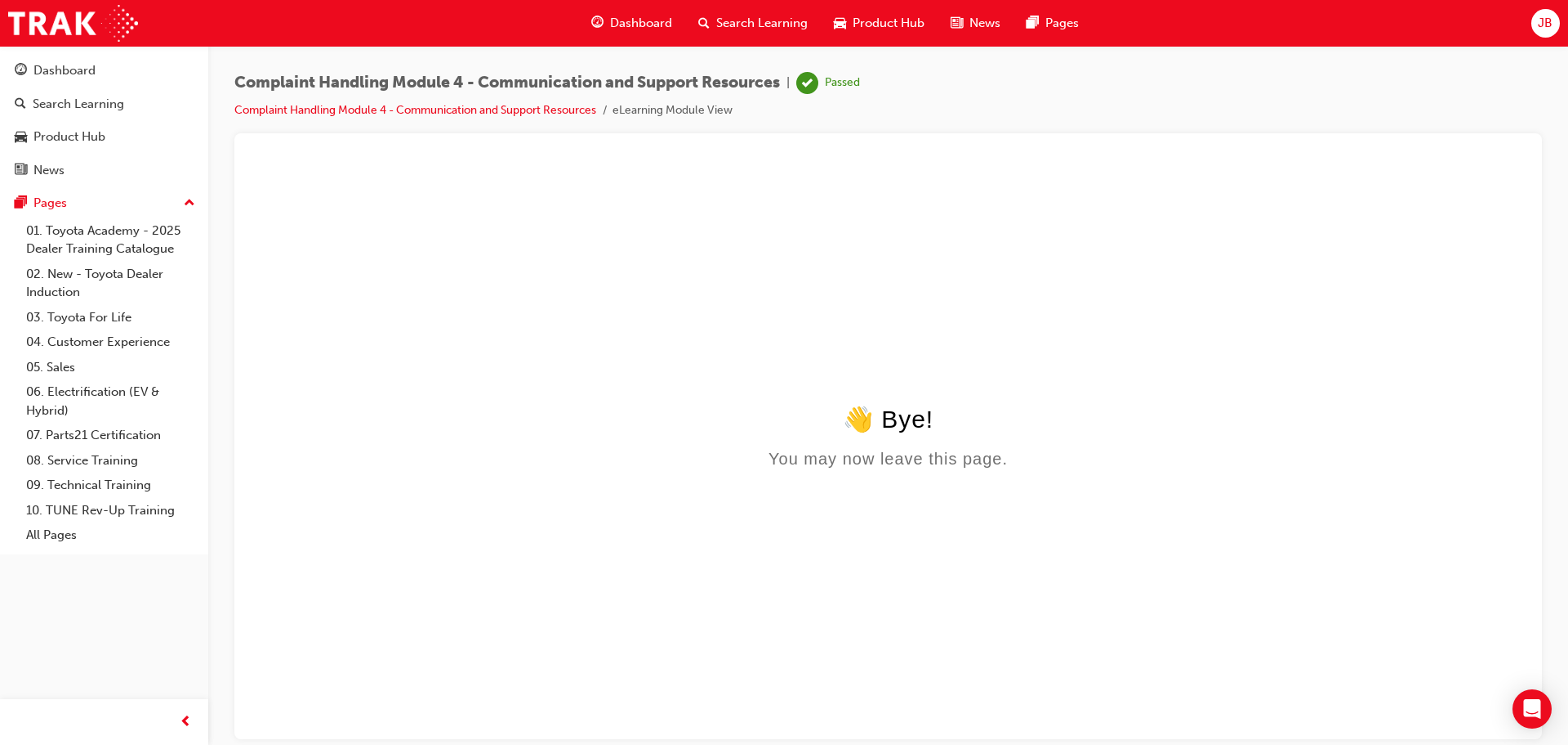
click at [1541, 26] on span "JB" at bounding box center [1545, 23] width 14 height 19
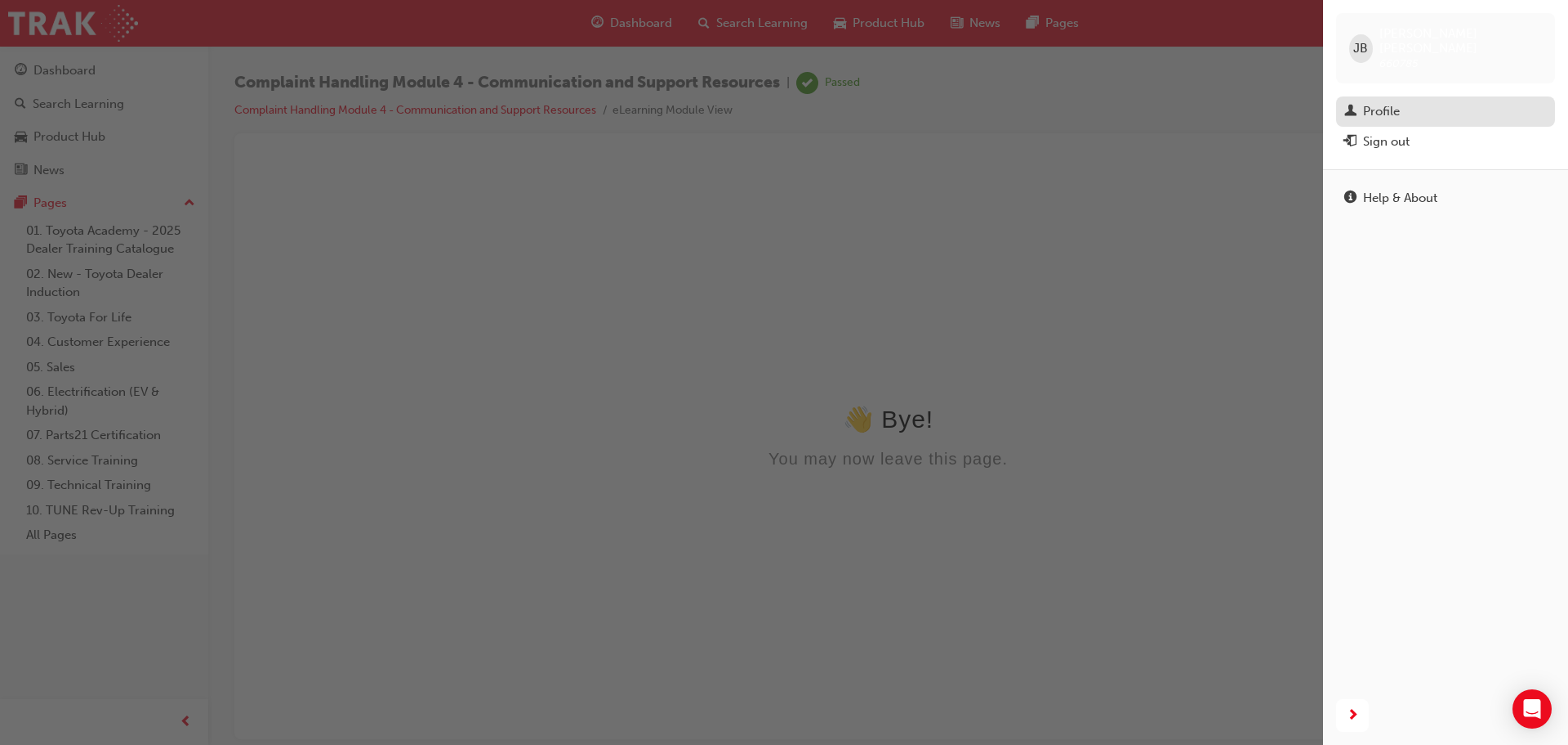
click at [1380, 102] on div "Profile" at bounding box center [1381, 111] width 37 height 19
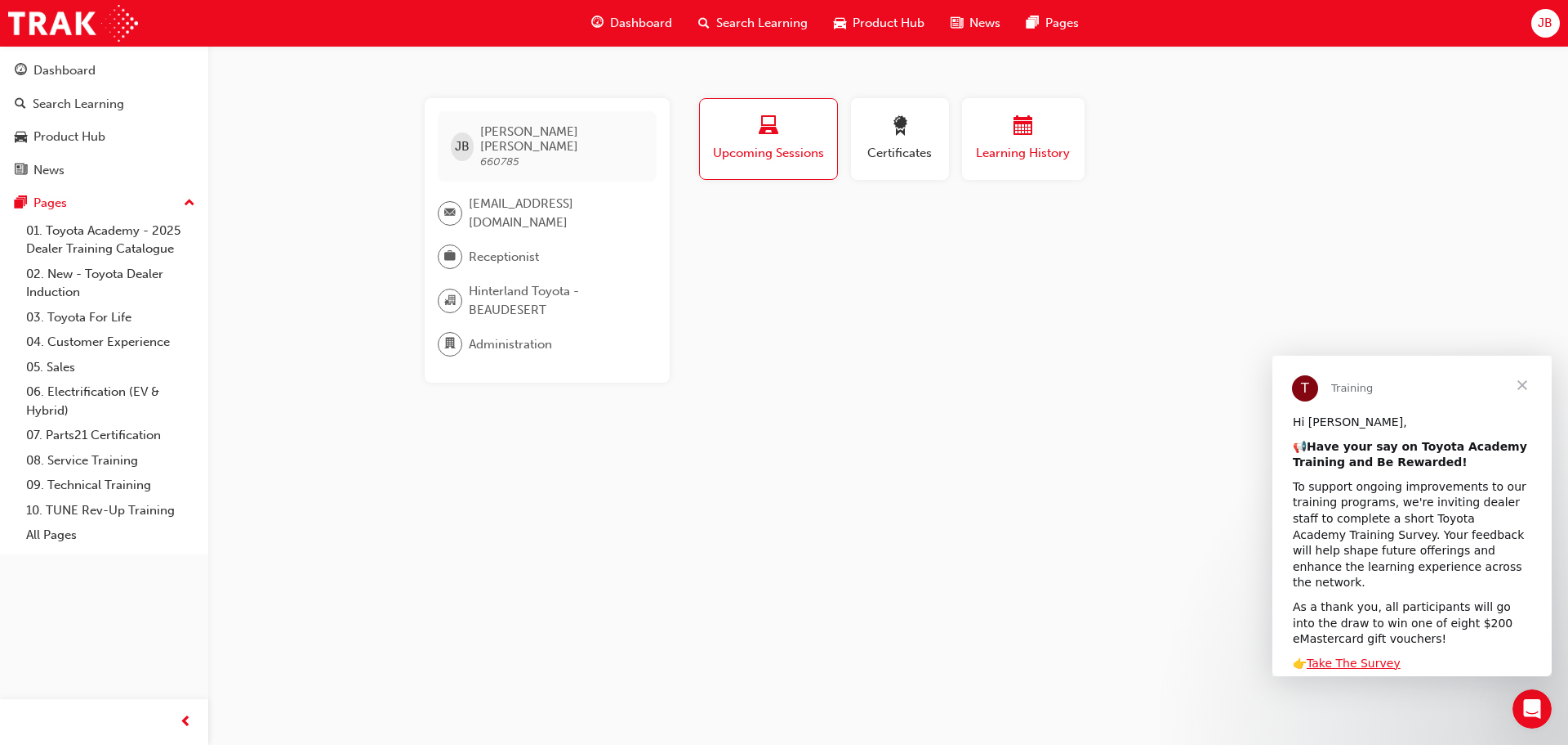
click at [991, 149] on span "Learning History" at bounding box center [1023, 153] width 98 height 19
